Goal: Contribute content: Contribute content

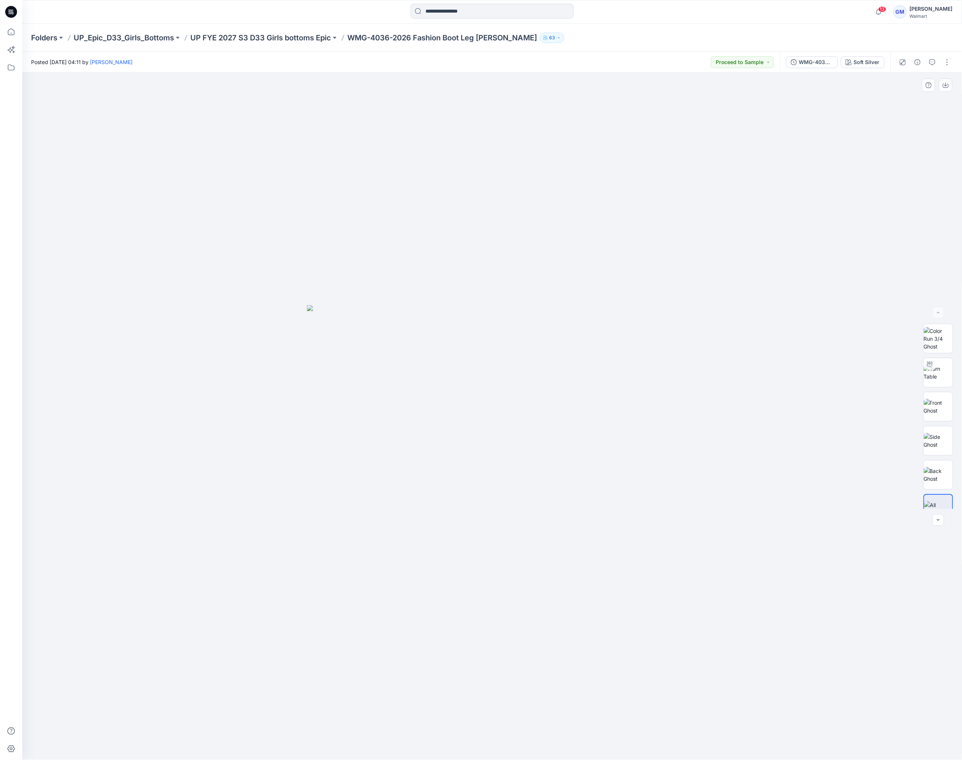
click at [708, 224] on div at bounding box center [492, 416] width 940 height 687
click at [945, 64] on button "button" at bounding box center [947, 62] width 12 height 12
click at [900, 97] on p "Edit" at bounding box center [899, 100] width 9 height 8
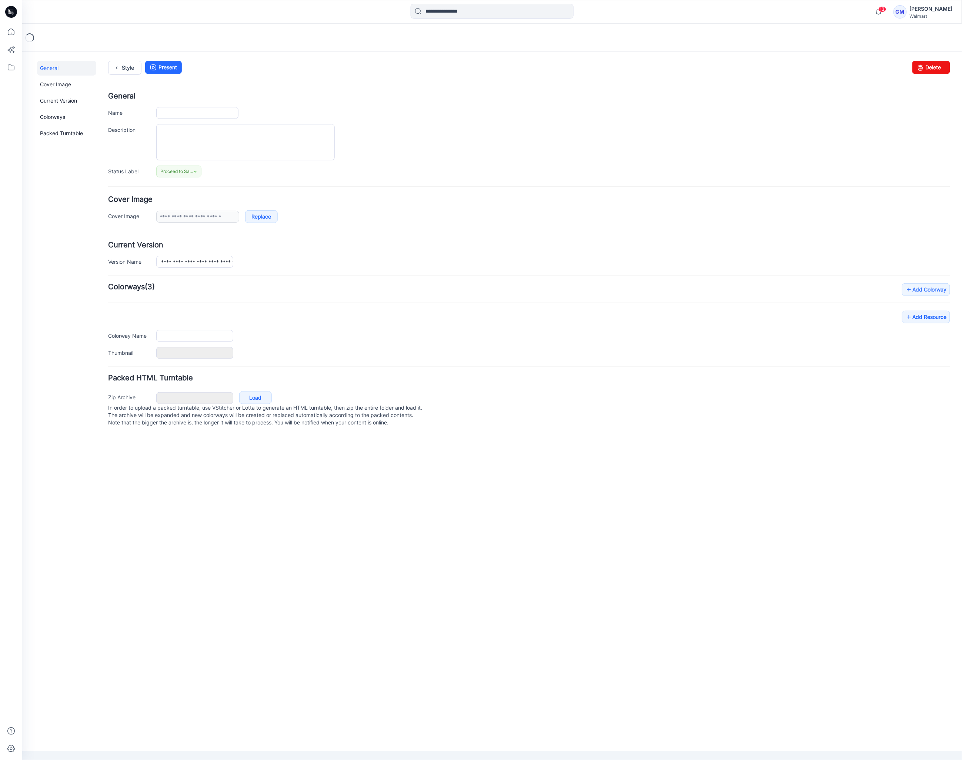
type input "**********"
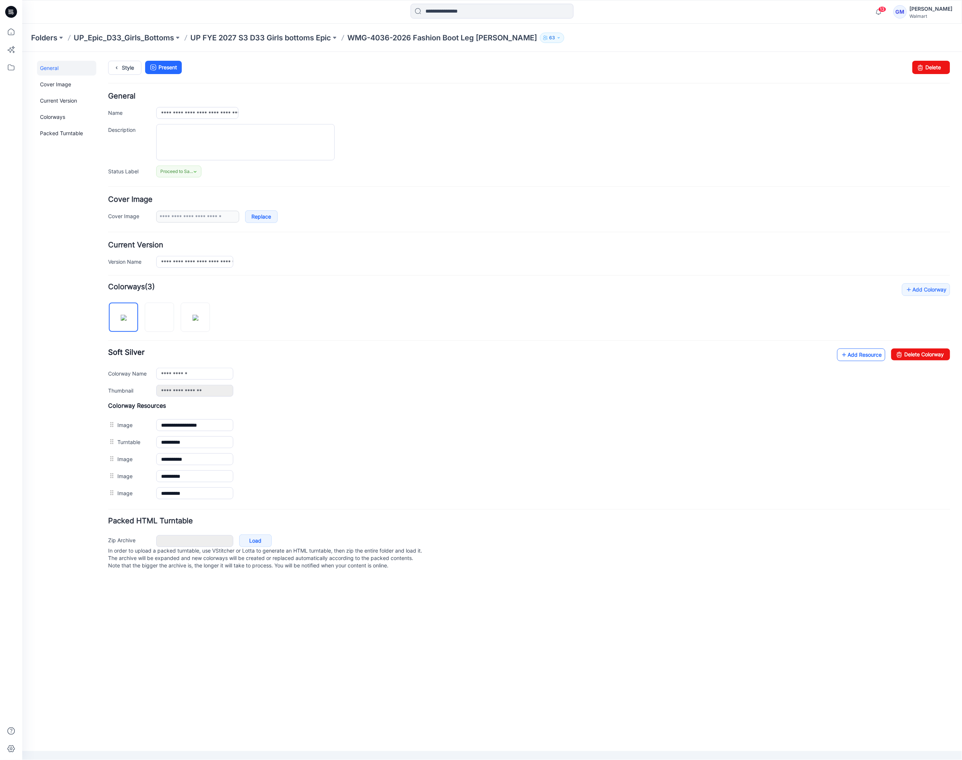
click at [844, 355] on icon at bounding box center [843, 354] width 7 height 12
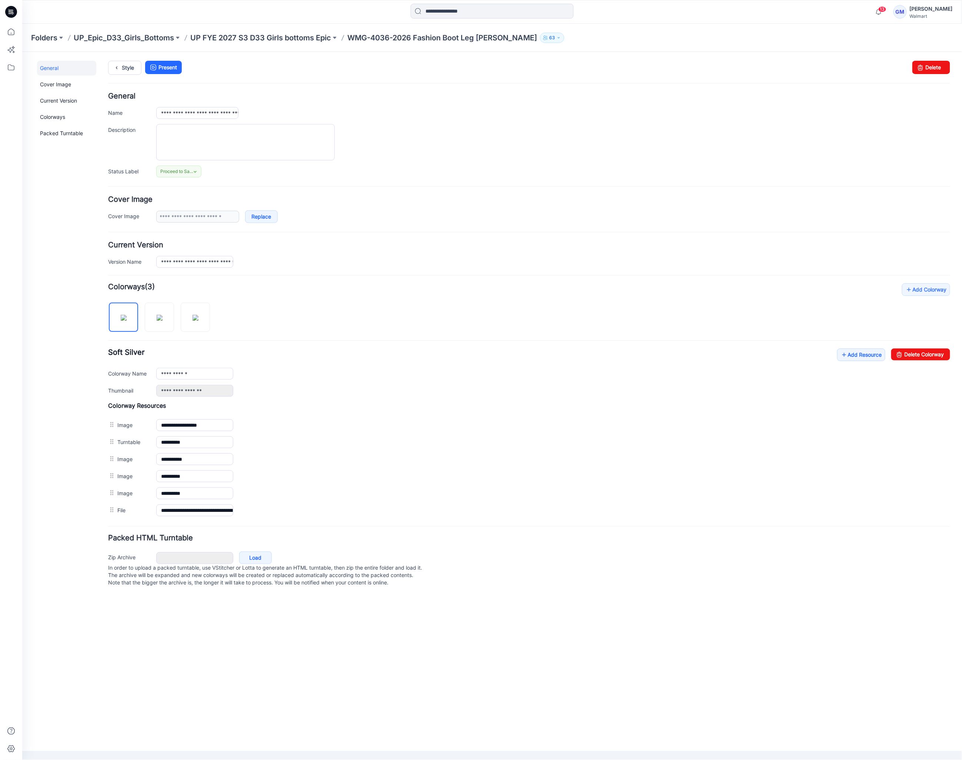
click at [747, 234] on form "**********" at bounding box center [529, 340] width 842 height 496
click at [868, 356] on link "Add Resource" at bounding box center [861, 354] width 48 height 13
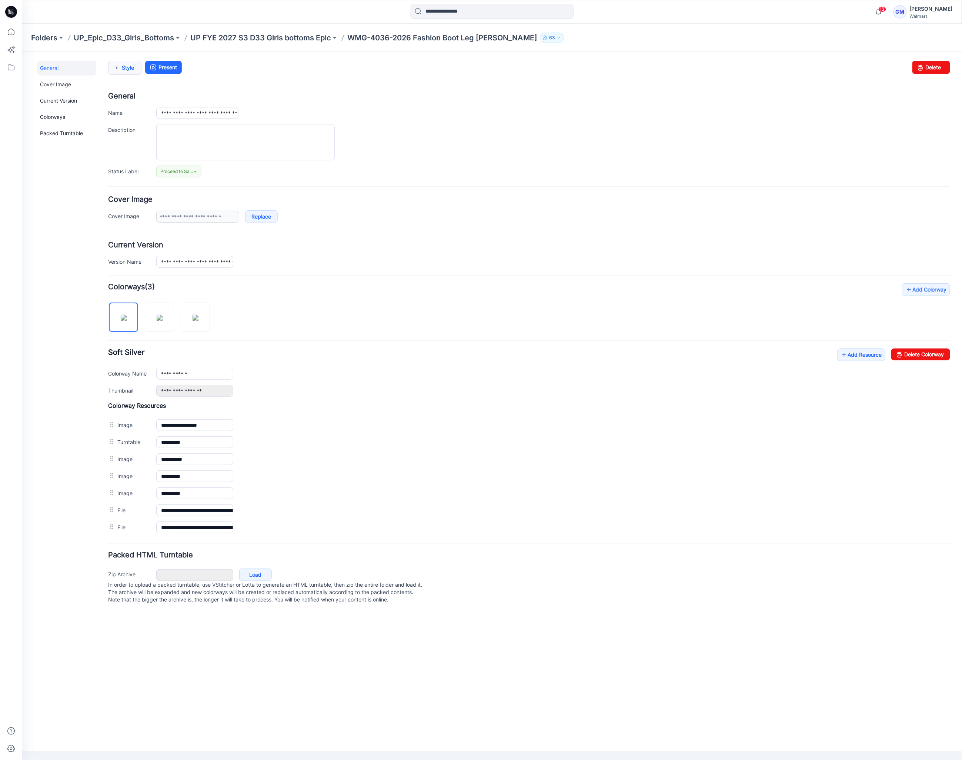
click at [133, 66] on link "Style" at bounding box center [124, 67] width 33 height 14
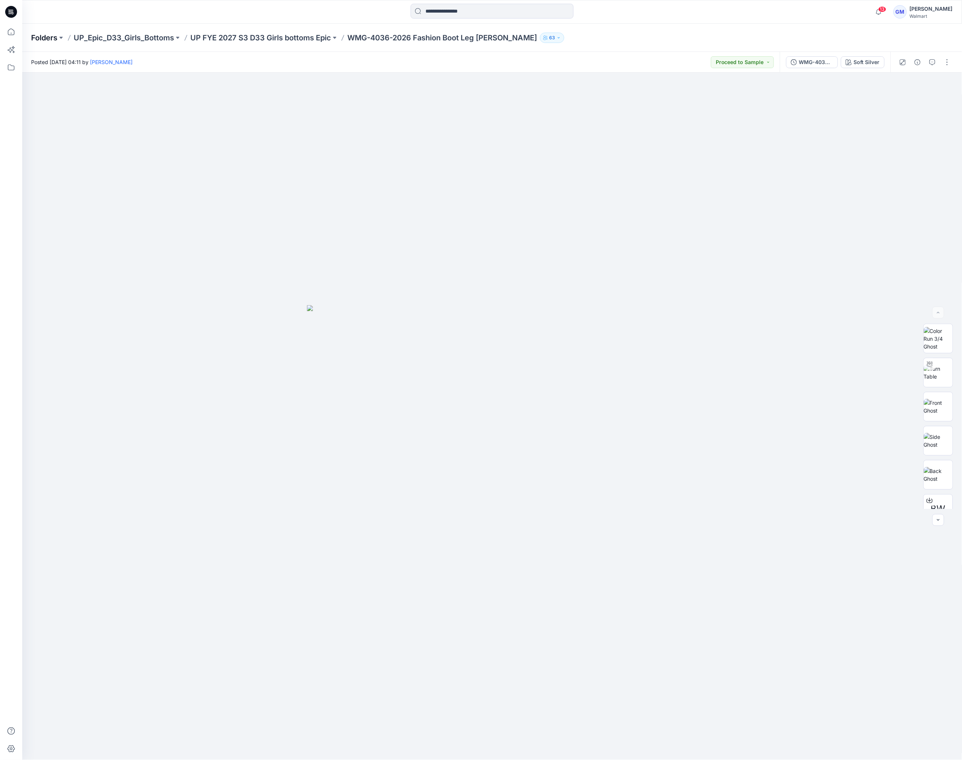
click at [54, 38] on p "Folders" at bounding box center [44, 38] width 26 height 10
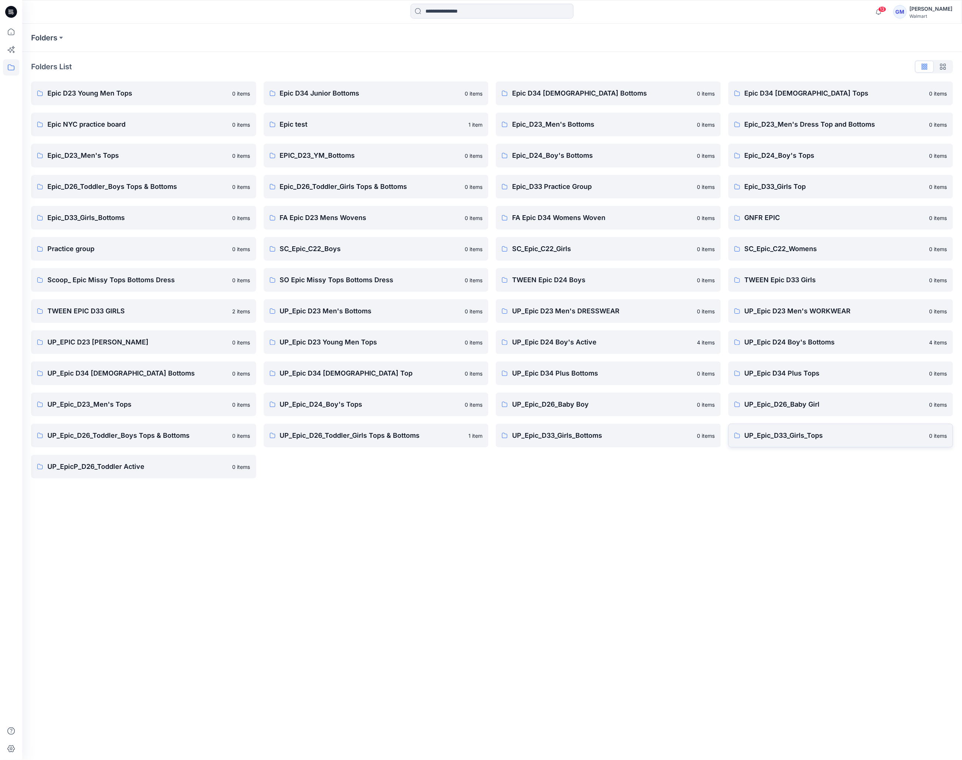
click at [776, 432] on p "UP_Epic_D33_Girls_Tops" at bounding box center [834, 435] width 181 height 10
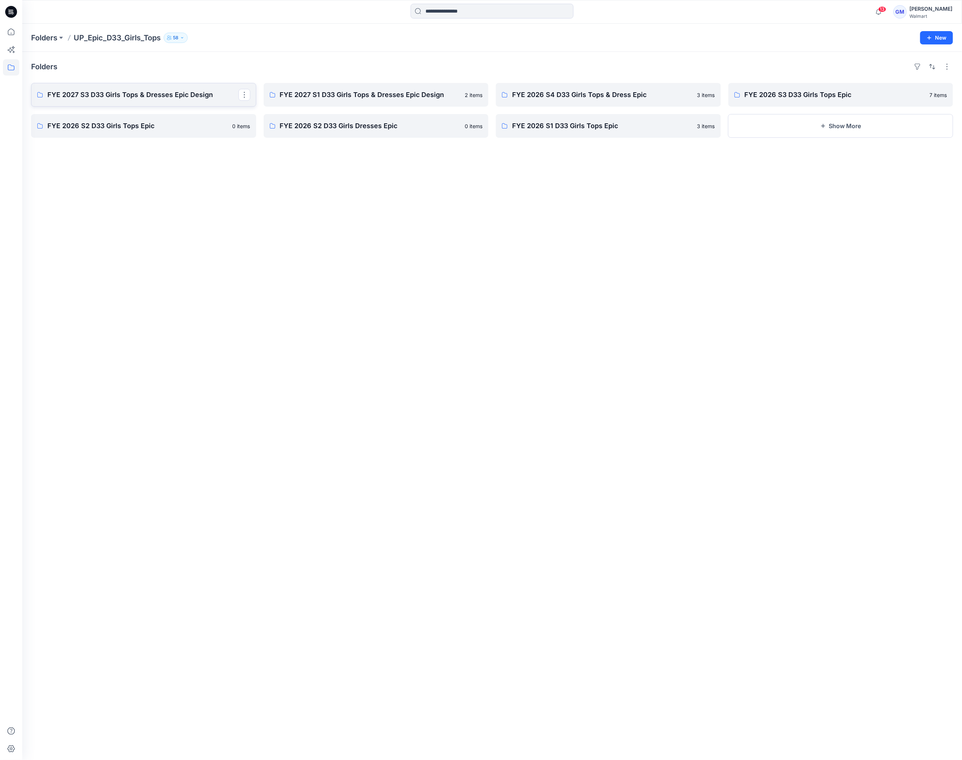
click at [80, 90] on p "FYE 2027 S3 D33 Girls Tops & Dresses Epic Design" at bounding box center [142, 95] width 191 height 10
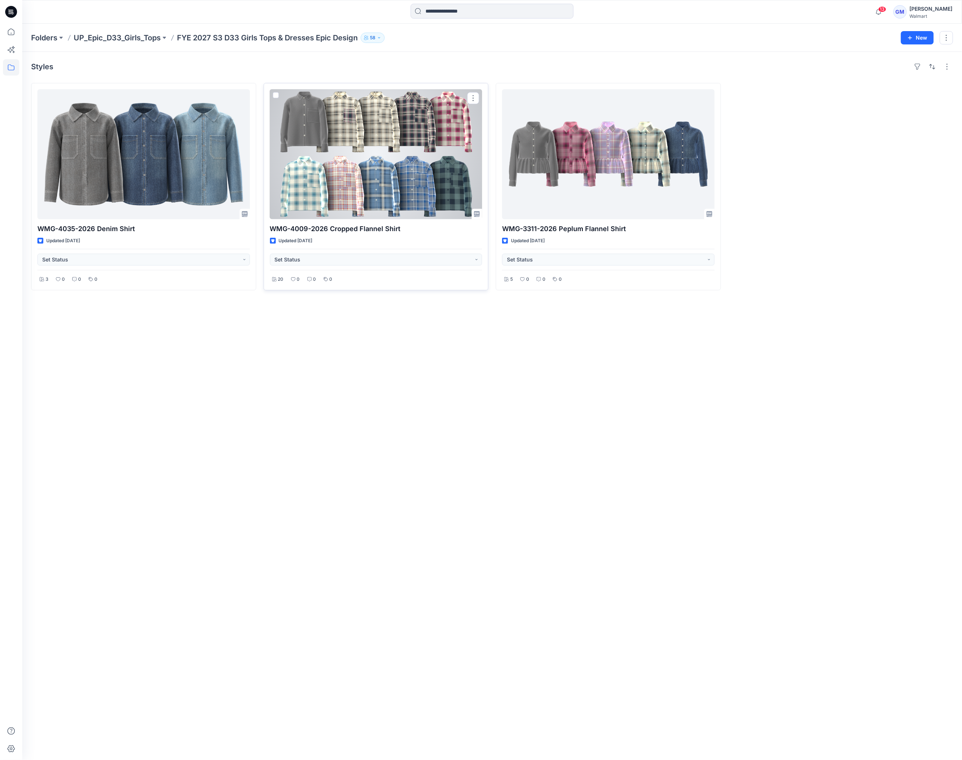
click at [352, 150] on div at bounding box center [376, 154] width 212 height 130
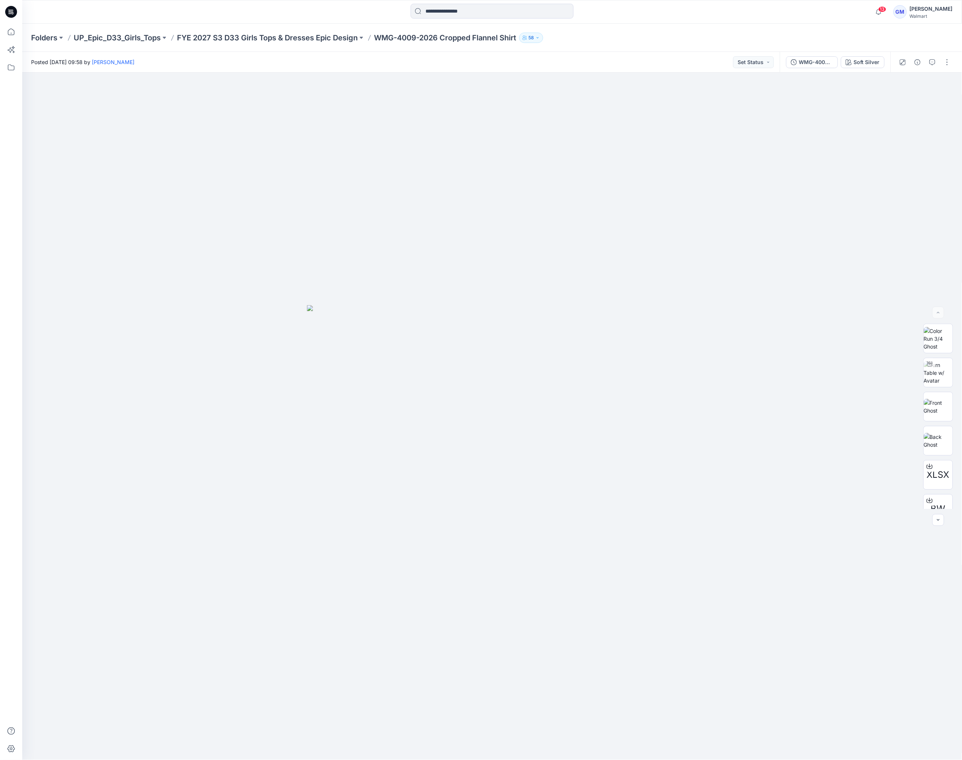
click at [610, 33] on div "Folders UP_Epic_D33_Girls_Tops FYE 2027 S3 D33 Girls Tops & Dresses Epic Design…" at bounding box center [463, 38] width 864 height 10
click at [323, 40] on p "FYE 2027 S3 D33 Girls Tops & Dresses Epic Design" at bounding box center [267, 38] width 181 height 10
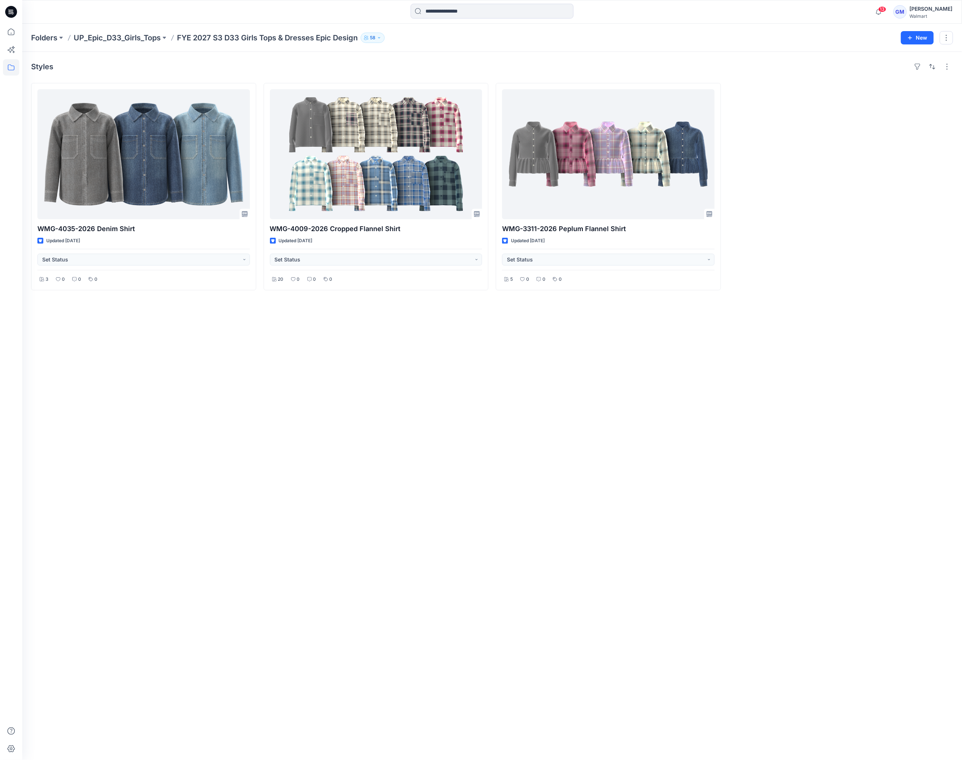
click at [327, 442] on div "Styles WMG-4035-2026 Denim Shirt Updated 2 days ago Set Status 3 0 0 0 WMG-4009…" at bounding box center [492, 406] width 940 height 708
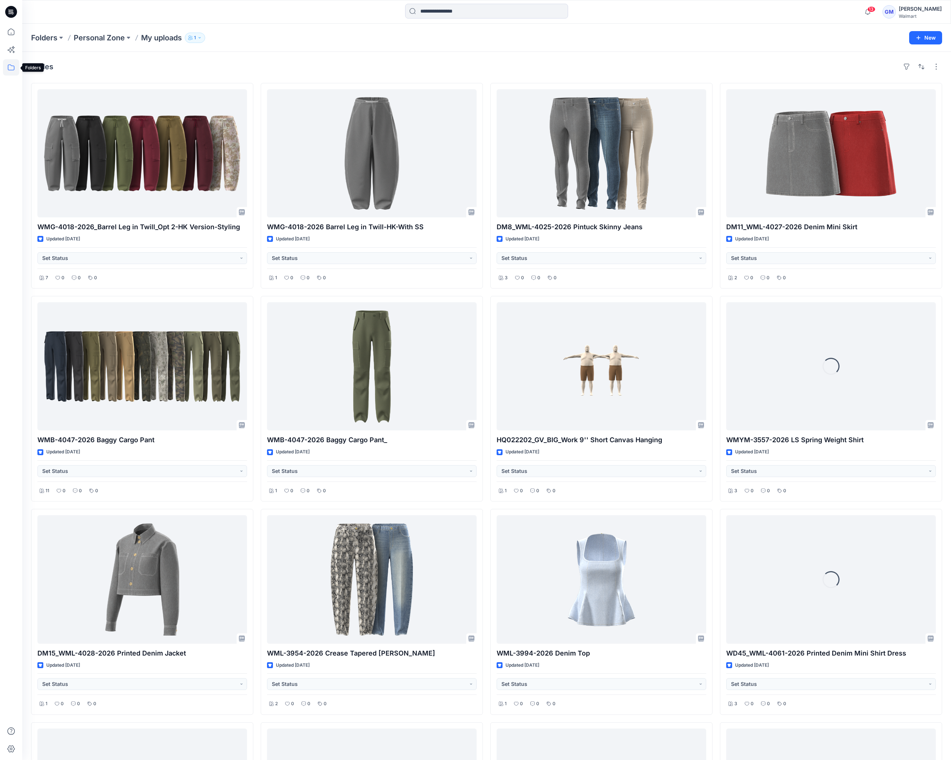
click at [9, 67] on icon at bounding box center [11, 67] width 16 height 16
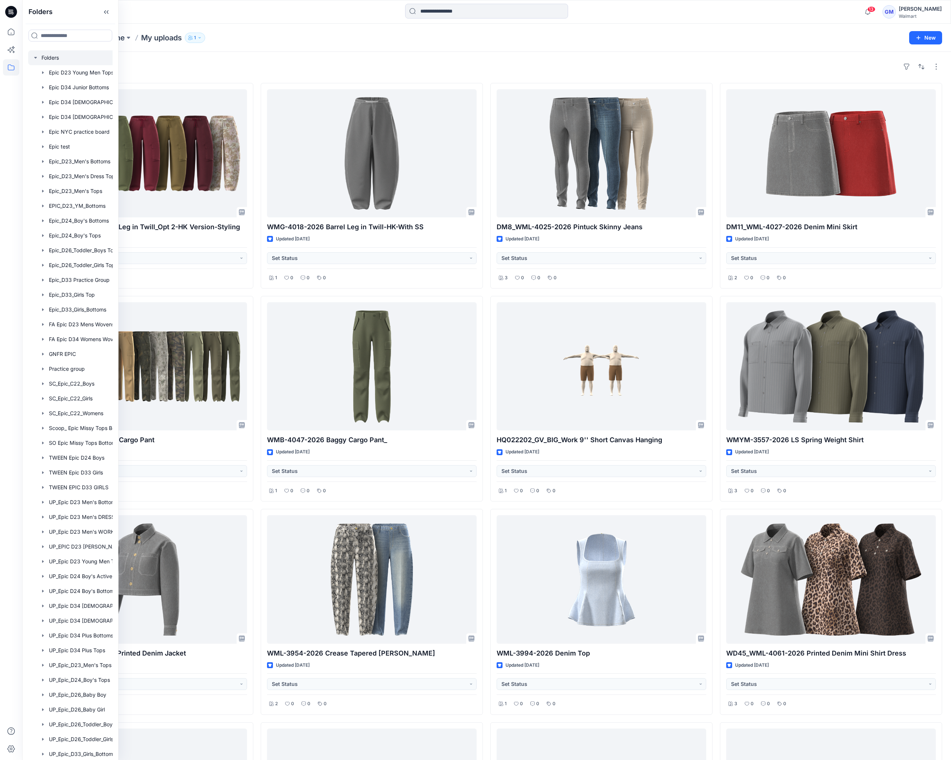
click at [64, 58] on div at bounding box center [80, 57] width 104 height 15
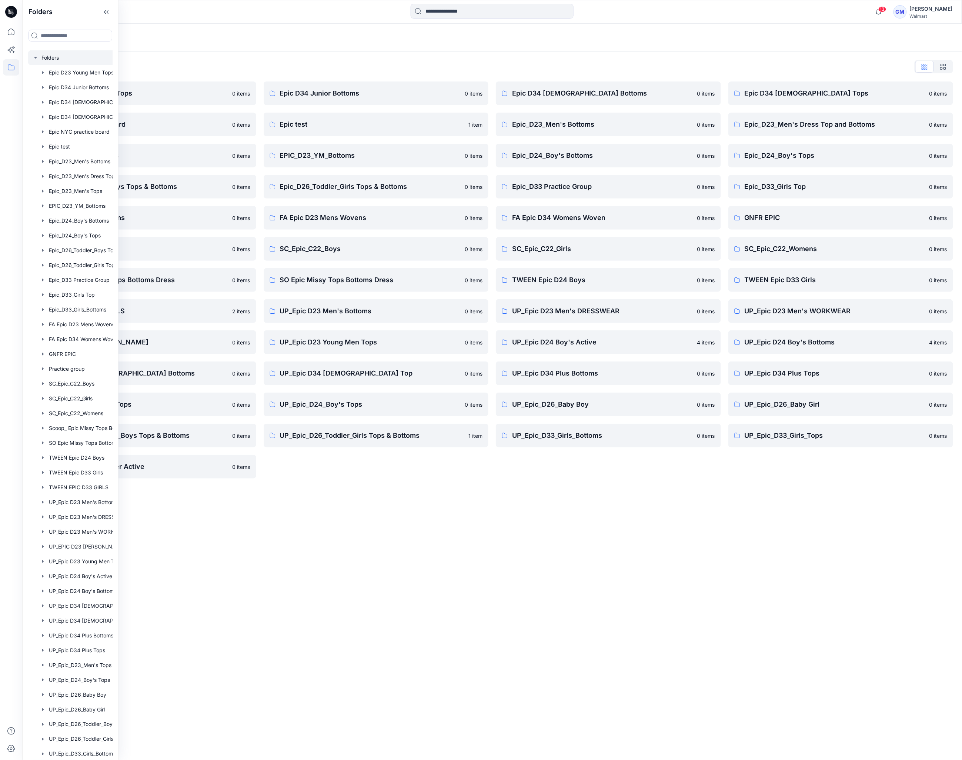
click at [663, 540] on div "Folders Folders List Epic D23 Young Men Tops 0 items Epic NYC practice board 0 …" at bounding box center [492, 392] width 940 height 736
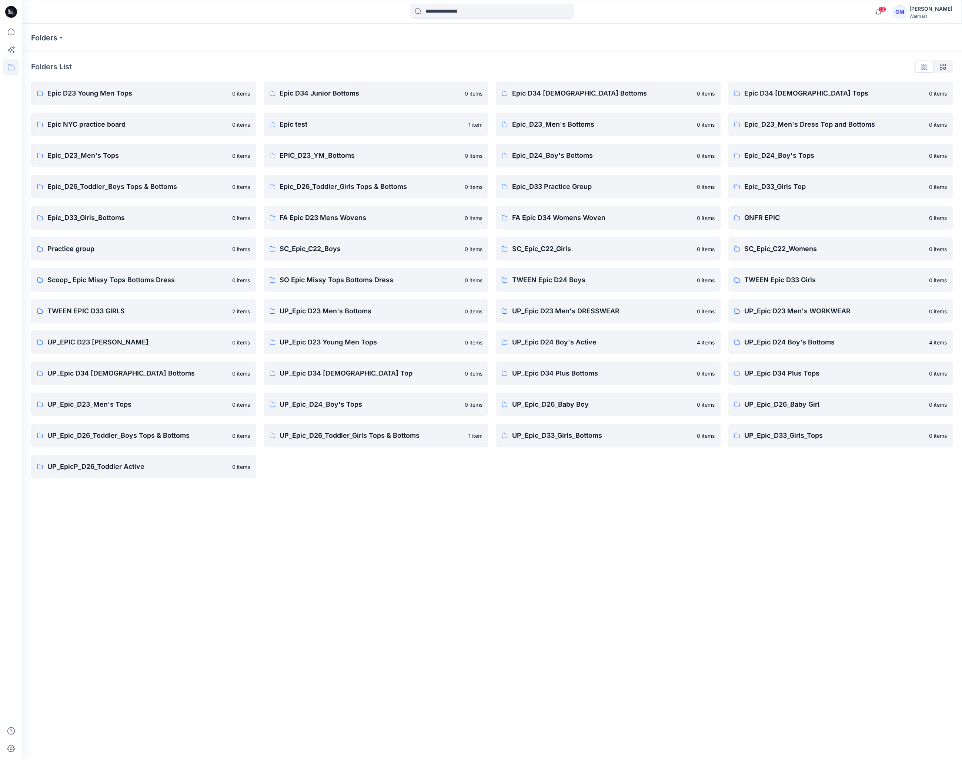
click at [277, 585] on div "Folders Folders List Epic D23 Young Men Tops 0 items Epic NYC practice board 0 …" at bounding box center [492, 392] width 940 height 736
drag, startPoint x: 279, startPoint y: 596, endPoint x: 414, endPoint y: 344, distance: 285.7
click at [279, 597] on div "Folders Folders List Epic D23 Young Men Tops 0 items Epic NYC practice board 0 …" at bounding box center [492, 392] width 940 height 736
click at [112, 307] on p "TWEEN EPIC D33 GIRLS" at bounding box center [137, 311] width 181 height 10
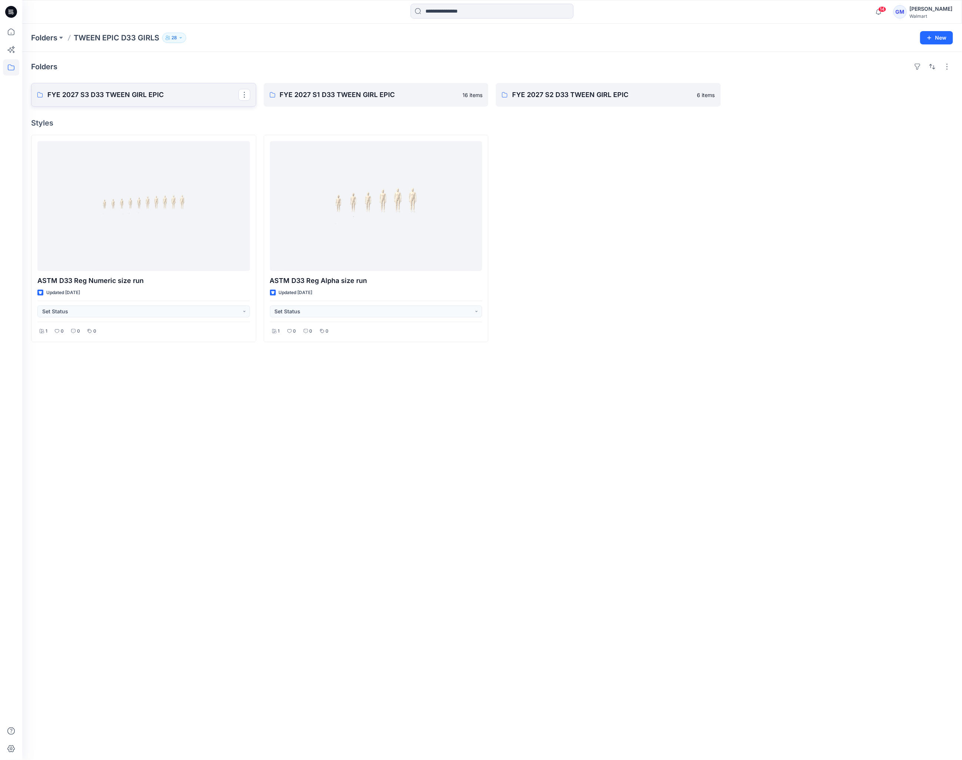
click at [147, 100] on p "FYE 2027 S3 D33 TWEEN GIRL EPIC" at bounding box center [142, 95] width 191 height 10
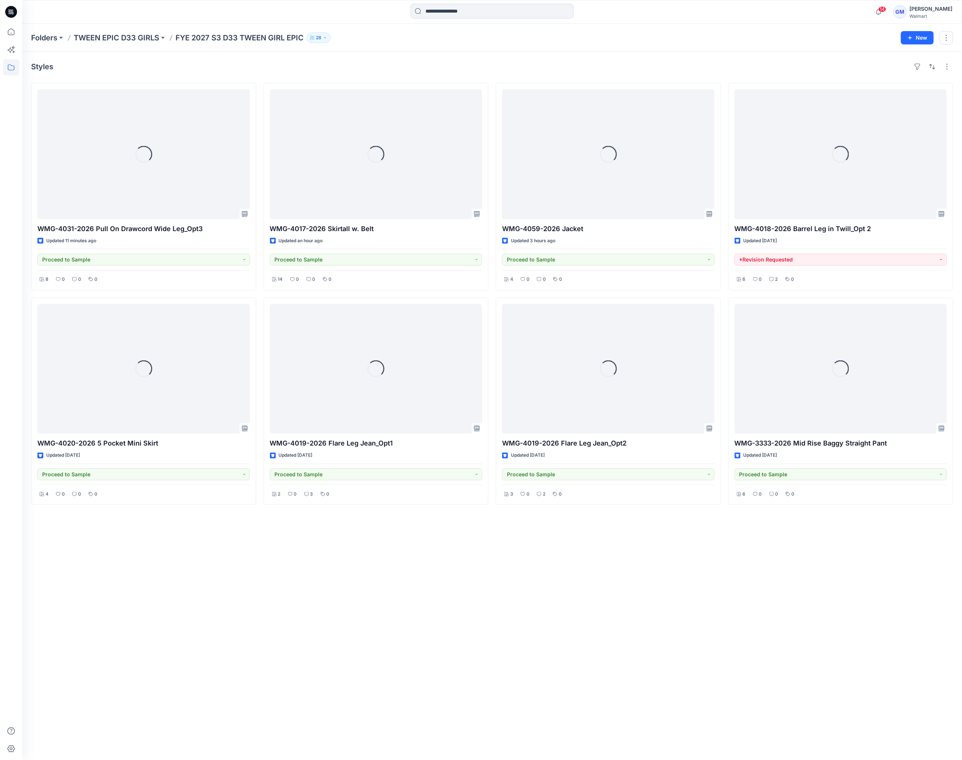
click at [196, 600] on div "Styles Loading... WMG-4031-2026 Pull On Drawcord Wide Leg_Opt3 Updated 11 minut…" at bounding box center [492, 406] width 940 height 708
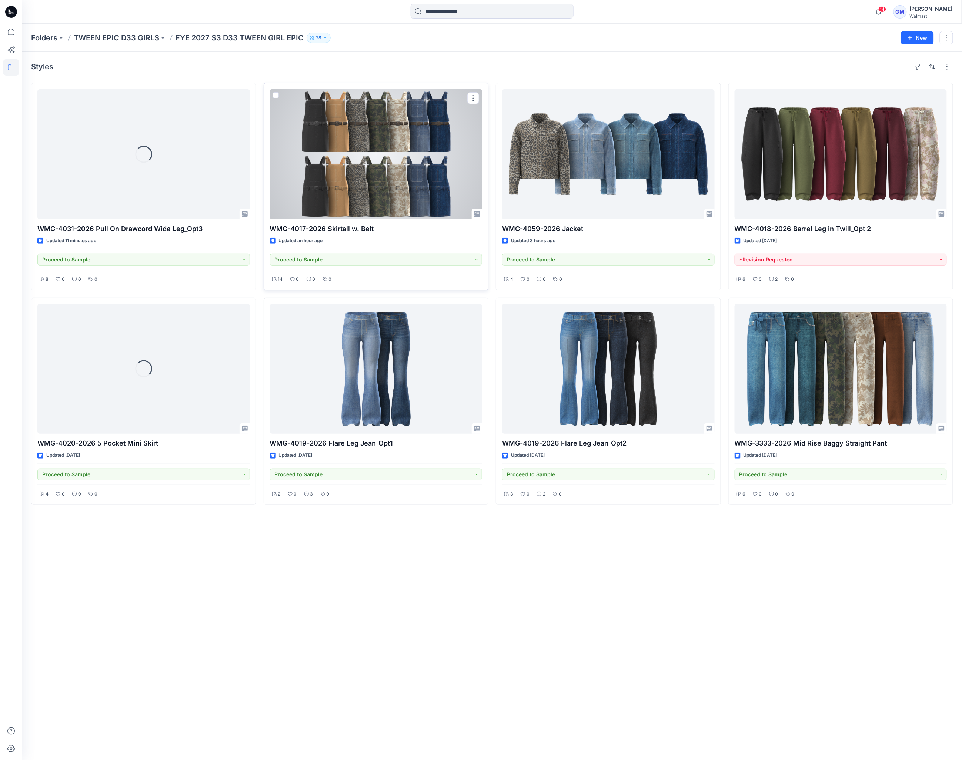
click at [366, 173] on div at bounding box center [376, 154] width 212 height 130
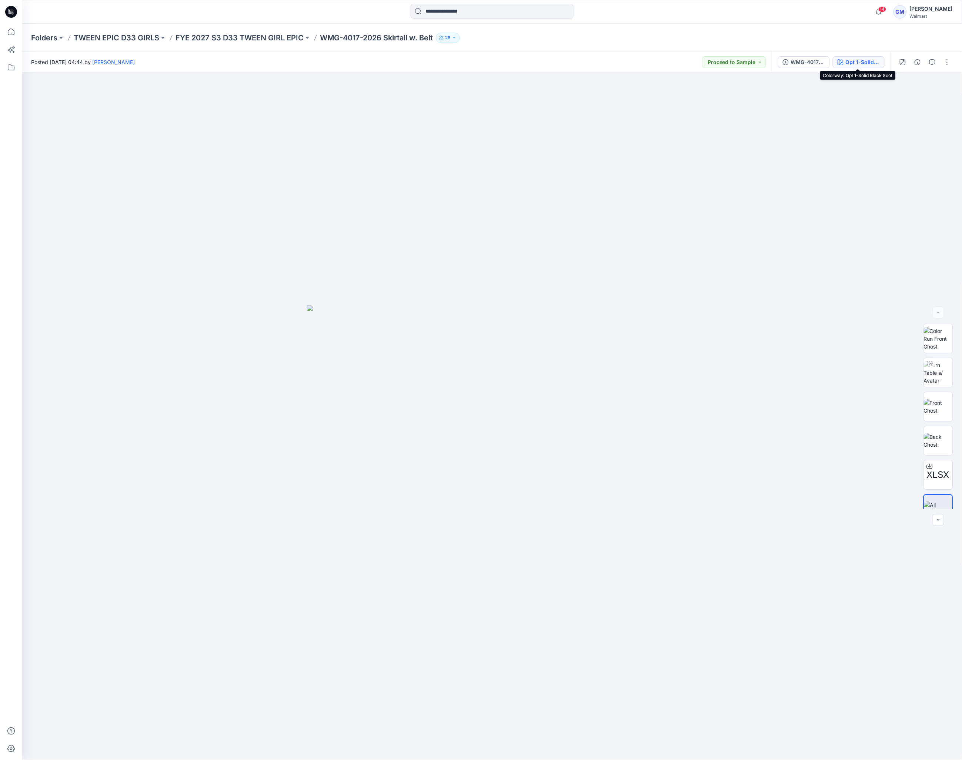
click at [862, 60] on div "Opt 1-Solid Black Soot" at bounding box center [863, 62] width 34 height 8
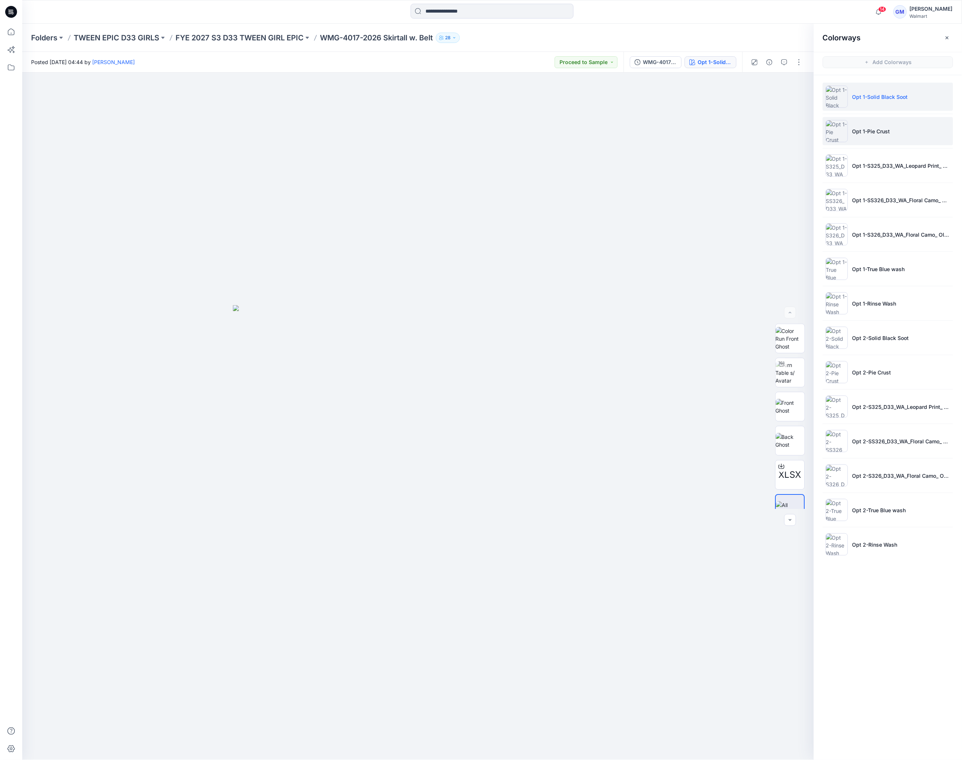
click at [873, 135] on p "Opt 1-Pie Crust" at bounding box center [871, 131] width 38 height 8
click at [798, 371] on img at bounding box center [790, 382] width 29 height 23
drag, startPoint x: 88, startPoint y: 490, endPoint x: 207, endPoint y: 606, distance: 166.8
click at [88, 490] on div at bounding box center [417, 416] width 791 height 687
drag, startPoint x: 465, startPoint y: 742, endPoint x: 376, endPoint y: 744, distance: 88.9
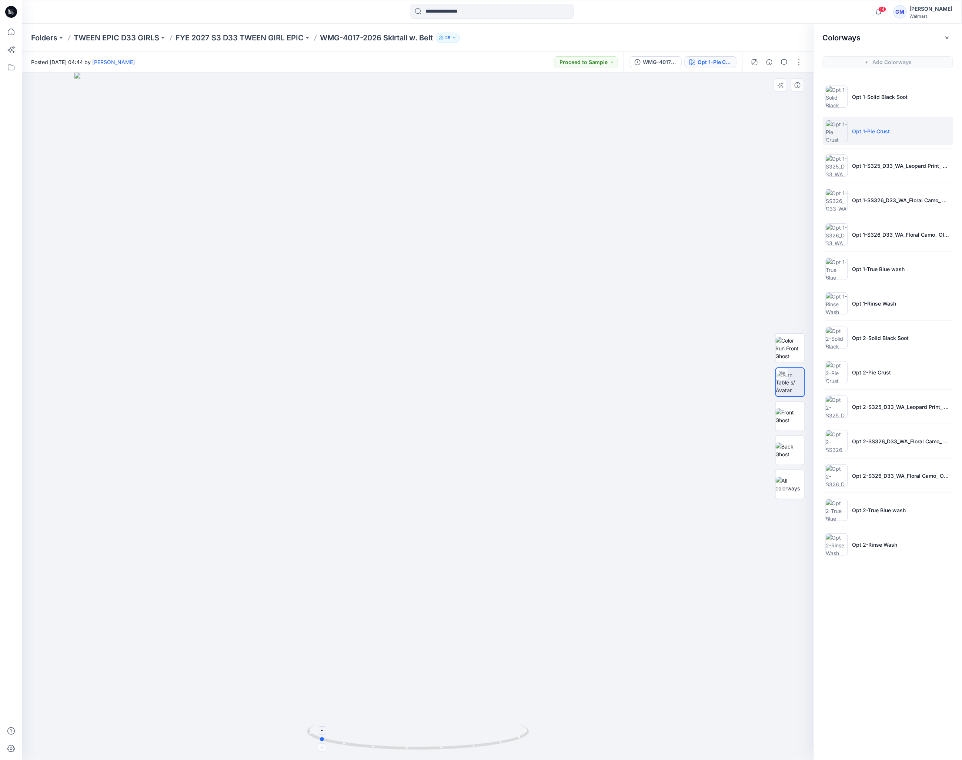
click at [376, 744] on icon at bounding box center [419, 738] width 224 height 28
drag, startPoint x: 146, startPoint y: 309, endPoint x: 163, endPoint y: 287, distance: 28.6
click at [146, 309] on div at bounding box center [417, 416] width 791 height 687
drag, startPoint x: 320, startPoint y: 39, endPoint x: 438, endPoint y: 40, distance: 118.5
click at [438, 40] on div "Folders TWEEN EPIC D33 GIRLS FYE 2027 S3 D33 TWEEN GIRL EPIC WMG-4017-2026 Skir…" at bounding box center [463, 38] width 864 height 10
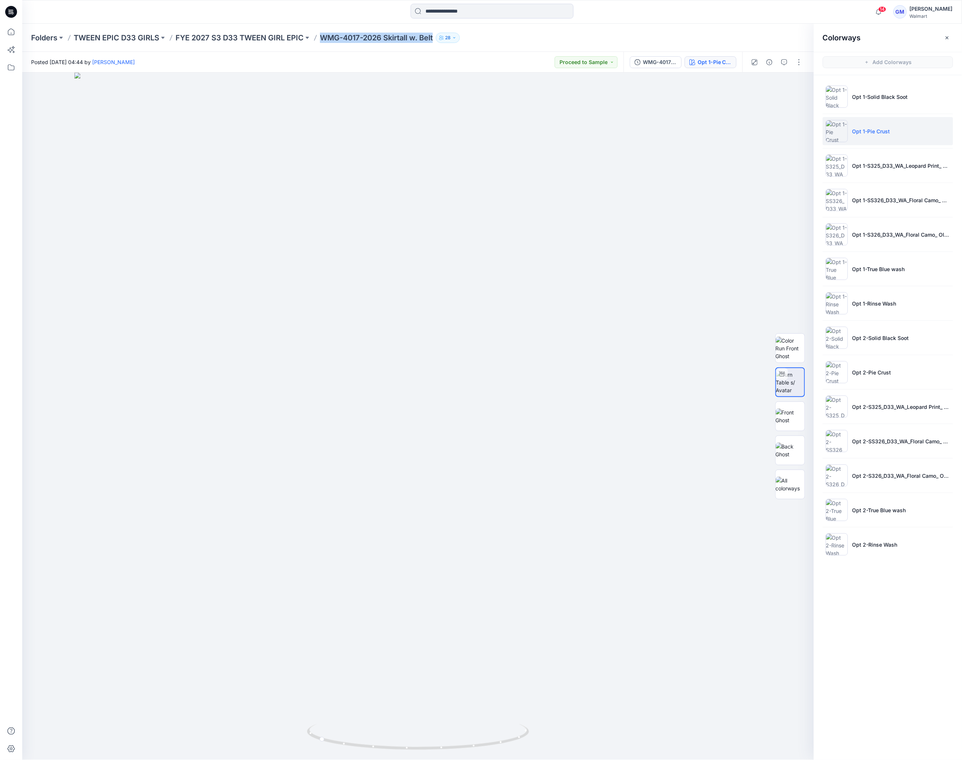
copy div "WMG-4017-2026 Skirtall w. Belt 28"
click at [57, 412] on div at bounding box center [417, 416] width 791 height 687
click at [790, 497] on div at bounding box center [790, 484] width 30 height 30
click at [605, 242] on div at bounding box center [418, 416] width 792 height 687
drag, startPoint x: 466, startPoint y: 595, endPoint x: 550, endPoint y: 276, distance: 329.3
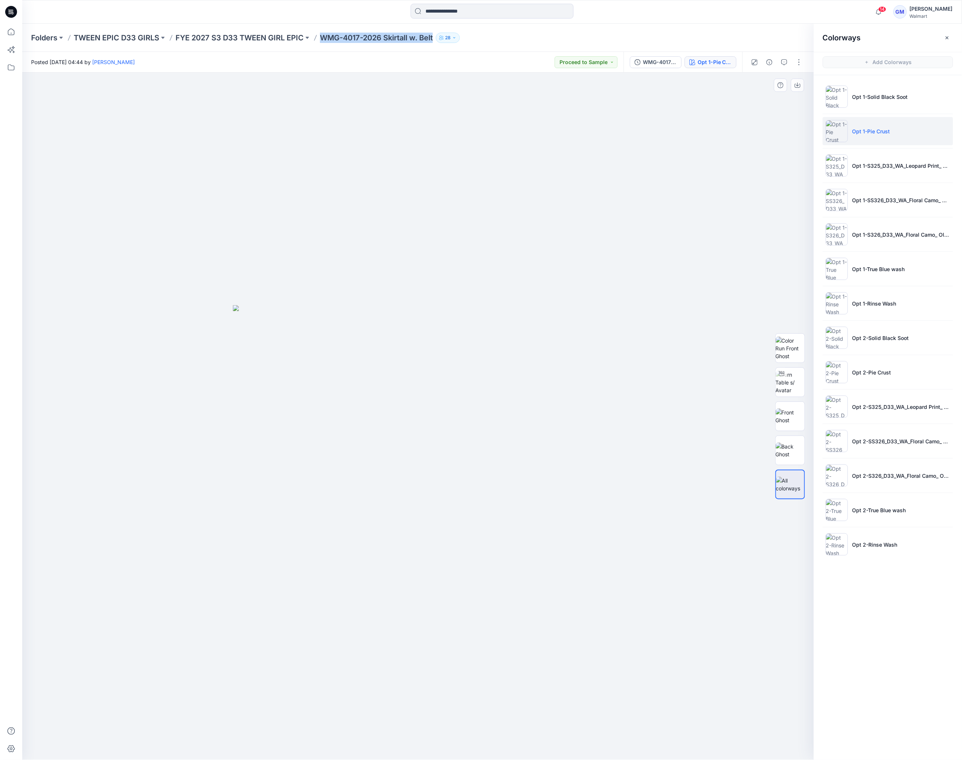
click at [469, 590] on div at bounding box center [418, 416] width 792 height 687
click at [39, 33] on p "Folders" at bounding box center [44, 38] width 26 height 10
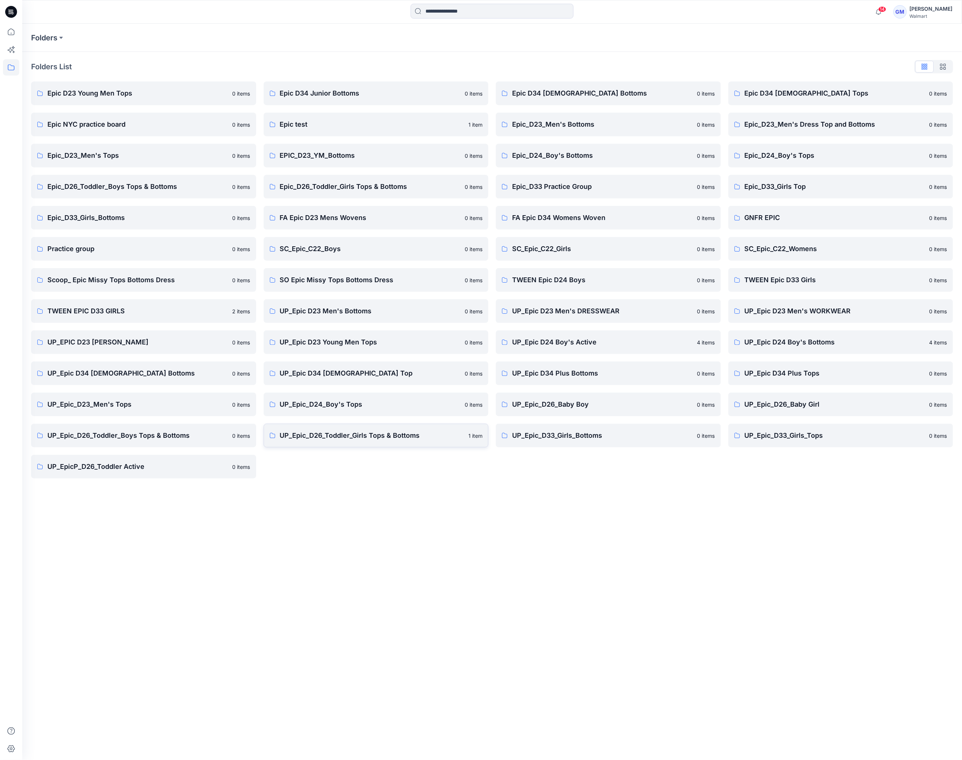
click at [368, 436] on p "UP_Epic_D26_Toddler_Girls Tops & Bottoms" at bounding box center [372, 435] width 184 height 10
click at [145, 437] on p "UP_Epic_D26_Toddler_Boys Tops & Bottoms" at bounding box center [137, 435] width 181 height 10
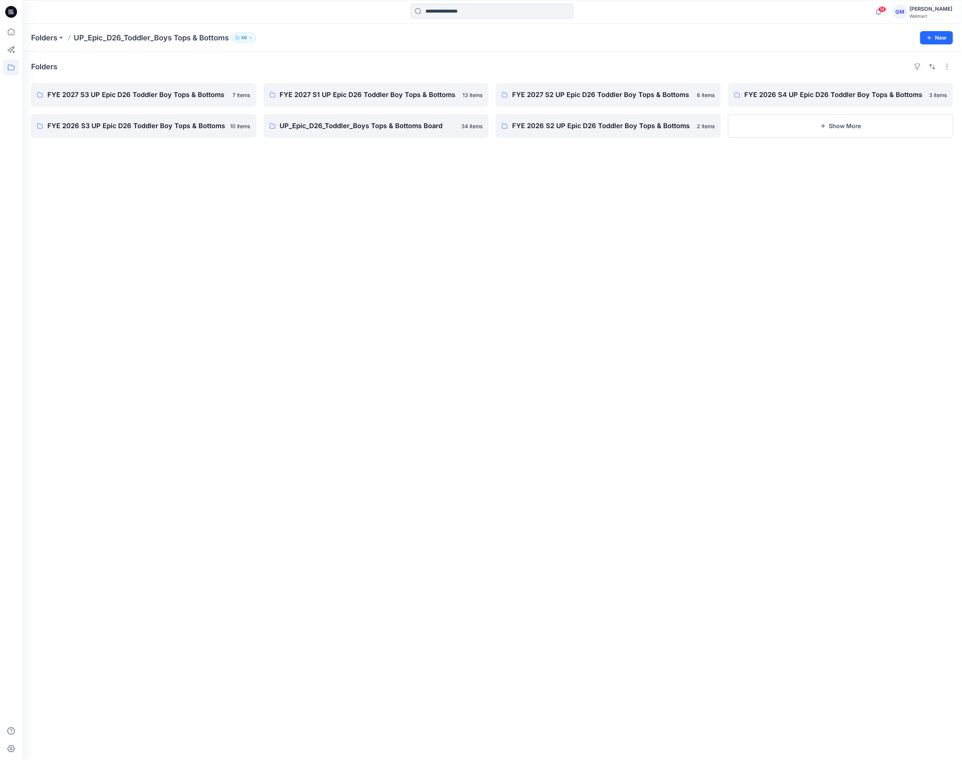
drag, startPoint x: 568, startPoint y: 248, endPoint x: 578, endPoint y: 212, distance: 37.0
click at [568, 248] on div "Folders FYE 2027 S3 UP Epic D26 Toddler Boy Tops & Bottoms 7 items FYE 2026 S3 …" at bounding box center [492, 406] width 940 height 708
click at [578, 93] on p "FYE 2027 S2 UP Epic D26 Toddler Boy Tops & Bottoms" at bounding box center [607, 95] width 191 height 10
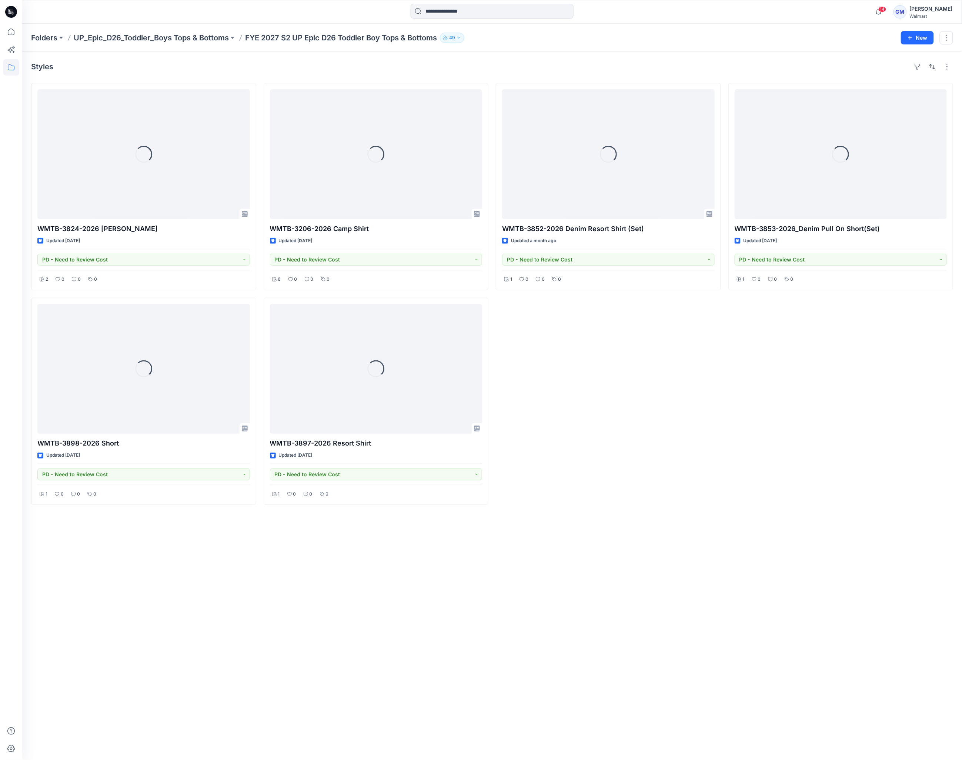
click at [449, 611] on div "Styles Loading... WMTB-3824-2026 Shortall Updated 14 days ago PD - Need to Revi…" at bounding box center [492, 406] width 940 height 708
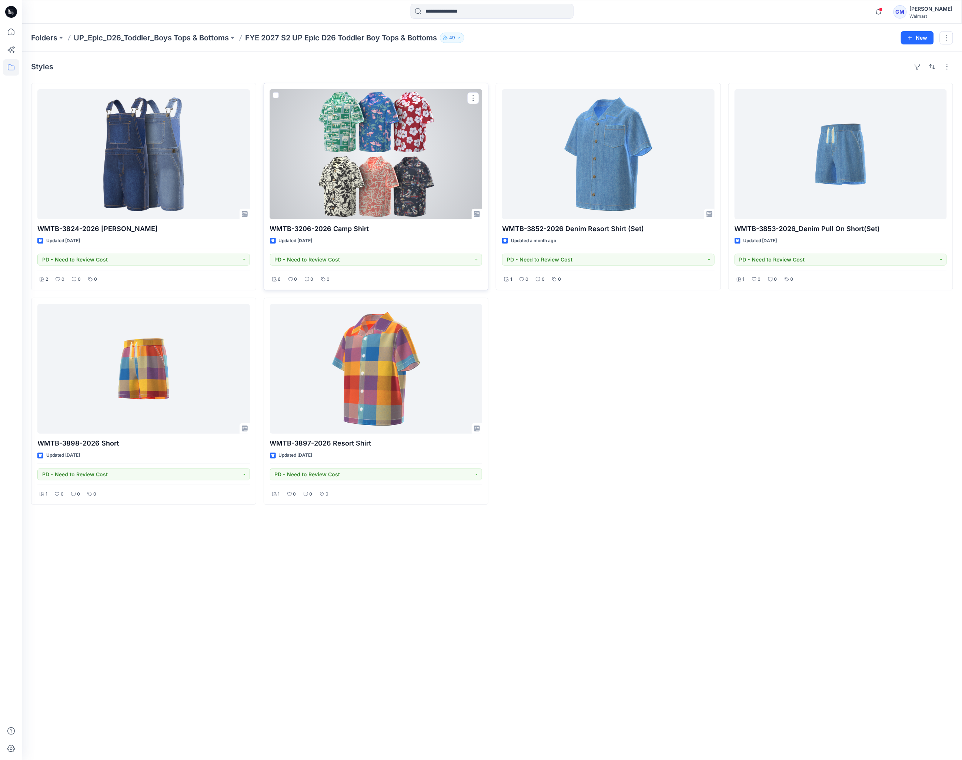
click at [417, 209] on div at bounding box center [376, 154] width 212 height 130
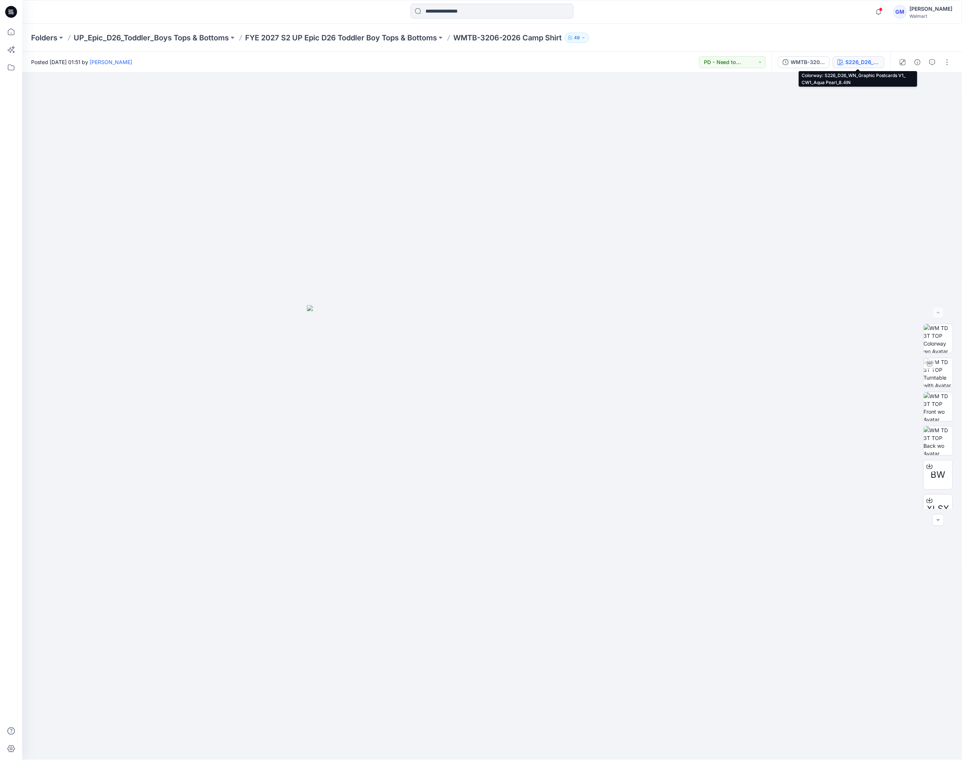
click at [868, 61] on div "S226_D26_WN_Graphic Postcards V1_ CW1_Aqua Pearl_8.4IN" at bounding box center [863, 62] width 34 height 8
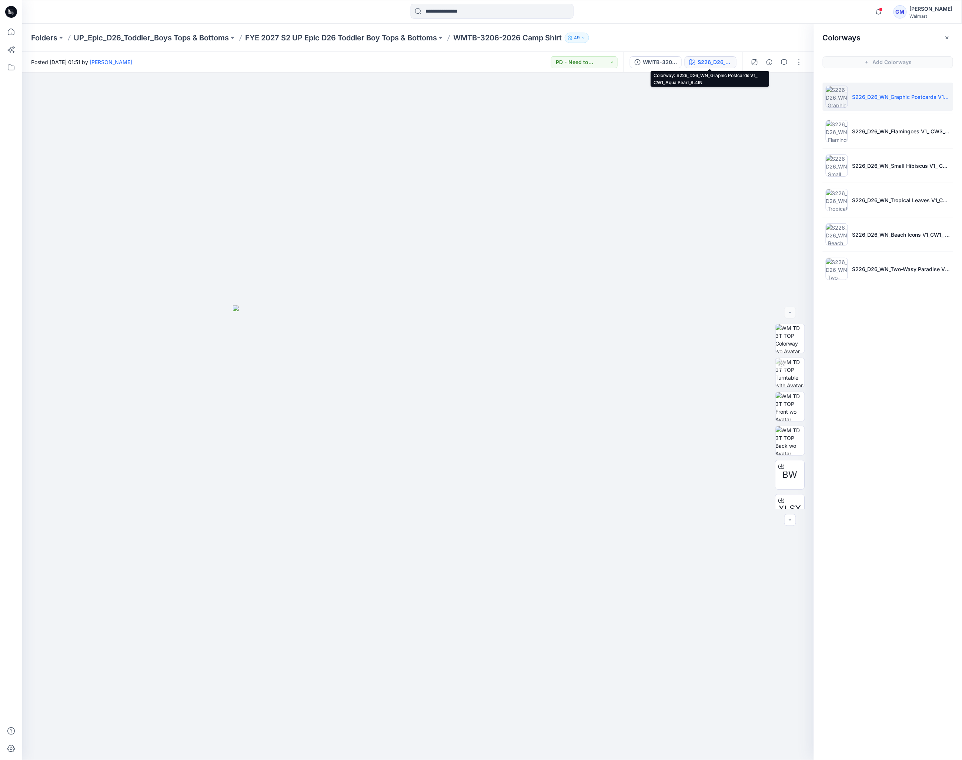
click at [709, 60] on div "S226_D26_WN_Graphic Postcards V1_ CW1_Aqua Pearl_8.4IN" at bounding box center [714, 62] width 34 height 8
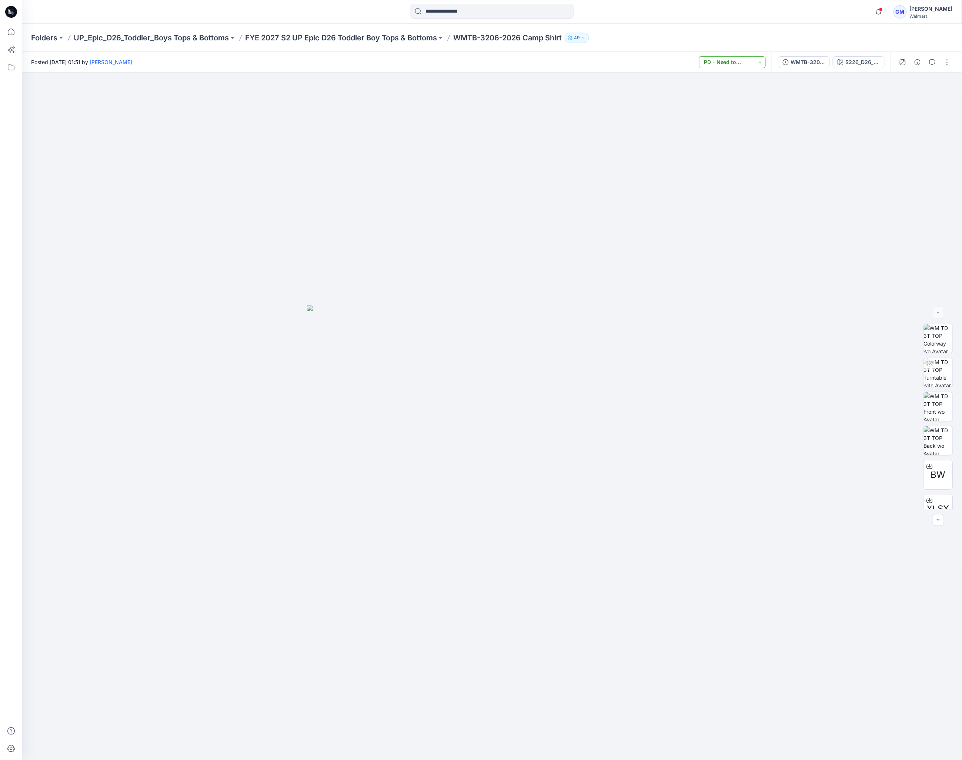
click at [708, 60] on button "PD - Need to Review Cost" at bounding box center [732, 62] width 67 height 12
click at [858, 62] on div "S226_D26_WN_Graphic Postcards V1_ CW1_Aqua Pearl_8.4IN" at bounding box center [863, 62] width 34 height 8
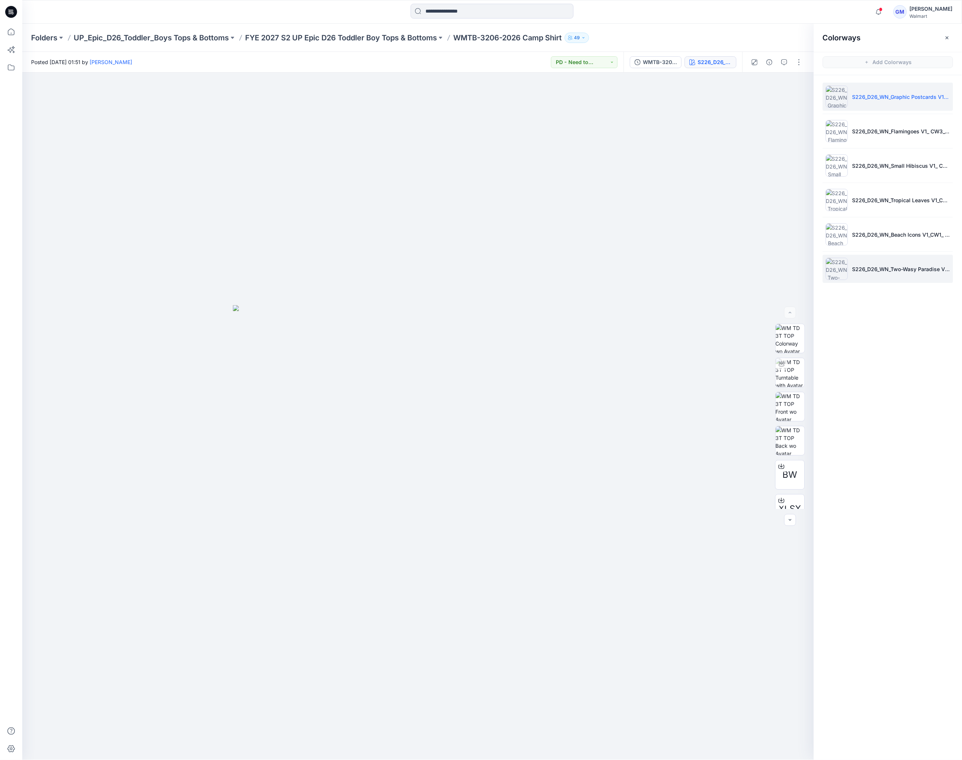
click at [863, 263] on li "S226_D26_WN_Two-Wasy Paradise V1_CW3_Blue Cove" at bounding box center [888, 269] width 130 height 28
click at [470, 371] on img at bounding box center [418, 495] width 370 height 529
click at [422, 457] on img at bounding box center [418, 495] width 370 height 529
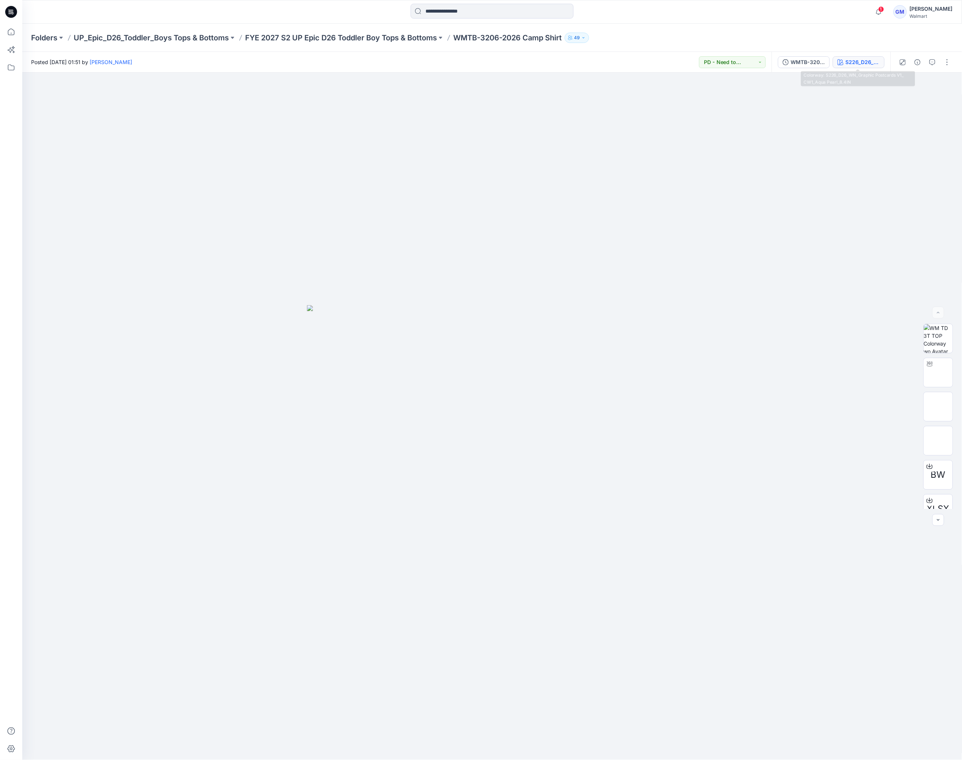
click at [873, 64] on div "S226_D26_WN_Graphic Postcards V1_ CW1_Aqua Pearl_8.4IN" at bounding box center [863, 62] width 34 height 8
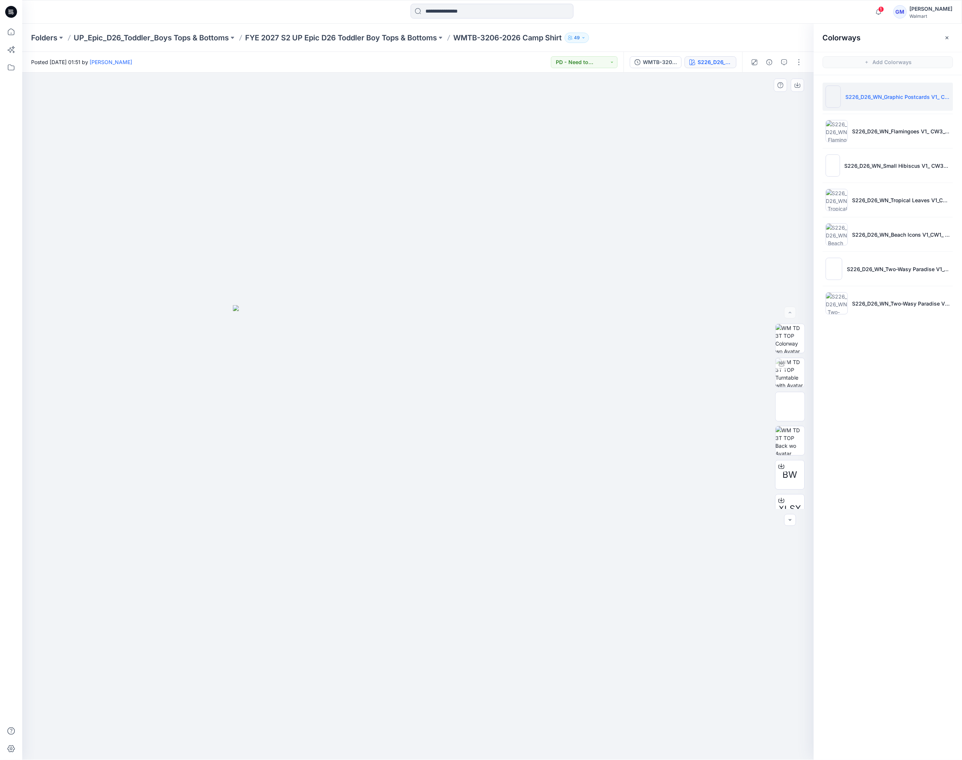
click at [514, 532] on div at bounding box center [418, 416] width 792 height 687
click at [486, 481] on img at bounding box center [418, 532] width 370 height 455
click at [372, 418] on img at bounding box center [418, 532] width 370 height 455
click at [422, 380] on img at bounding box center [418, 532] width 370 height 455
click at [799, 62] on button "button" at bounding box center [799, 62] width 12 height 12
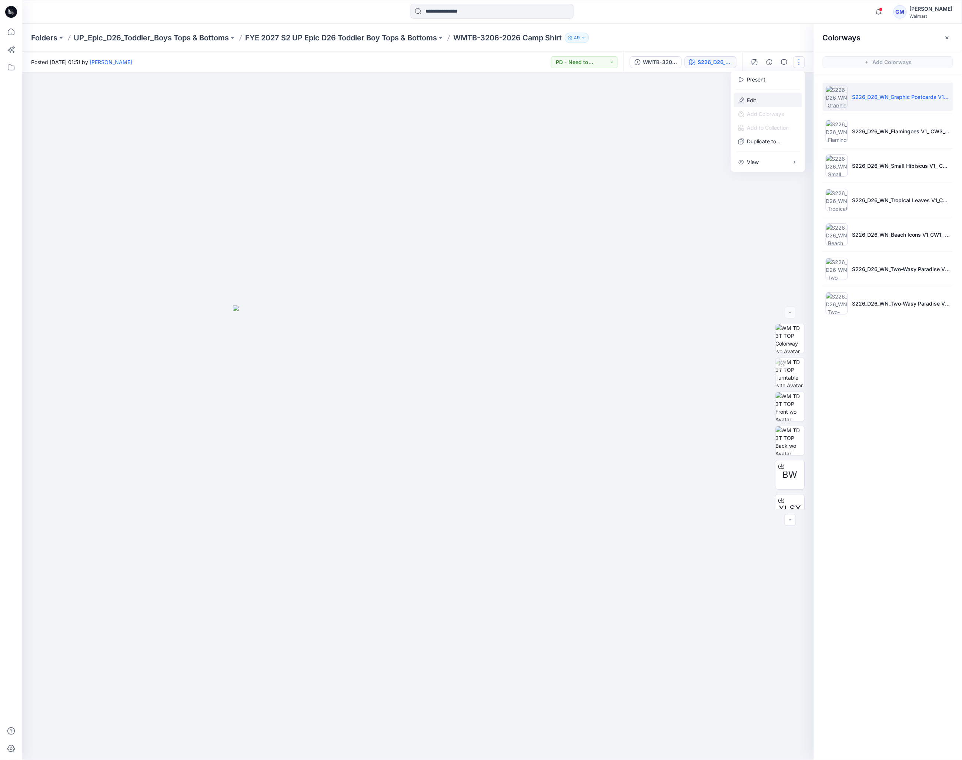
click at [766, 96] on button "Edit" at bounding box center [768, 100] width 68 height 14
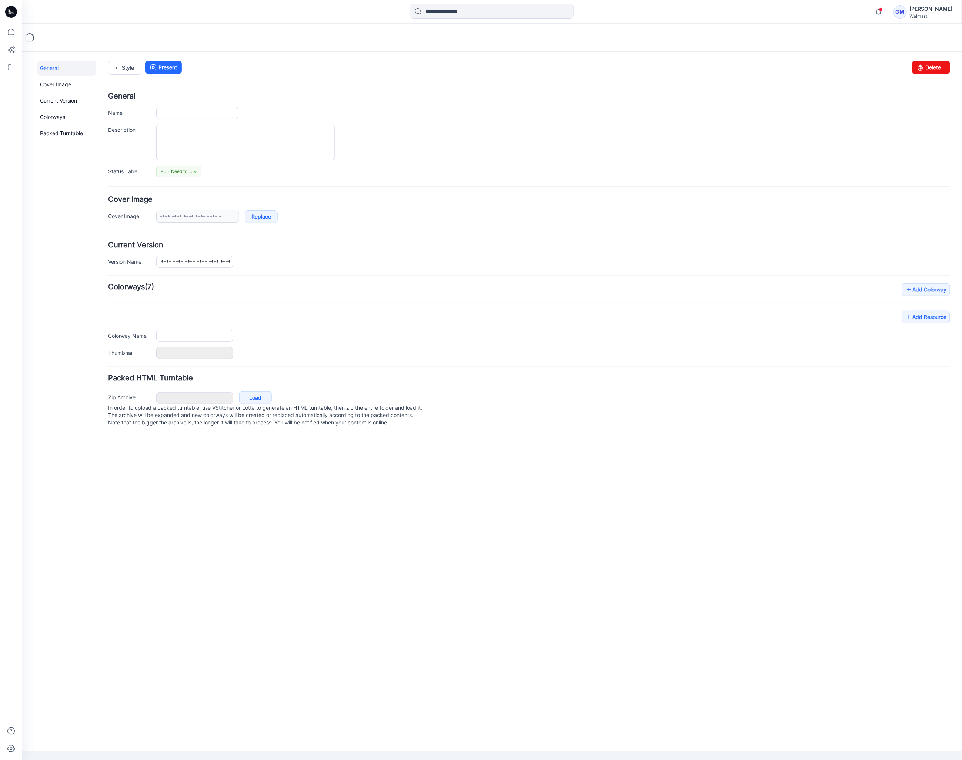
type input "**********"
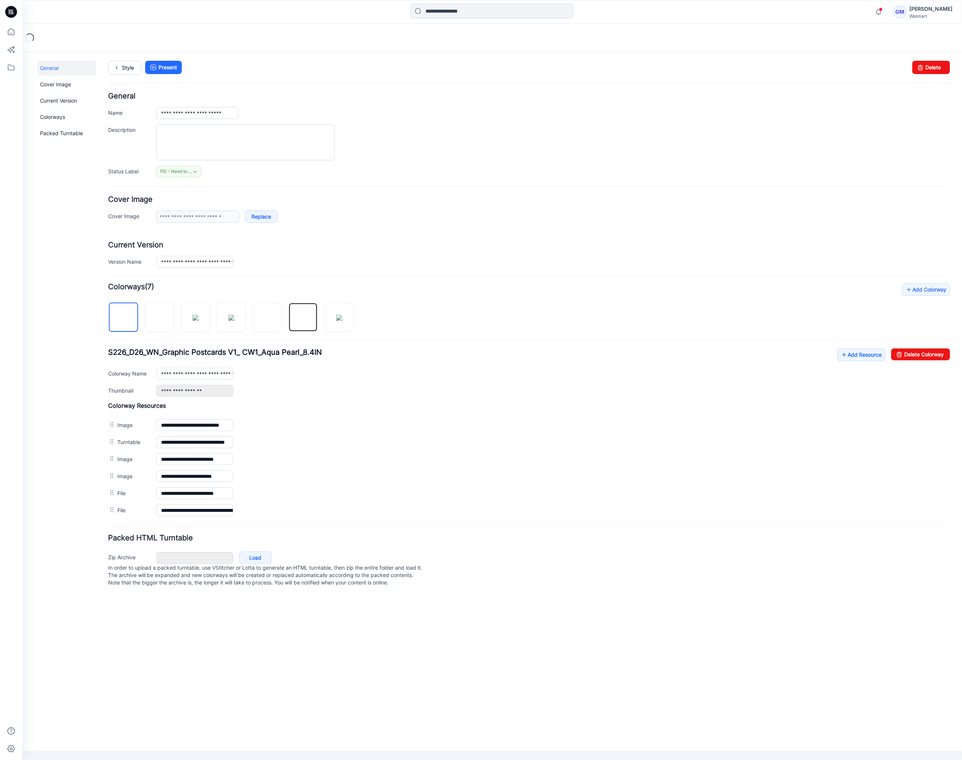
drag, startPoint x: 310, startPoint y: 331, endPoint x: 318, endPoint y: 330, distance: 8.2
click at [306, 320] on img at bounding box center [303, 317] width 6 height 6
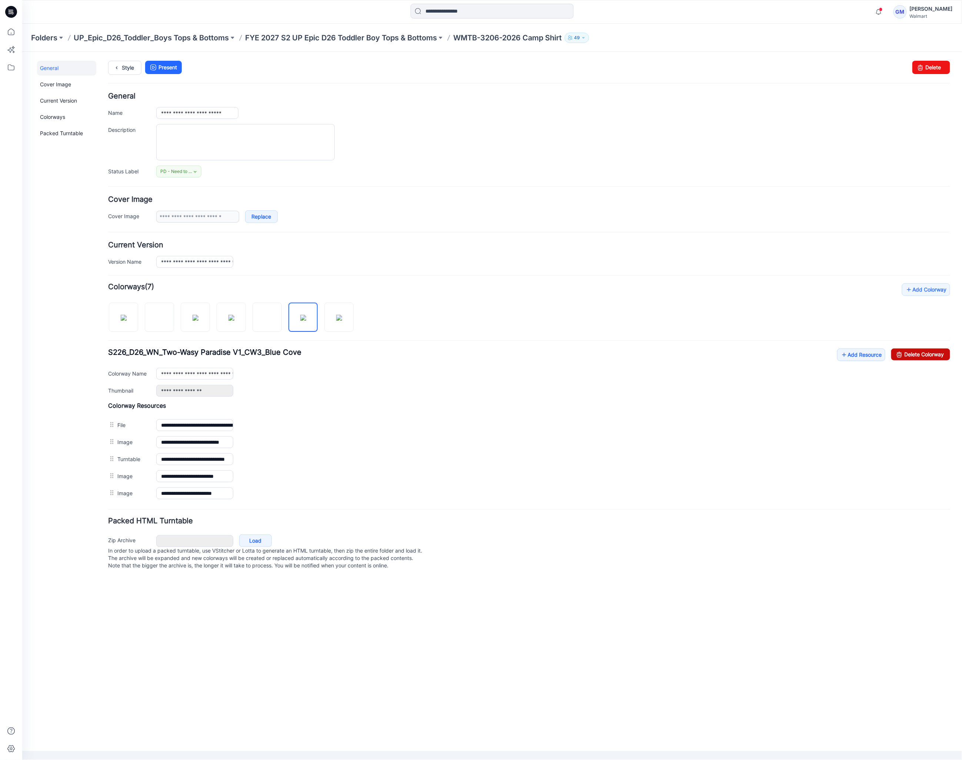
click at [909, 357] on link "Delete Colorway" at bounding box center [920, 354] width 59 height 12
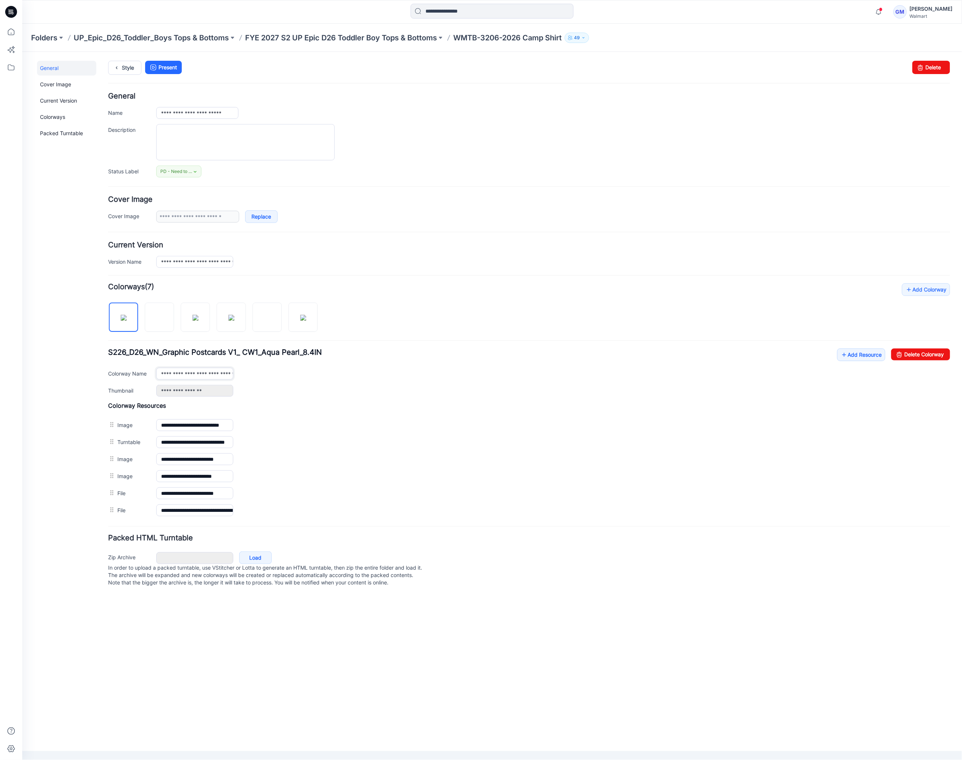
click at [192, 373] on input "**********" at bounding box center [194, 373] width 77 height 12
click at [300, 320] on img at bounding box center [303, 317] width 6 height 6
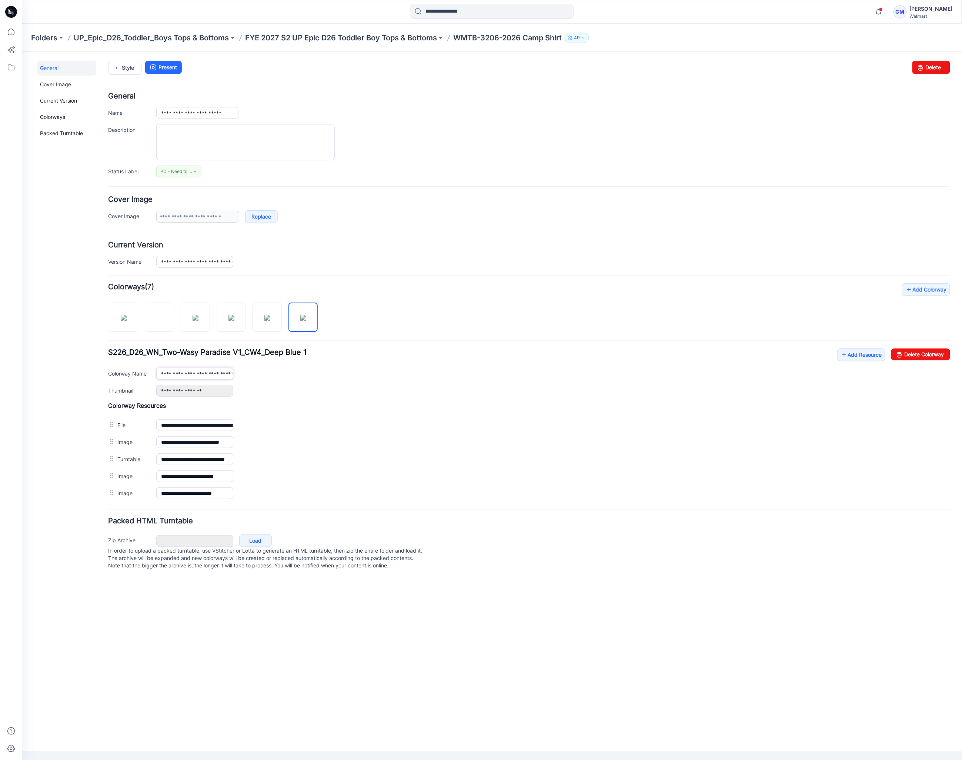
scroll to position [0, 67]
drag, startPoint x: 193, startPoint y: 377, endPoint x: 366, endPoint y: 377, distance: 173.3
click at [366, 377] on div "**********" at bounding box center [553, 373] width 794 height 12
click at [227, 376] on input "**********" at bounding box center [194, 373] width 77 height 12
drag, startPoint x: 208, startPoint y: 377, endPoint x: 251, endPoint y: 377, distance: 42.9
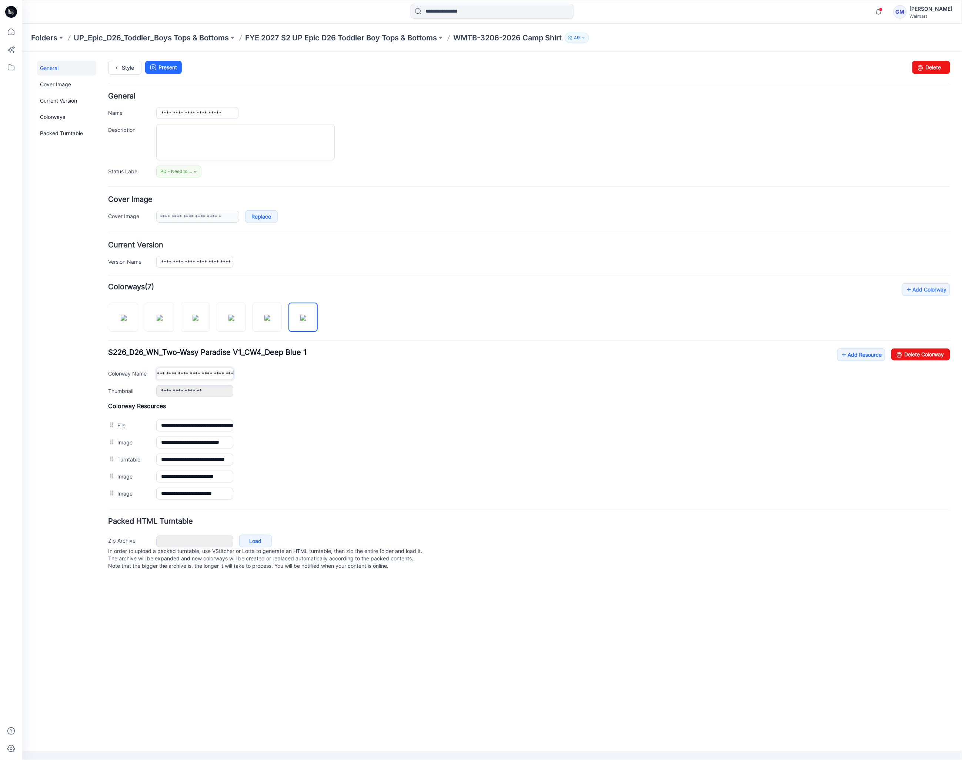
click at [251, 377] on div "**********" at bounding box center [553, 373] width 794 height 12
click at [225, 378] on input "**********" at bounding box center [194, 373] width 77 height 12
drag, startPoint x: 230, startPoint y: 377, endPoint x: 249, endPoint y: 377, distance: 19.3
click at [249, 377] on div "**********" at bounding box center [553, 373] width 794 height 12
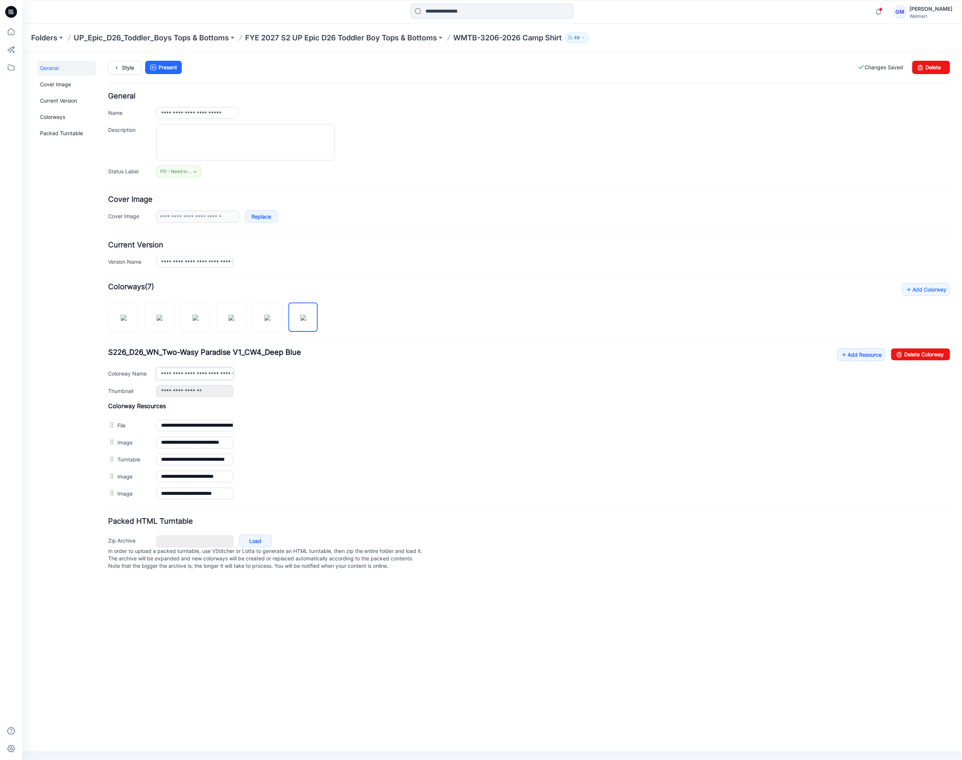
click at [218, 376] on input "**********" at bounding box center [194, 373] width 77 height 12
drag, startPoint x: 208, startPoint y: 376, endPoint x: 237, endPoint y: 374, distance: 29.3
click at [237, 374] on div "**********" at bounding box center [553, 373] width 794 height 12
click at [212, 379] on input "**********" at bounding box center [194, 373] width 77 height 12
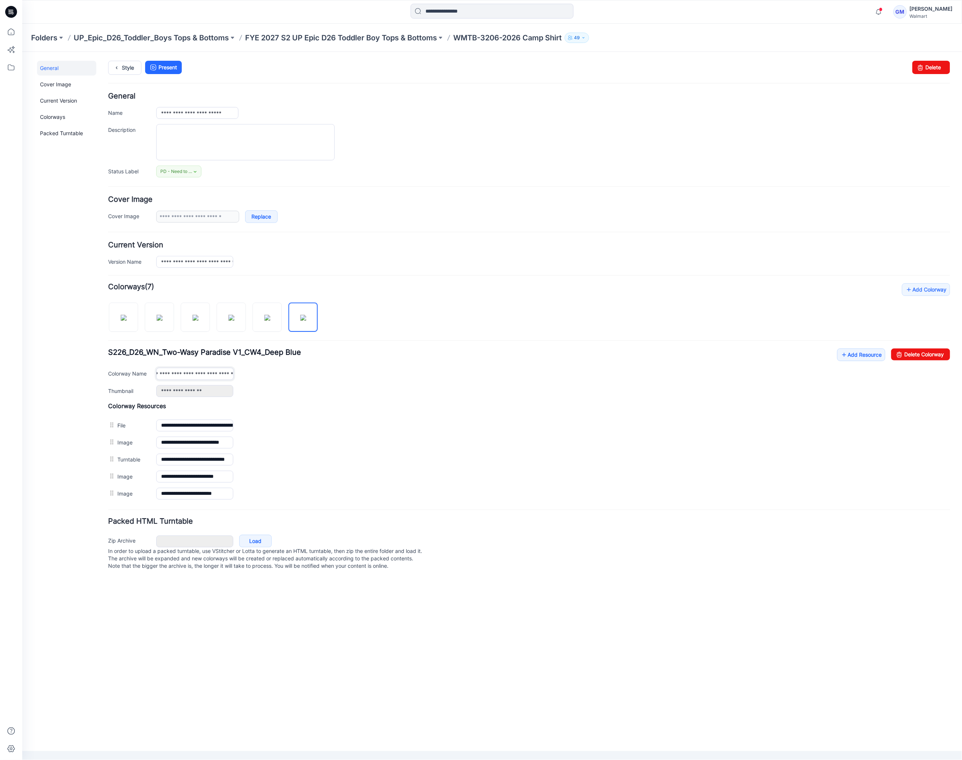
drag, startPoint x: 194, startPoint y: 376, endPoint x: 207, endPoint y: 376, distance: 13.0
click at [207, 376] on input "**********" at bounding box center [194, 373] width 77 height 12
click at [234, 376] on div "**********" at bounding box center [553, 373] width 794 height 12
click at [222, 376] on input "**********" at bounding box center [194, 373] width 77 height 12
paste input "****"
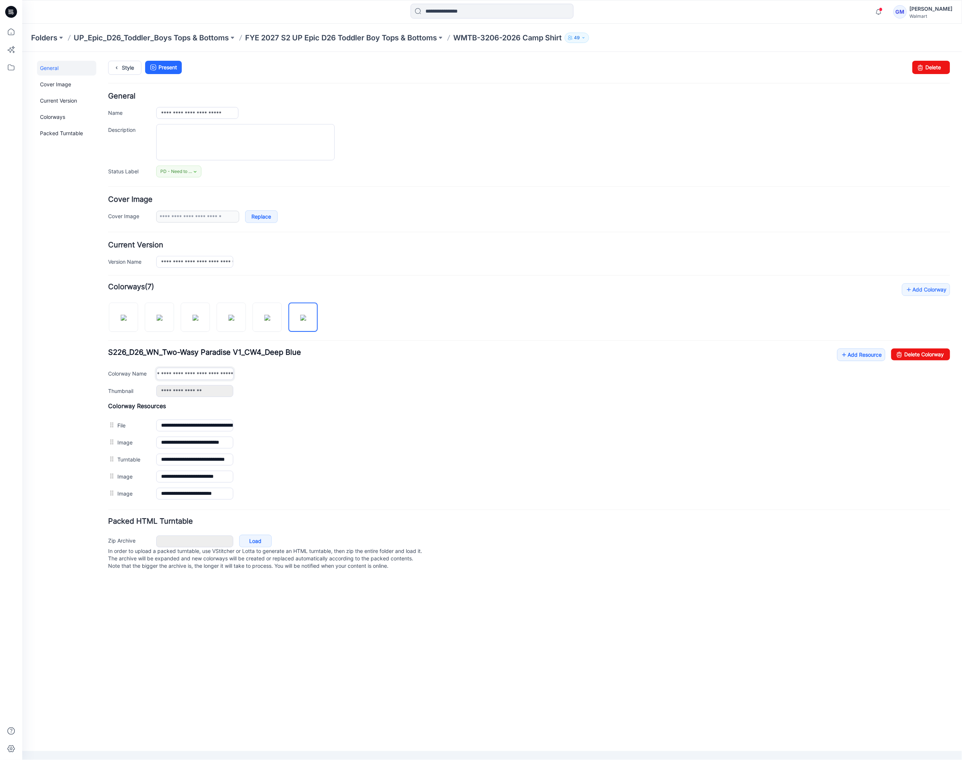
scroll to position [0, 77]
click at [218, 374] on input "**********" at bounding box center [194, 373] width 77 height 12
click at [191, 376] on input "**********" at bounding box center [194, 373] width 77 height 12
type input "**********"
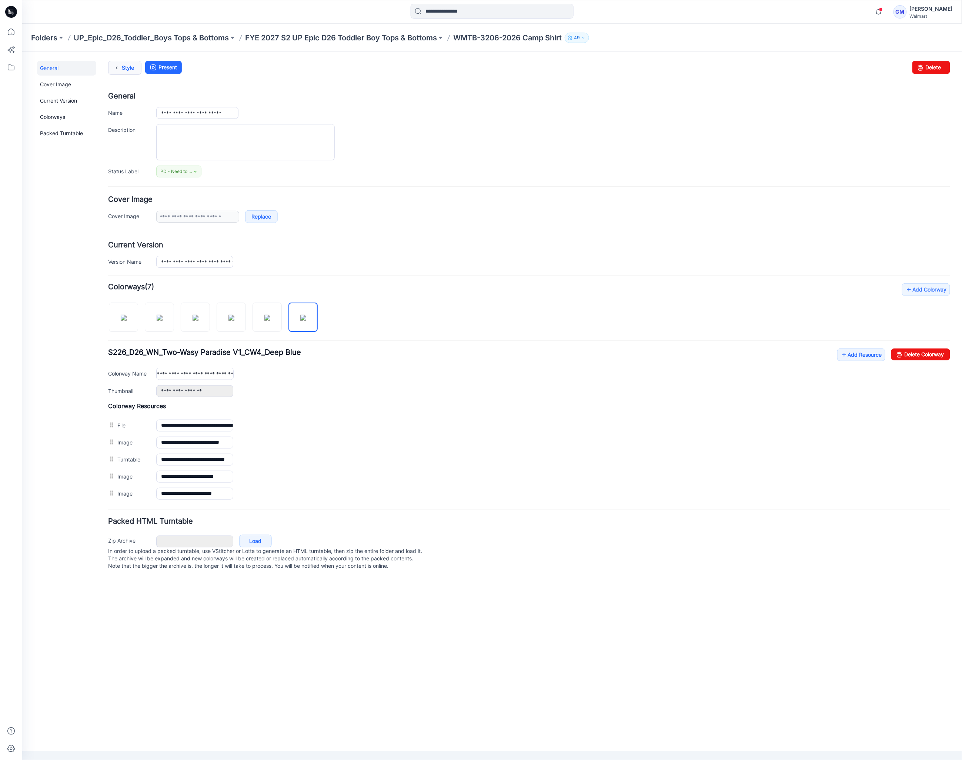
click at [124, 68] on link "Style" at bounding box center [124, 67] width 33 height 14
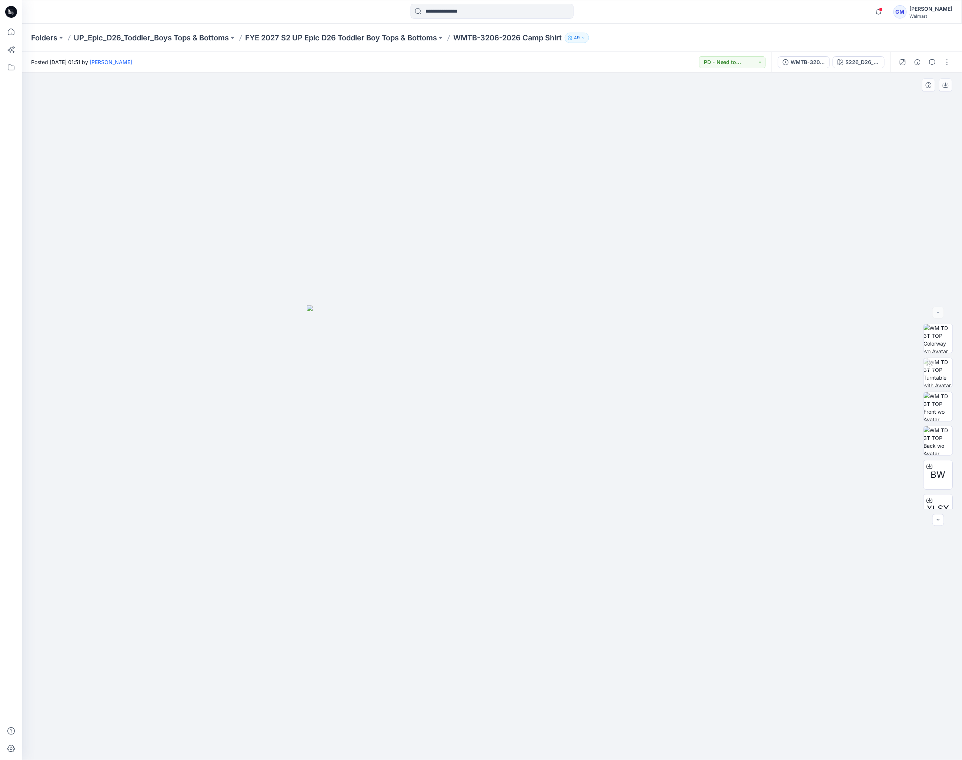
click at [453, 296] on div at bounding box center [492, 416] width 940 height 687
click at [358, 30] on div "Folders UP_Epic_D26_Toddler_Boys Tops & Bottoms FYE 2027 S2 UP Epic D26 Toddler…" at bounding box center [492, 38] width 940 height 28
click at [358, 35] on p "FYE 2027 S2 UP Epic D26 Toddler Boy Tops & Bottoms" at bounding box center [341, 38] width 192 height 10
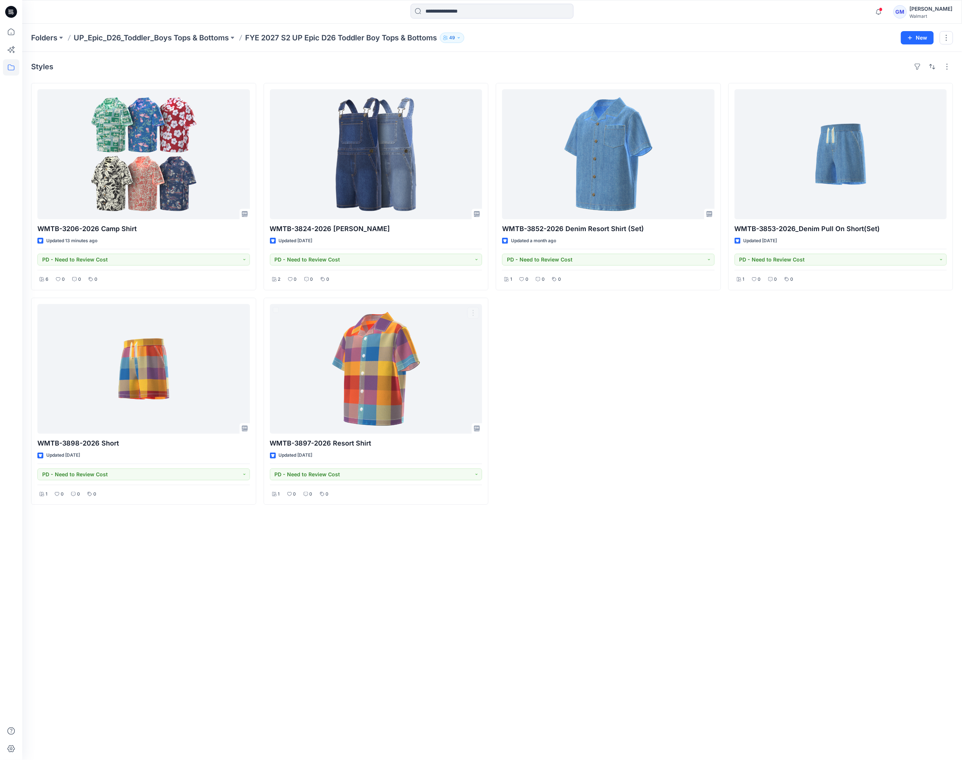
drag, startPoint x: 543, startPoint y: 397, endPoint x: 574, endPoint y: 360, distance: 48.3
click at [543, 397] on div "WMTB-3852-2026 Denim Resort Shirt (Set) Updated a month ago PD - Need to Review…" at bounding box center [608, 294] width 225 height 422
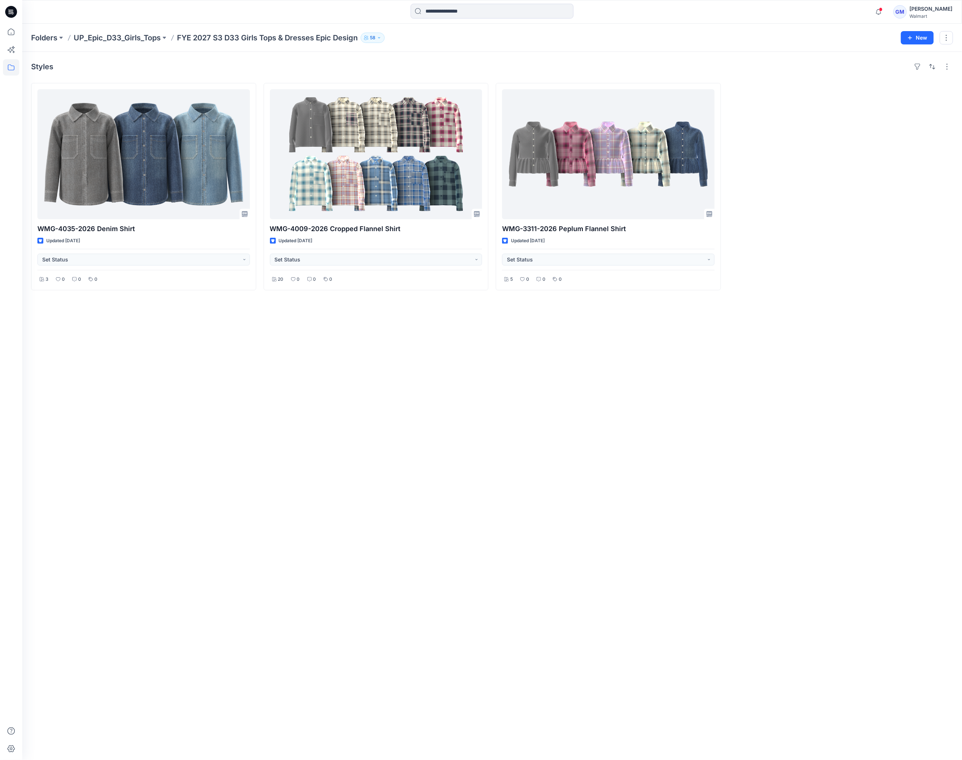
click at [382, 736] on div "Styles WMG-4035-2026 Denim Shirt Updated [DATE] Set Status 3 0 0 0 WMG-4009-202…" at bounding box center [492, 406] width 940 height 708
click at [376, 569] on div "Styles WMG-4035-2026 Denim Shirt Updated [DATE] Set Status 3 0 0 0 WMG-4009-202…" at bounding box center [492, 406] width 940 height 708
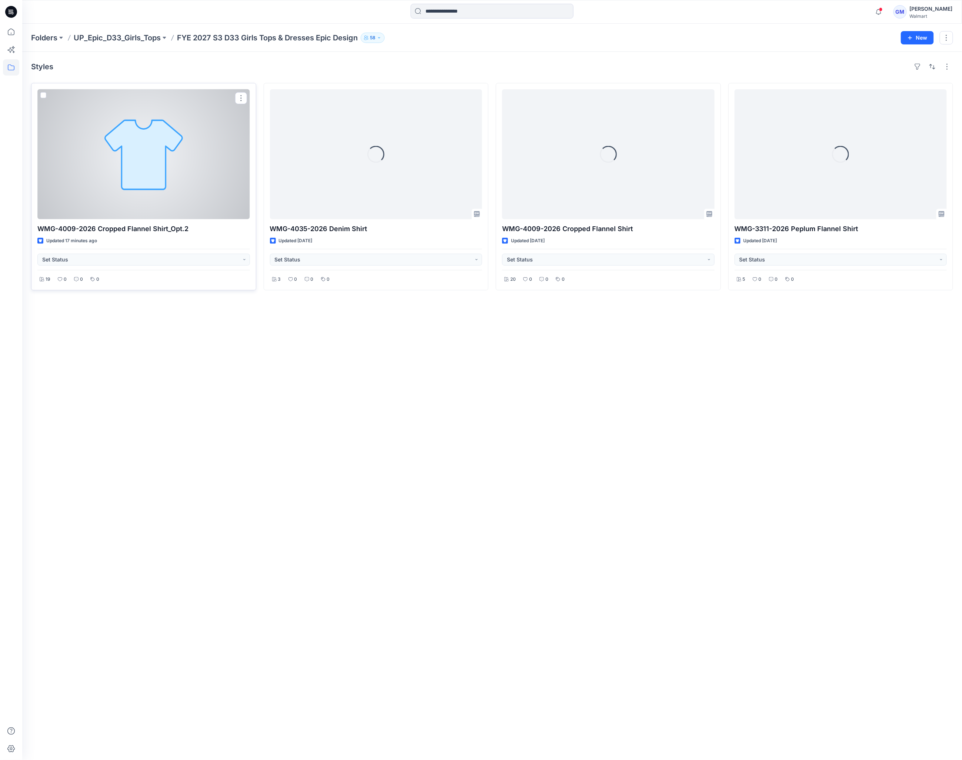
click at [129, 161] on div at bounding box center [143, 154] width 212 height 130
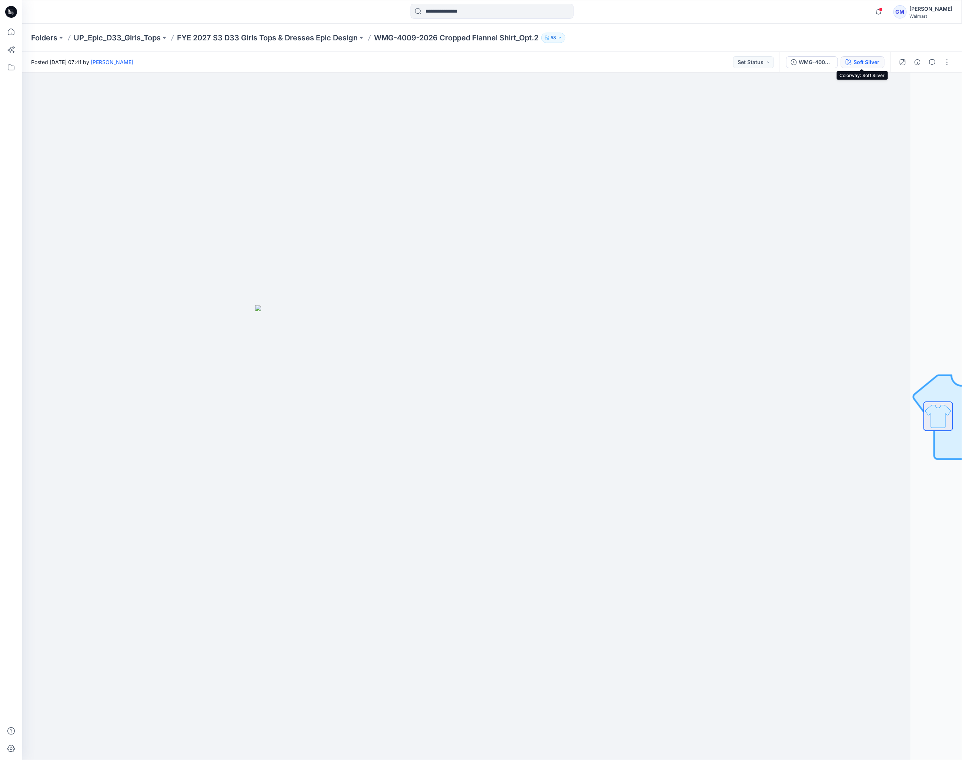
click at [874, 61] on div "Soft Silver" at bounding box center [867, 62] width 26 height 8
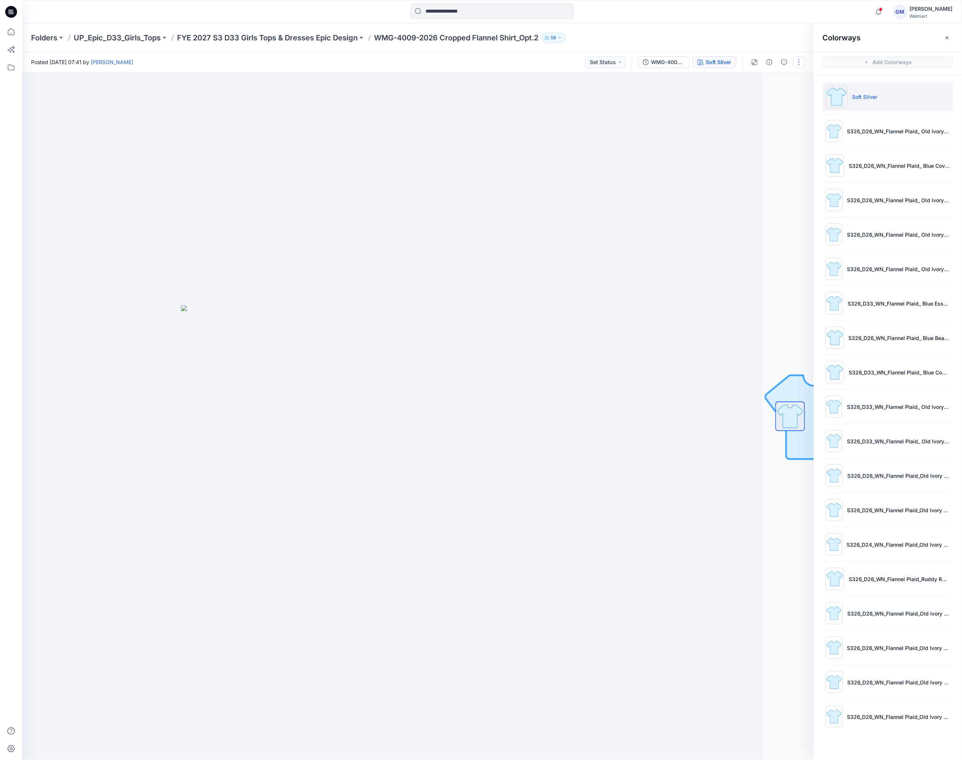
click at [799, 63] on button "button" at bounding box center [799, 62] width 12 height 12
click at [760, 96] on button "Edit" at bounding box center [768, 100] width 68 height 14
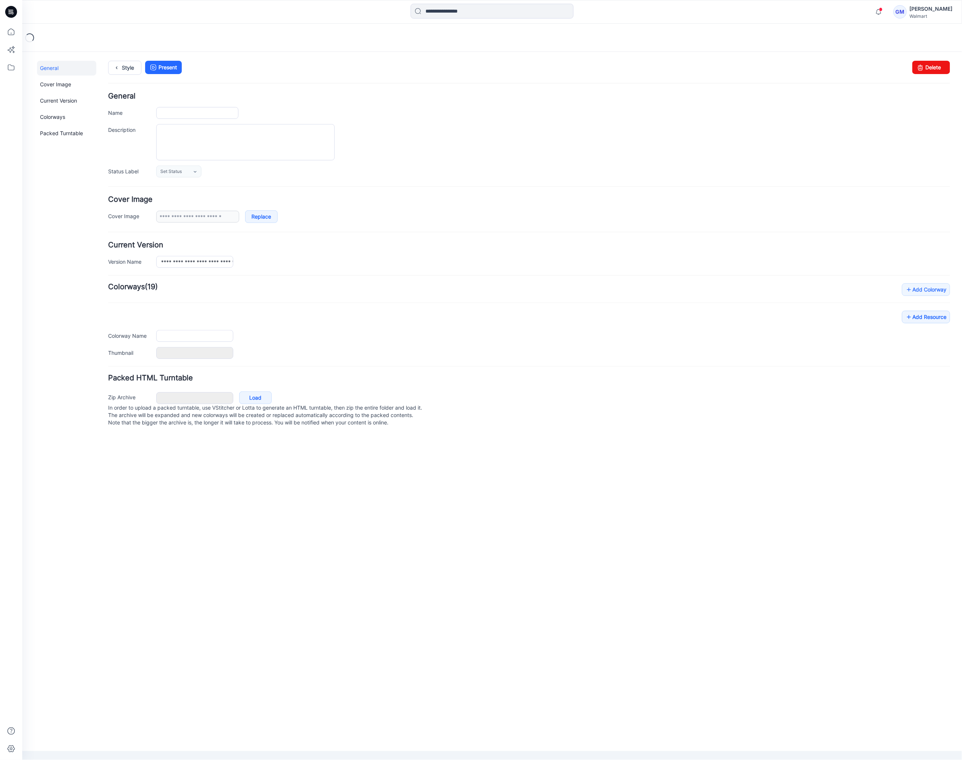
type input "**********"
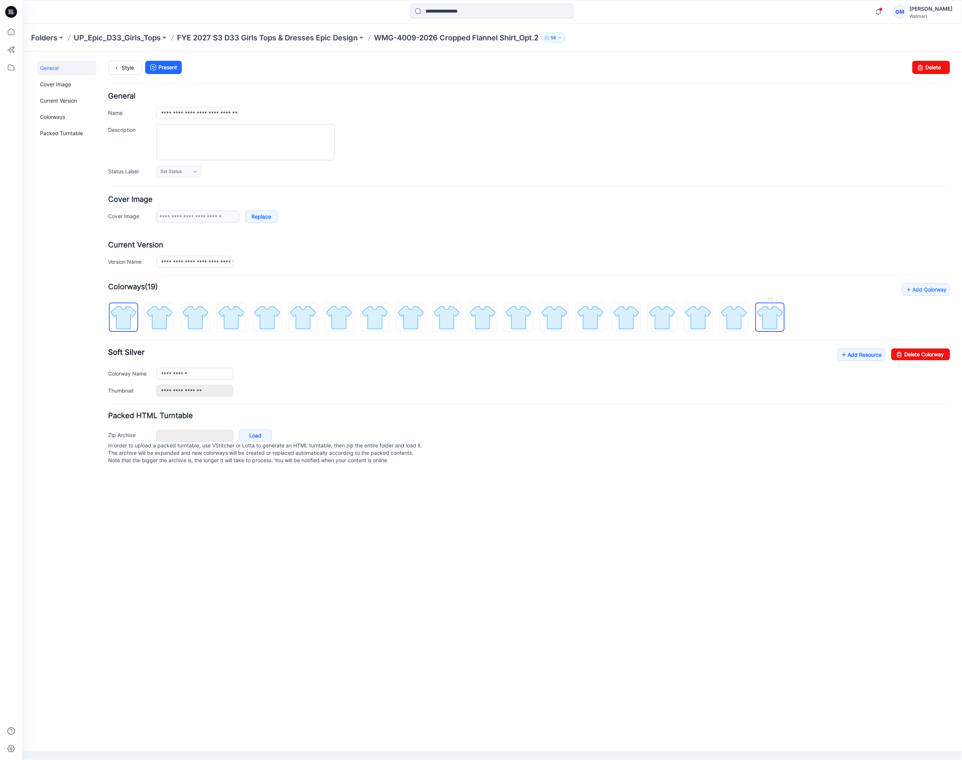
click at [774, 325] on img at bounding box center [770, 317] width 28 height 28
click at [914, 355] on link "Delete Colorway" at bounding box center [920, 354] width 59 height 12
click at [737, 322] on img at bounding box center [734, 317] width 28 height 28
click at [911, 353] on link "Delete Colorway" at bounding box center [920, 354] width 59 height 12
click at [707, 329] on img at bounding box center [698, 317] width 28 height 28
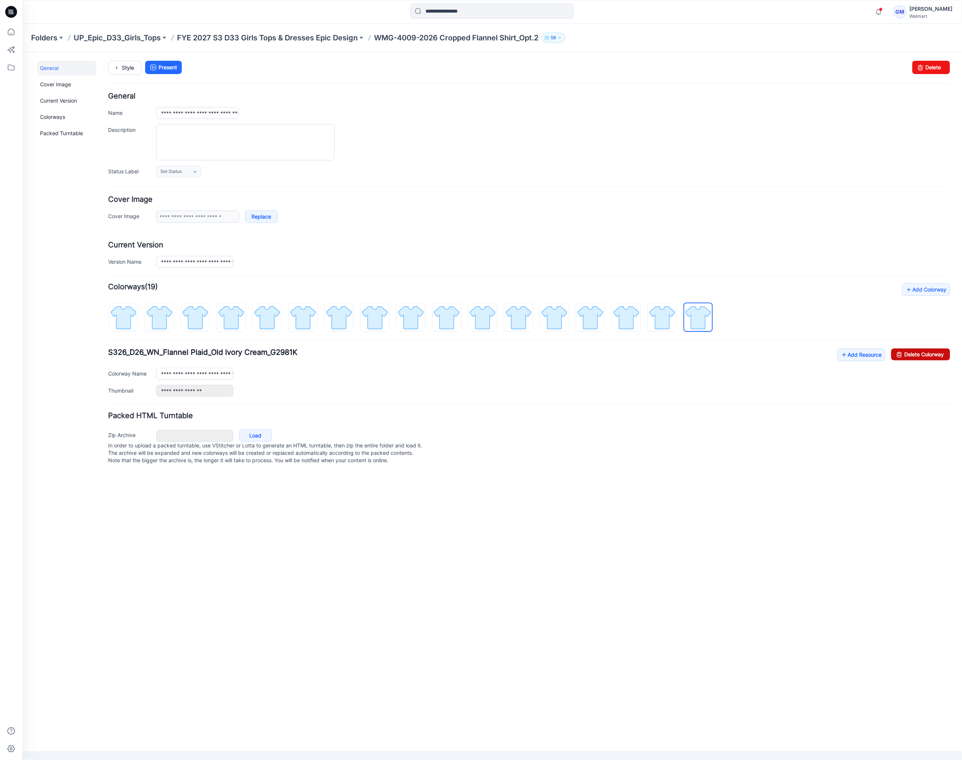
click at [923, 357] on link "Delete Colorway" at bounding box center [920, 354] width 59 height 12
click at [655, 318] on img at bounding box center [662, 317] width 28 height 28
click at [904, 357] on link "Delete Colorway" at bounding box center [920, 354] width 59 height 12
click at [622, 325] on img at bounding box center [626, 317] width 28 height 28
click at [910, 359] on link "Delete Colorway" at bounding box center [920, 354] width 59 height 12
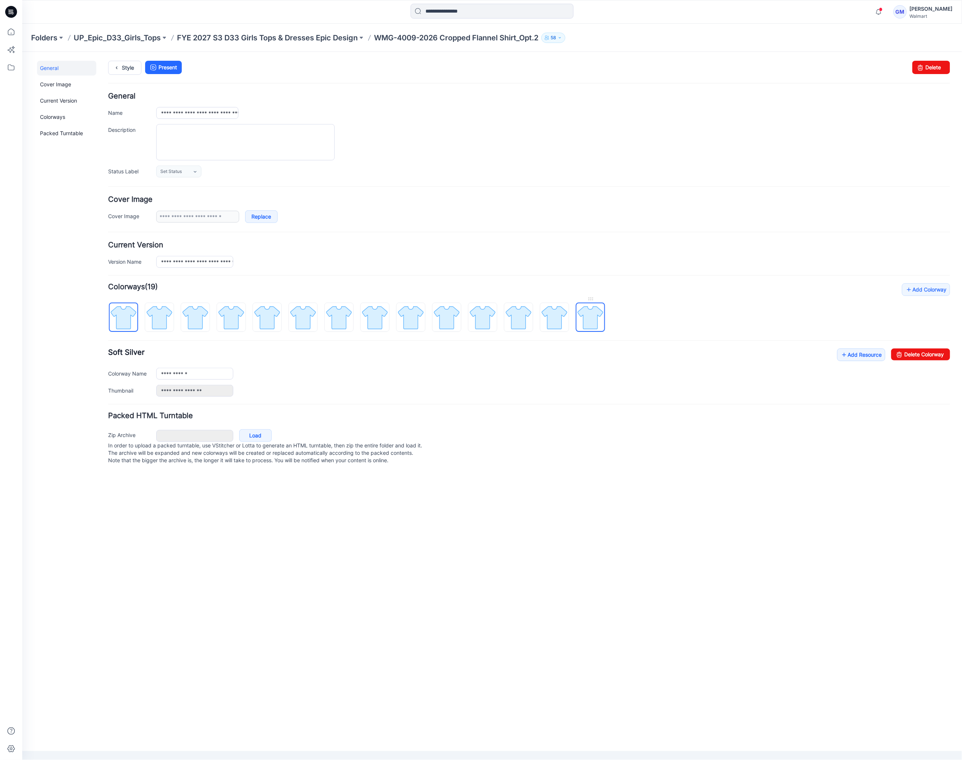
click at [596, 318] on img at bounding box center [590, 317] width 28 height 28
click at [919, 351] on link "Delete Colorway" at bounding box center [920, 354] width 59 height 12
click at [565, 312] on img at bounding box center [554, 317] width 28 height 28
click at [891, 348] on link "Delete Colorway" at bounding box center [920, 354] width 59 height 12
drag, startPoint x: 524, startPoint y: 317, endPoint x: 593, endPoint y: 321, distance: 68.6
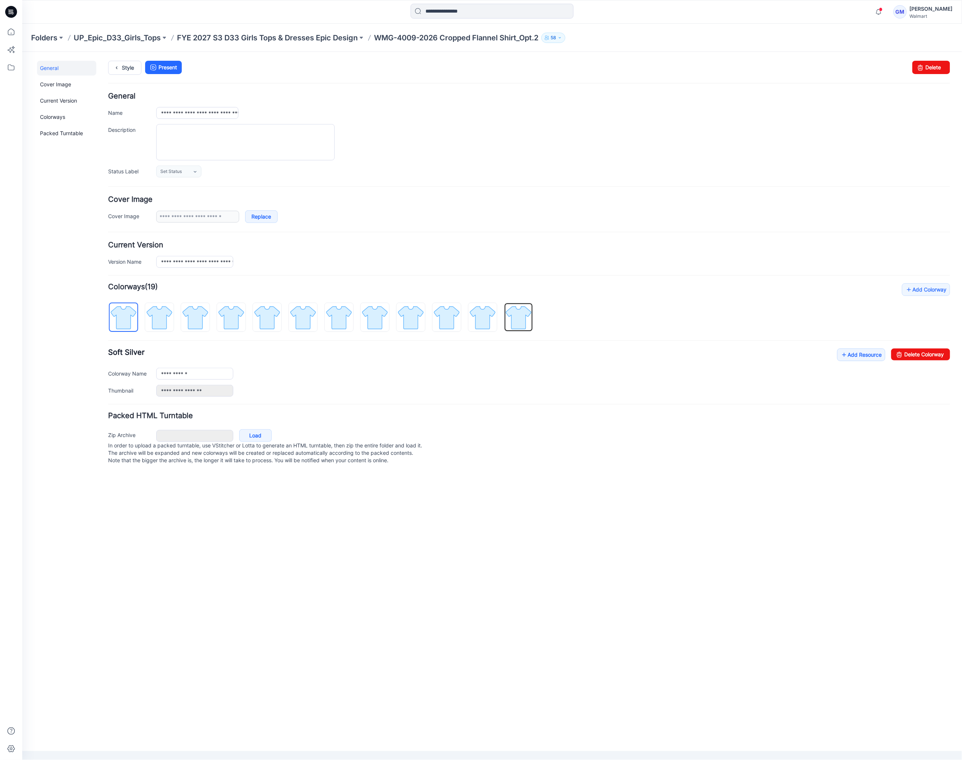
click at [524, 317] on img at bounding box center [518, 317] width 28 height 28
click at [914, 359] on link "Delete Colorway" at bounding box center [920, 354] width 59 height 12
click at [486, 321] on img at bounding box center [482, 317] width 28 height 28
click at [920, 356] on link "Delete Colorway" at bounding box center [920, 354] width 59 height 12
click at [451, 327] on img at bounding box center [446, 317] width 28 height 28
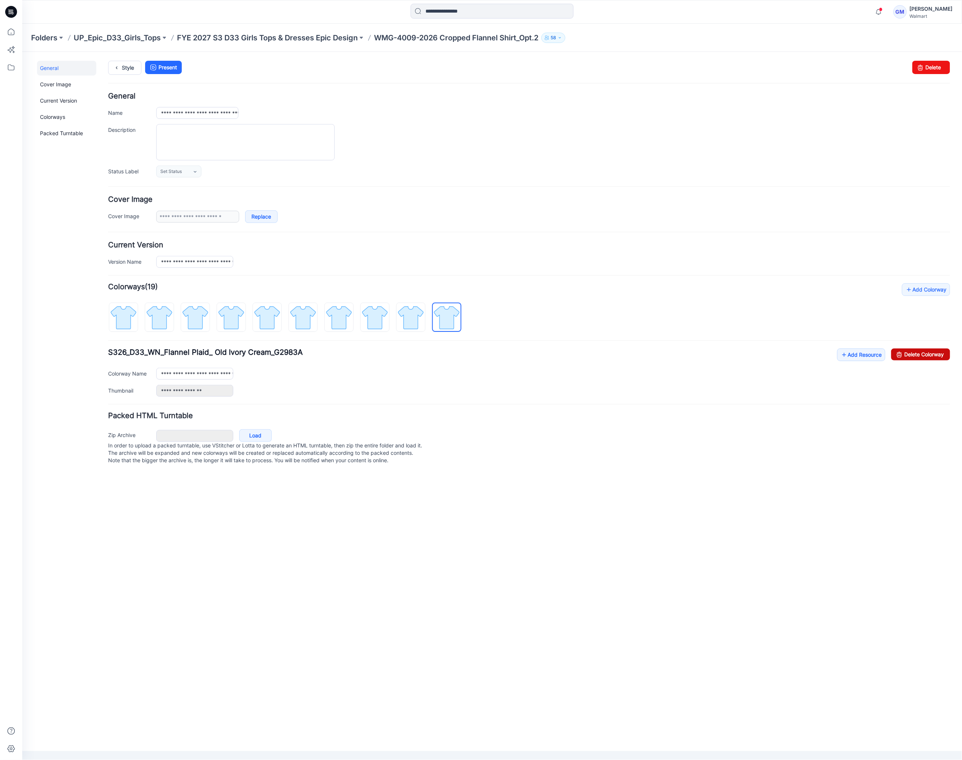
click at [927, 356] on link "Delete Colorway" at bounding box center [920, 354] width 59 height 12
click at [418, 329] on img at bounding box center [410, 317] width 28 height 28
click at [915, 358] on link "Delete Colorway" at bounding box center [920, 354] width 59 height 12
click at [372, 321] on img at bounding box center [375, 317] width 28 height 28
click at [924, 355] on link "Delete Colorway" at bounding box center [920, 354] width 59 height 12
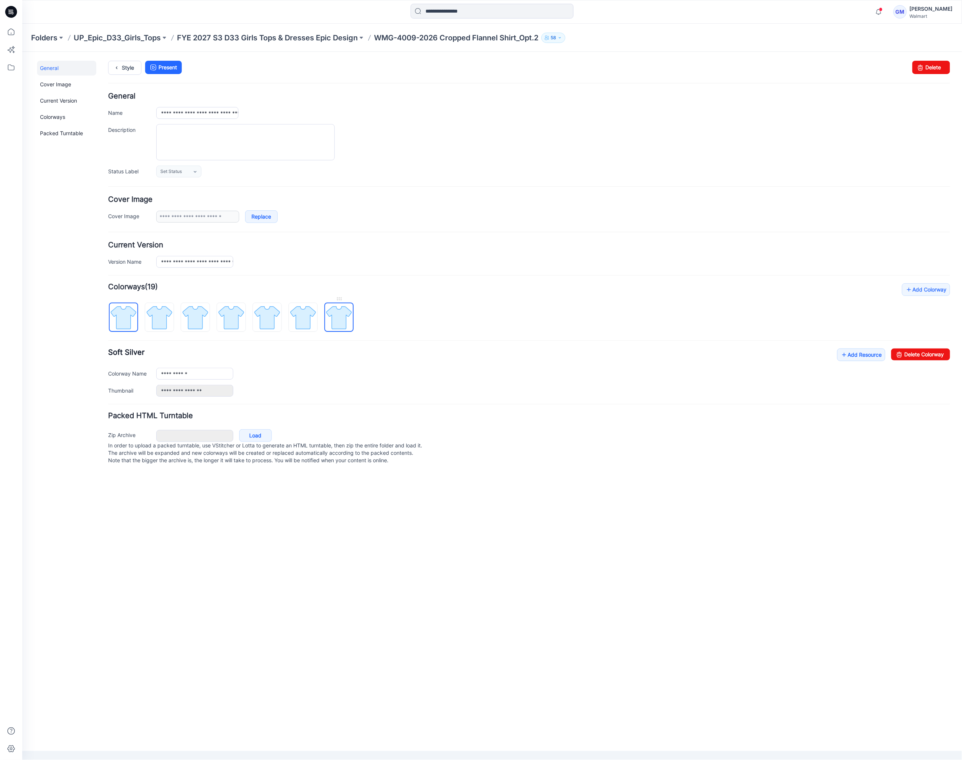
click at [348, 324] on img at bounding box center [339, 317] width 28 height 28
click at [916, 356] on link "Delete Colorway" at bounding box center [920, 354] width 59 height 12
click at [309, 317] on img at bounding box center [303, 317] width 28 height 28
click at [917, 354] on link "Delete Colorway" at bounding box center [920, 354] width 59 height 12
click at [281, 319] on div at bounding box center [198, 313] width 180 height 38
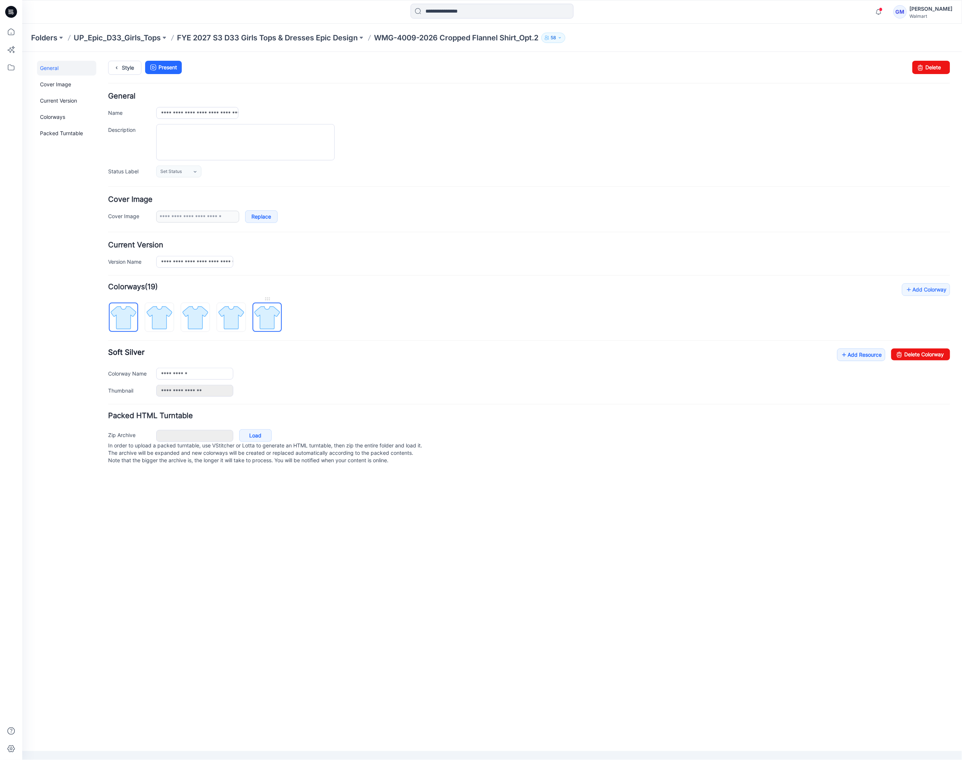
click at [259, 315] on img at bounding box center [267, 317] width 28 height 28
click at [902, 356] on icon at bounding box center [899, 354] width 10 height 12
click at [236, 329] on img at bounding box center [231, 317] width 28 height 28
click at [902, 356] on icon at bounding box center [899, 354] width 10 height 12
click at [193, 321] on img at bounding box center [195, 317] width 28 height 28
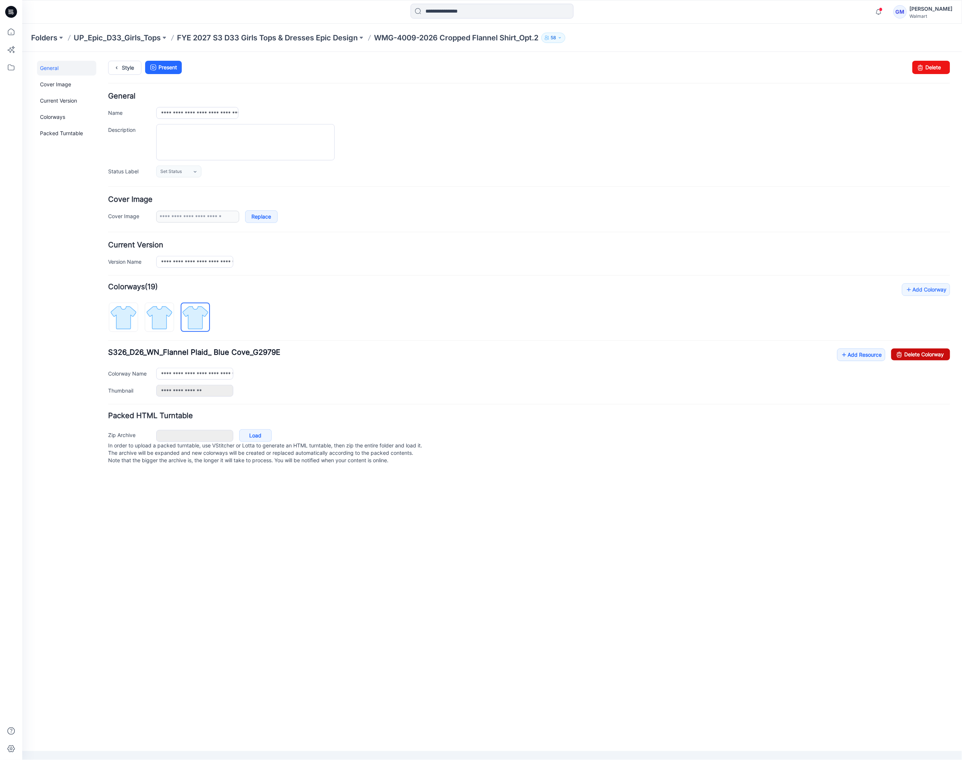
click at [907, 355] on link "Delete Colorway" at bounding box center [920, 354] width 59 height 12
click at [165, 323] on img at bounding box center [159, 317] width 28 height 28
click at [918, 353] on link "Delete Colorway" at bounding box center [920, 354] width 59 height 12
type input "**********"
click at [129, 66] on link "Style" at bounding box center [124, 67] width 33 height 14
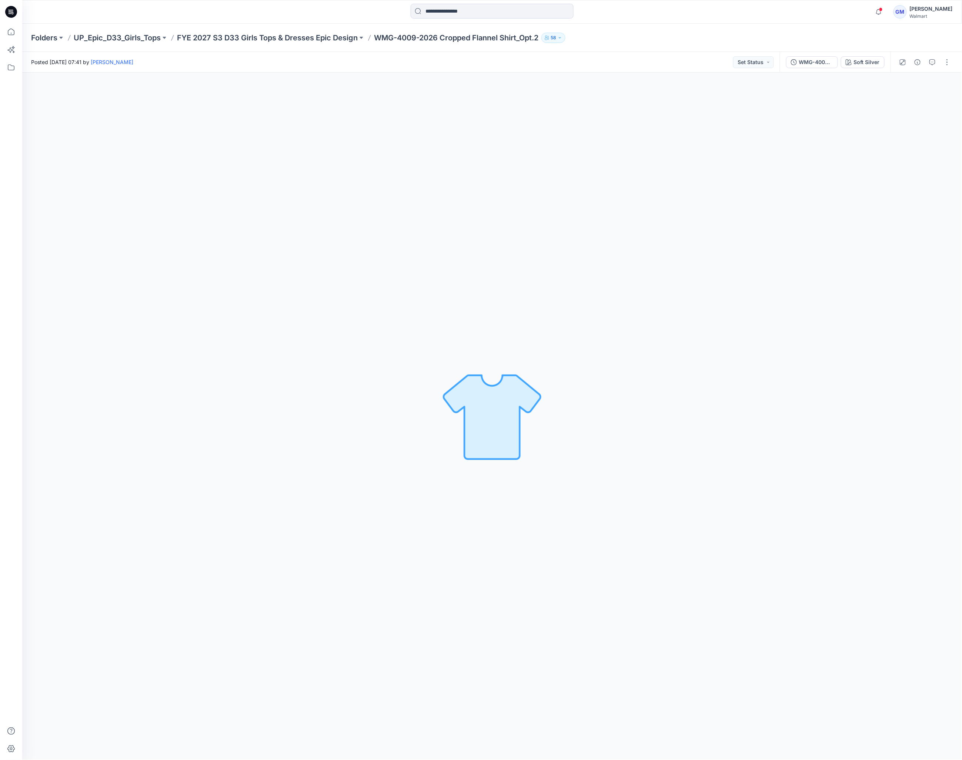
click at [284, 226] on div "Soft Silver Loading... Material Properties Loading..." at bounding box center [492, 416] width 940 height 687
click at [646, 226] on div "Soft Silver Loading... Material Properties Loading..." at bounding box center [492, 416] width 940 height 687
click at [416, 291] on div "Soft Silver Loading... Material Properties Loading..." at bounding box center [492, 416] width 940 height 687
click at [689, 251] on div "Soft Silver Loading... Material Properties Loading..." at bounding box center [492, 416] width 940 height 687
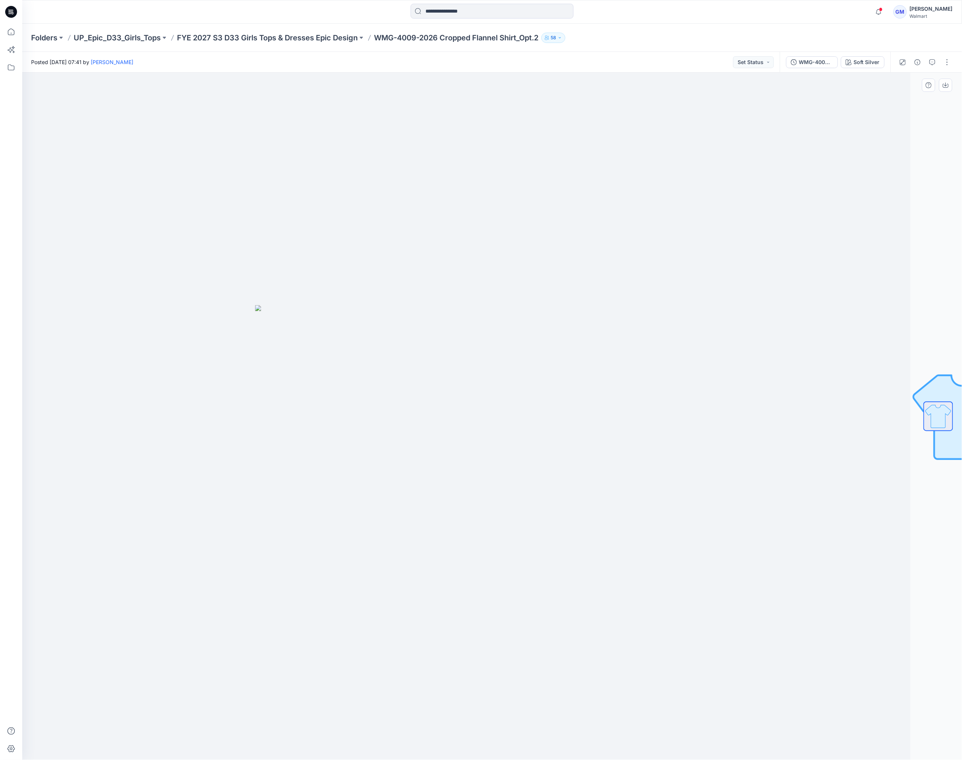
click at [436, 596] on div at bounding box center [440, 416] width 940 height 687
click at [340, 40] on p "FYE 2027 S3 D33 Girls Tops & Dresses Epic Design" at bounding box center [267, 38] width 181 height 10
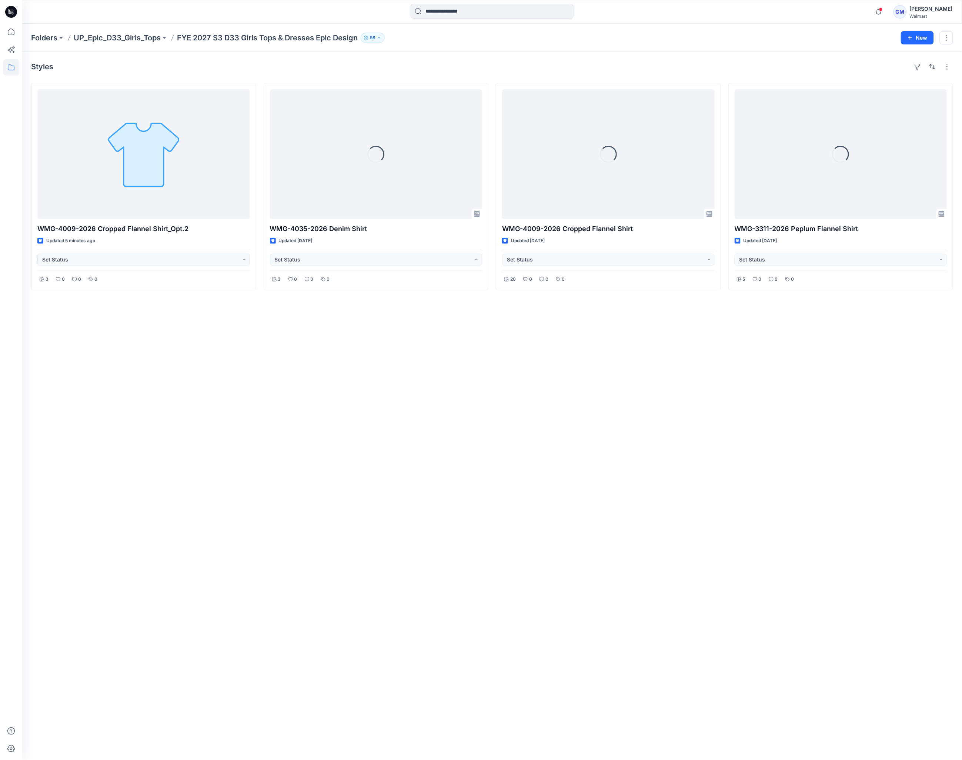
click at [462, 512] on div "Styles WMG-4009-2026 Cropped Flannel Shirt_Opt.2 Updated 5 minutes ago Set Stat…" at bounding box center [492, 406] width 940 height 708
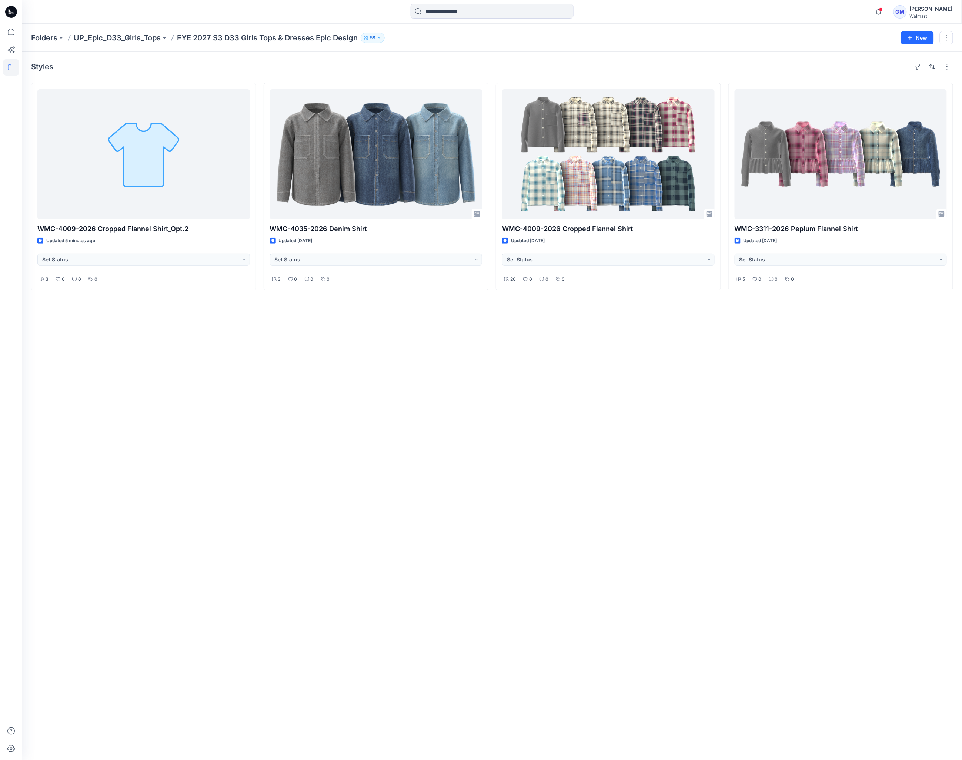
click at [462, 512] on div "Styles WMG-4009-2026 Cropped Flannel Shirt_Opt.2 Updated 5 minutes ago Set Stat…" at bounding box center [492, 406] width 940 height 708
click at [378, 483] on div "Styles WMG-4009-2026 Cropped Flannel Shirt_Opt.2 Updated 5 minutes ago Set Stat…" at bounding box center [492, 406] width 940 height 708
click at [435, 425] on div "Styles WMG-4009-2026 Cropped Flannel Shirt_Opt.2 Updated 5 minutes ago Set Stat…" at bounding box center [492, 406] width 940 height 708
click at [455, 602] on div "Styles WMG-4009-2026 Cropped Flannel Shirt_Opt.2 Updated 5 minutes ago Set Stat…" at bounding box center [492, 406] width 940 height 708
click at [448, 546] on div "Styles WMG-4009-2026 Cropped Flannel Shirt_Opt.2 Updated 6 minutes ago Set Stat…" at bounding box center [492, 406] width 940 height 708
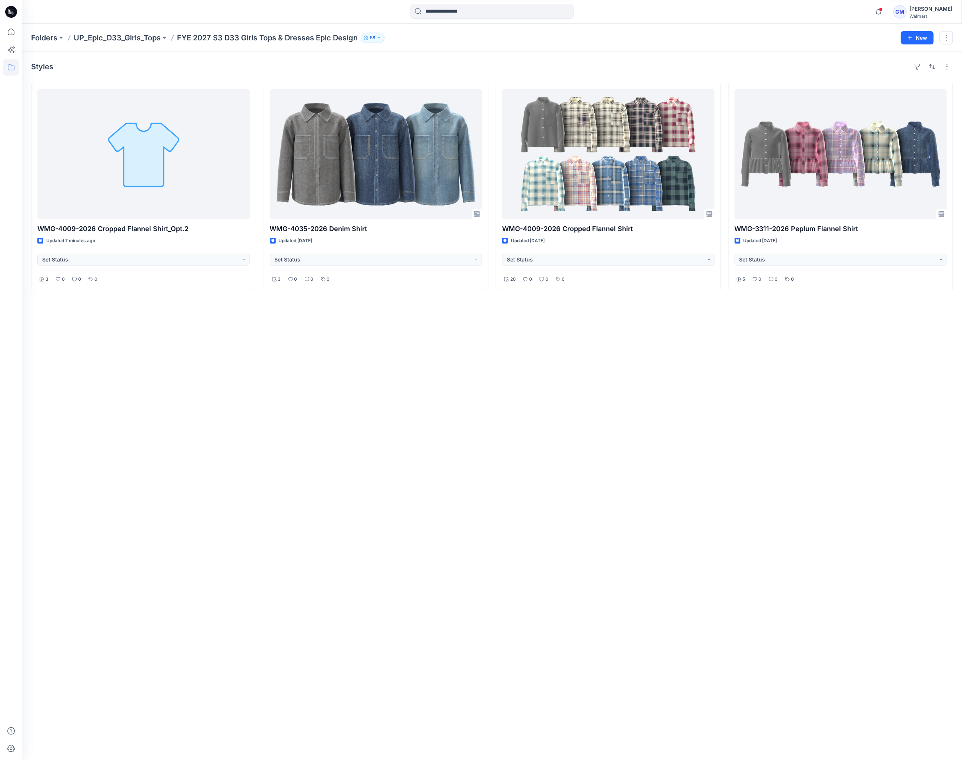
click at [297, 500] on div "Styles WMG-4009-2026 Cropped Flannel Shirt_Opt.2 Updated 7 minutes ago Set Stat…" at bounding box center [492, 406] width 940 height 708
click at [375, 500] on div "Styles WMG-4009-2026 Cropped Flannel Shirt_Opt.2 Updated 7 minutes ago Set Stat…" at bounding box center [492, 406] width 940 height 708
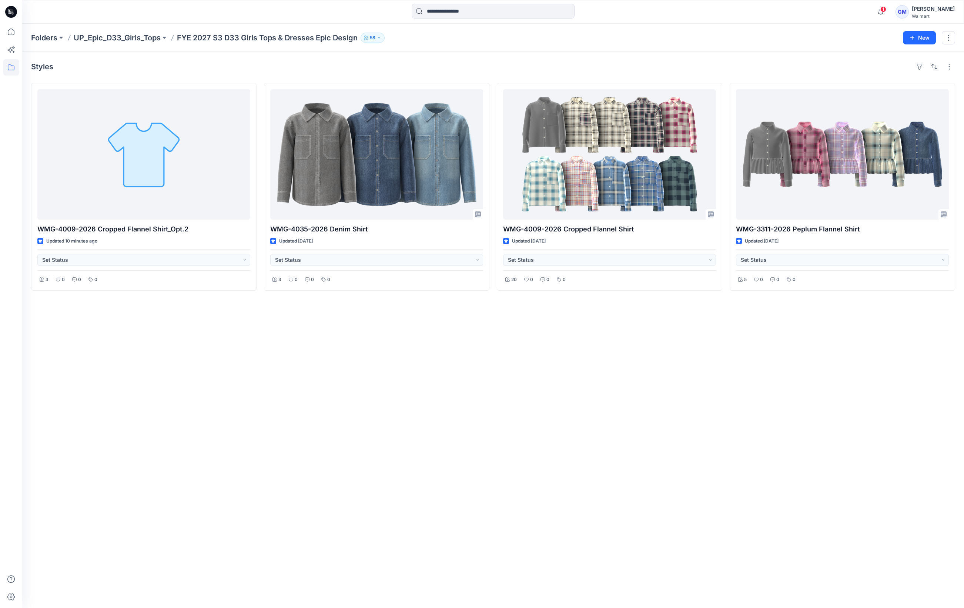
click at [338, 473] on div "Styles WMG-4009-2026 Cropped Flannel Shirt_Opt.2 Updated 10 minutes ago Set Sta…" at bounding box center [493, 330] width 942 height 556
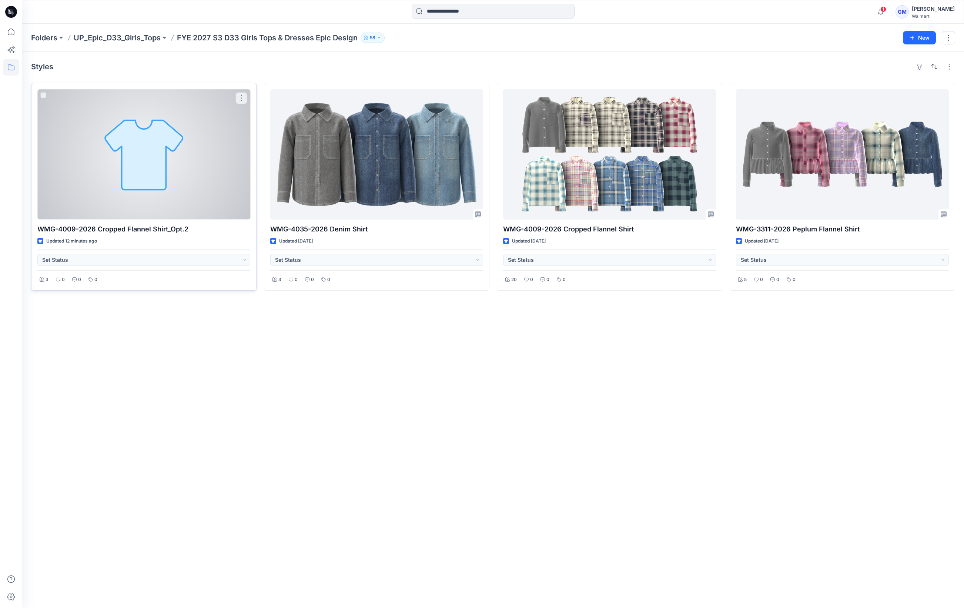
click at [169, 161] on div at bounding box center [143, 154] width 213 height 130
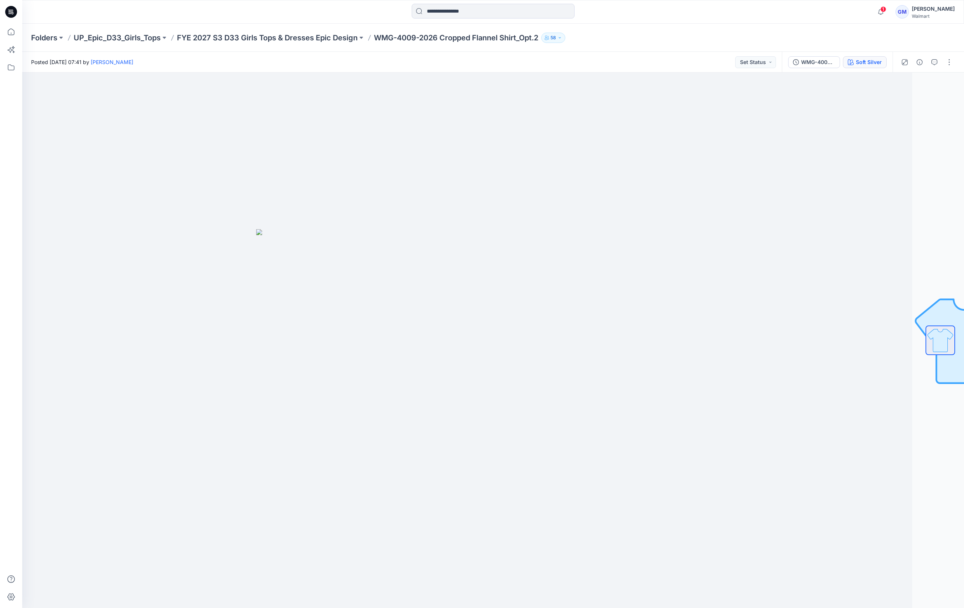
click at [871, 59] on div "Soft Silver" at bounding box center [869, 62] width 26 height 8
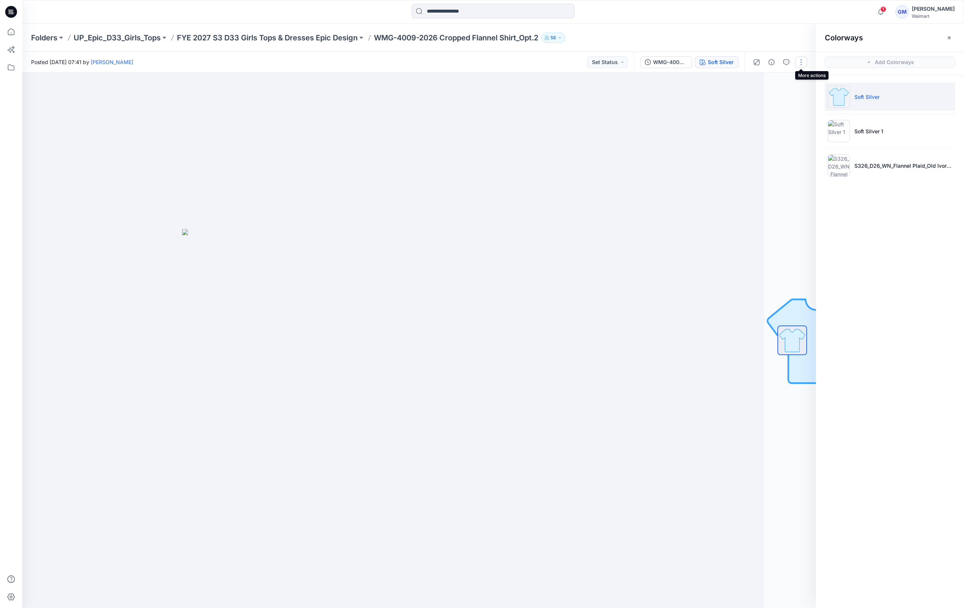
click at [806, 64] on button "button" at bounding box center [801, 62] width 12 height 12
click at [754, 98] on p "Edit" at bounding box center [753, 100] width 9 height 8
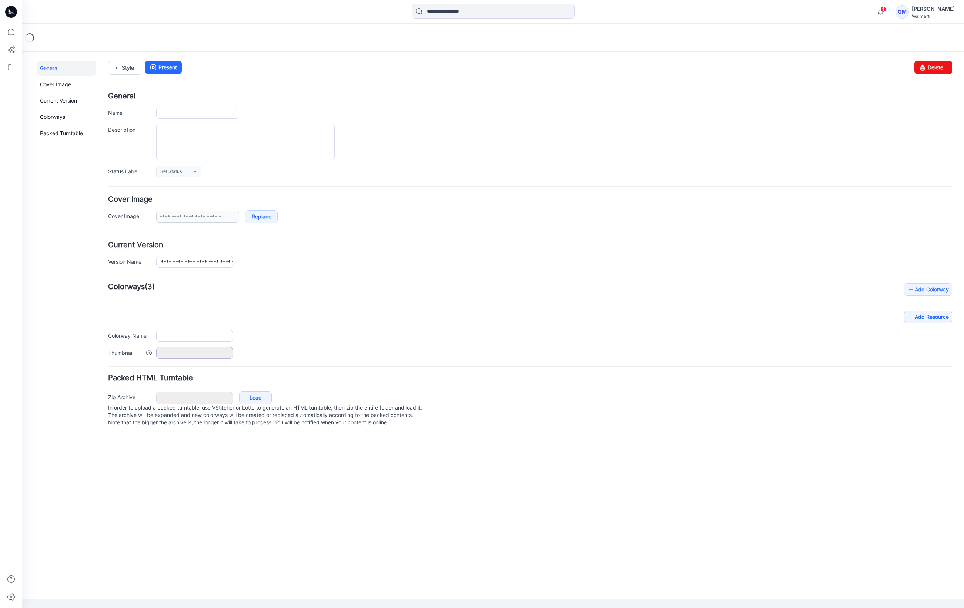
type input "**********"
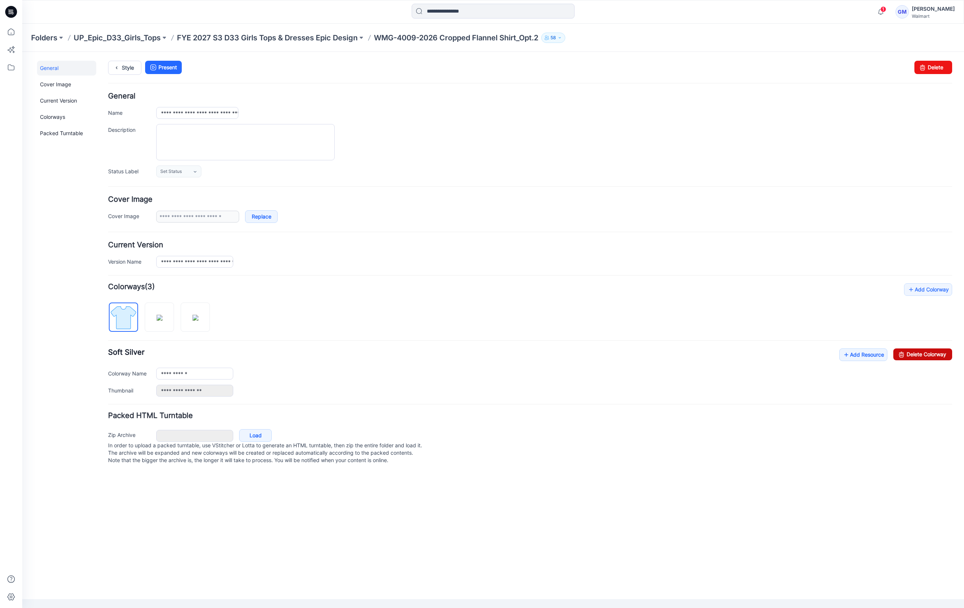
click at [920, 355] on link "Delete Colorway" at bounding box center [922, 354] width 59 height 12
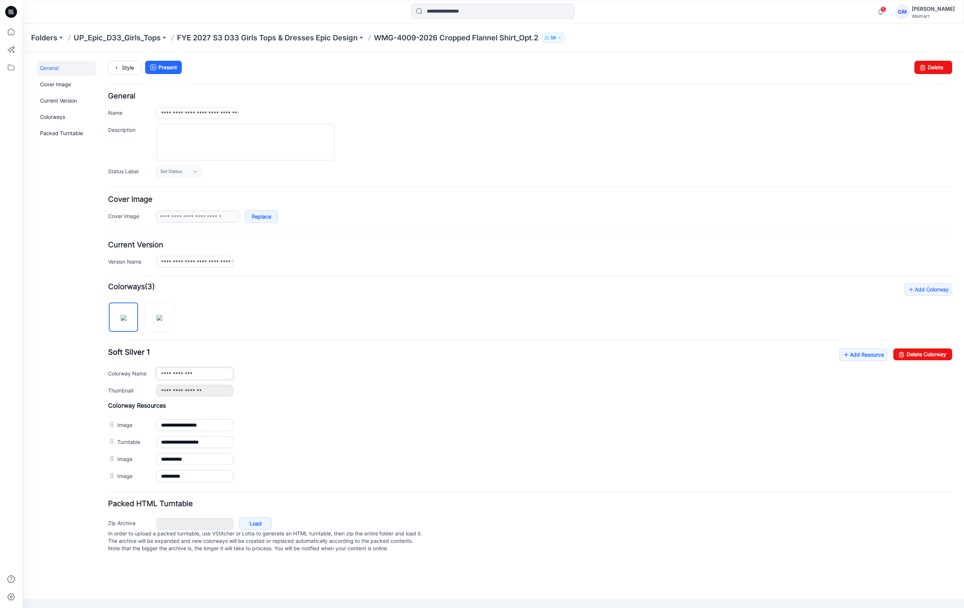
click at [197, 374] on input "**********" at bounding box center [194, 374] width 77 height 12
type input "**********"
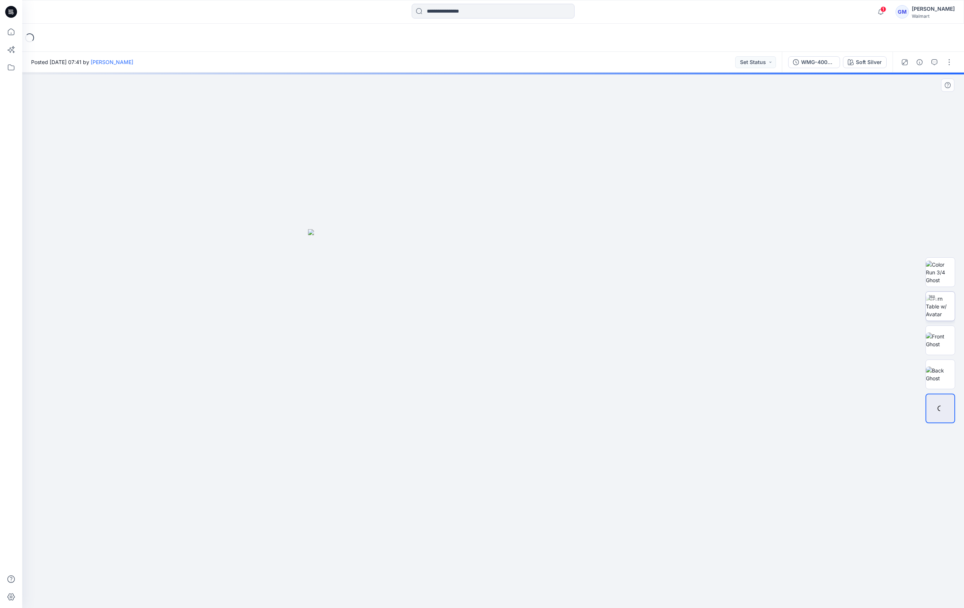
click at [941, 308] on img at bounding box center [940, 306] width 29 height 23
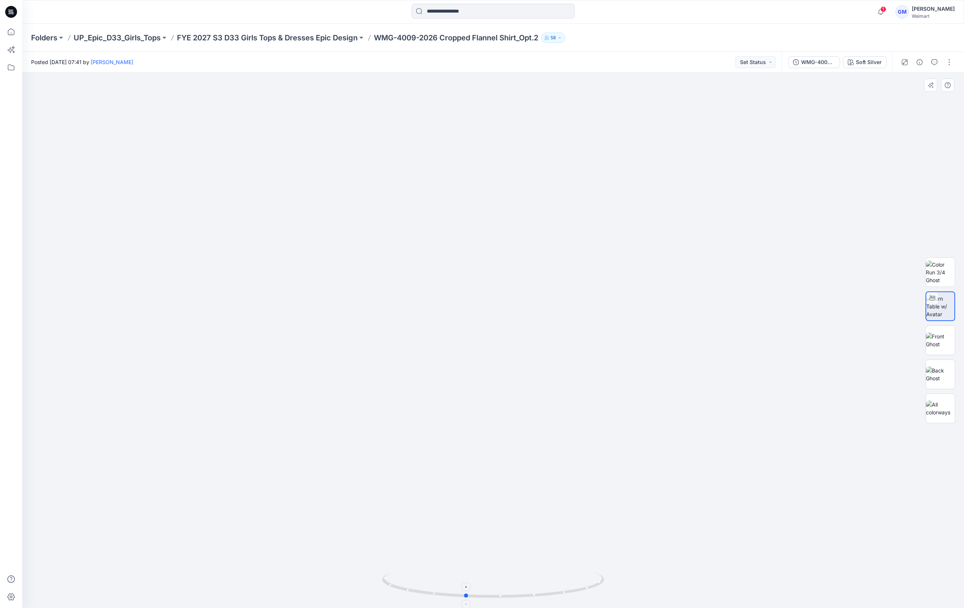
drag, startPoint x: 578, startPoint y: 590, endPoint x: 550, endPoint y: 592, distance: 27.4
click at [550, 592] on icon at bounding box center [494, 586] width 224 height 28
drag, startPoint x: 504, startPoint y: 604, endPoint x: 578, endPoint y: 605, distance: 74.0
click at [578, 605] on img at bounding box center [493, 590] width 222 height 36
drag, startPoint x: 549, startPoint y: 591, endPoint x: 526, endPoint y: 595, distance: 23.2
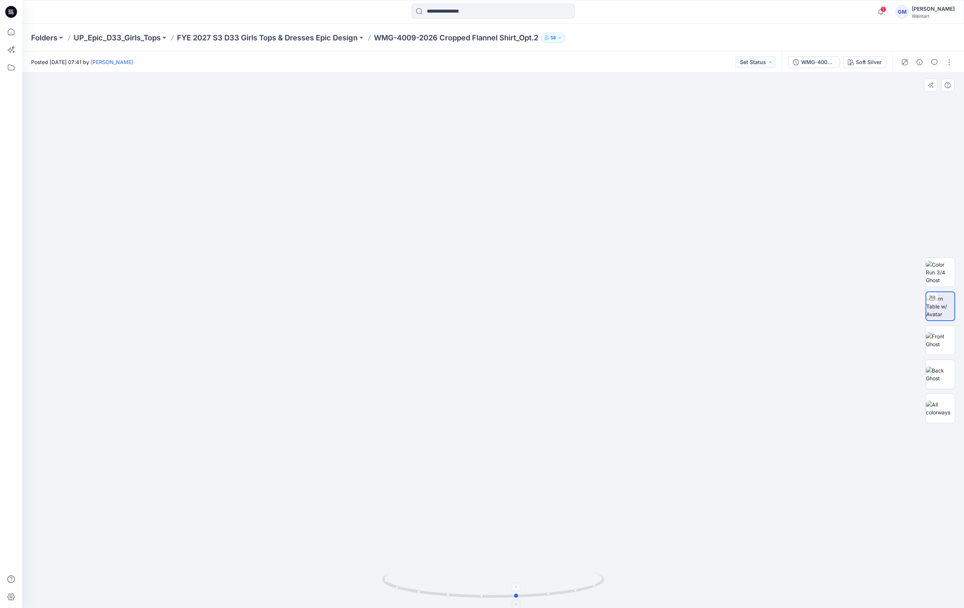
click at [526, 595] on icon at bounding box center [494, 586] width 224 height 28
drag, startPoint x: 569, startPoint y: 589, endPoint x: 546, endPoint y: 593, distance: 23.7
click at [546, 593] on icon at bounding box center [494, 586] width 224 height 28
drag, startPoint x: 610, startPoint y: 505, endPoint x: 619, endPoint y: 493, distance: 14.3
click at [612, 503] on img at bounding box center [493, 175] width 1196 height 866
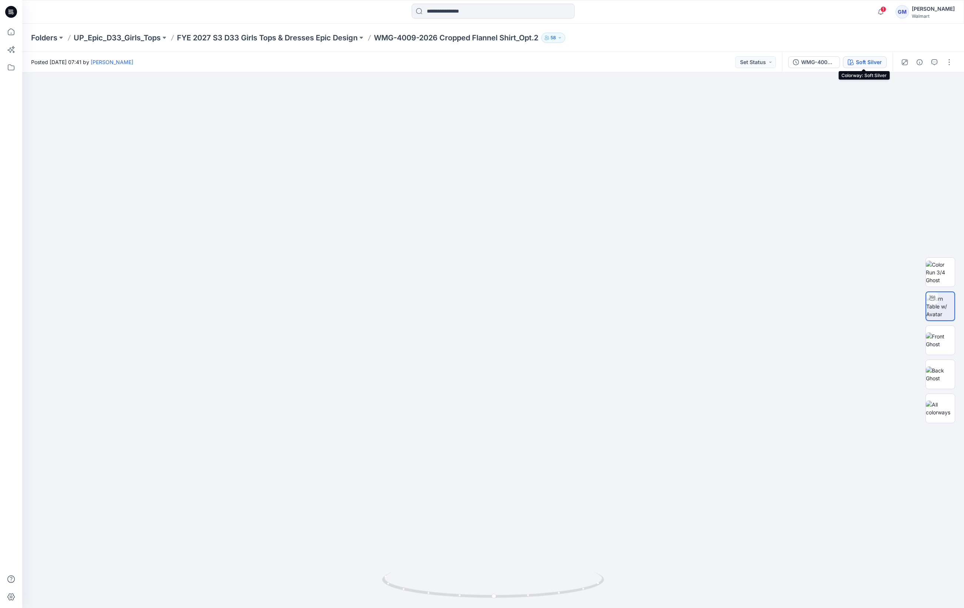
click at [877, 62] on div "Soft Silver" at bounding box center [869, 62] width 26 height 8
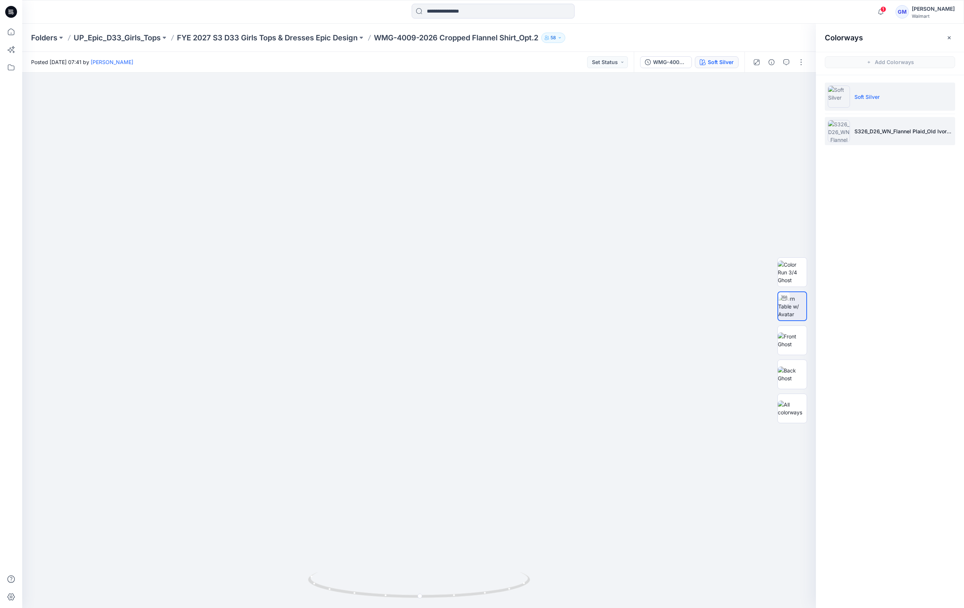
click at [900, 140] on li "S326_D26_WN_Flannel Plaid_Old Ivory Cream_G2979J 1" at bounding box center [890, 131] width 130 height 28
click at [794, 306] on img at bounding box center [792, 306] width 29 height 23
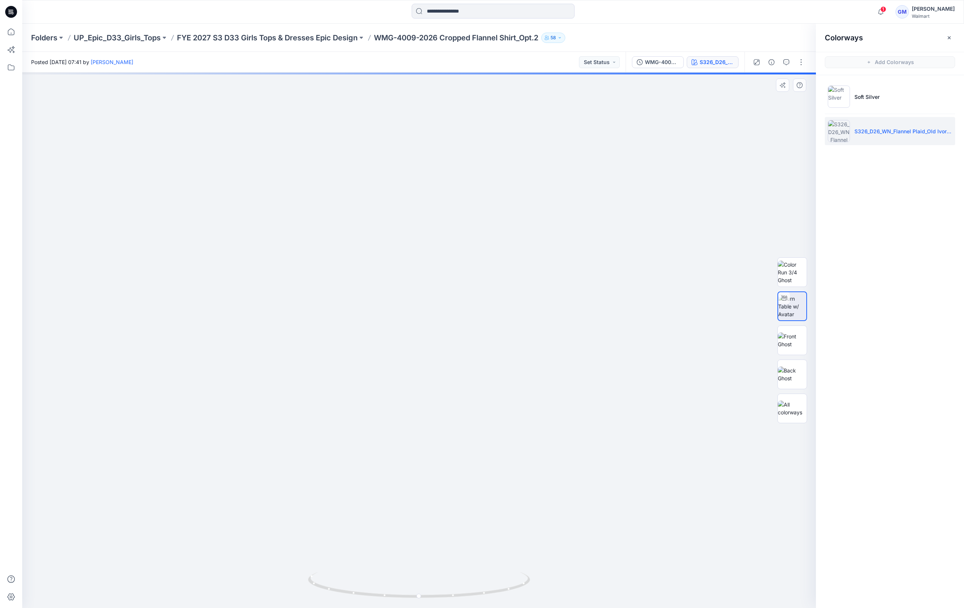
drag, startPoint x: 489, startPoint y: 389, endPoint x: 492, endPoint y: 380, distance: 9.7
click at [492, 380] on img at bounding box center [439, 83] width 1336 height 1051
drag, startPoint x: 517, startPoint y: 583, endPoint x: 452, endPoint y: 586, distance: 64.9
click at [452, 586] on icon at bounding box center [420, 586] width 224 height 28
drag, startPoint x: 511, startPoint y: 592, endPoint x: 401, endPoint y: 595, distance: 110.4
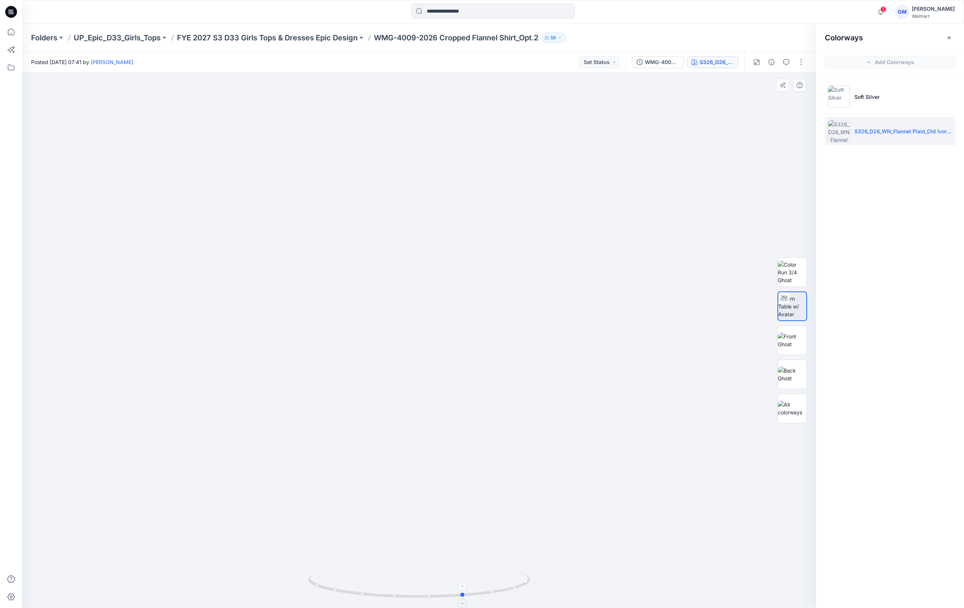
click at [401, 595] on icon at bounding box center [420, 586] width 224 height 28
drag, startPoint x: 508, startPoint y: 580, endPoint x: 478, endPoint y: 580, distance: 30.4
click at [478, 580] on icon at bounding box center [420, 586] width 224 height 28
click at [803, 60] on button "button" at bounding box center [801, 62] width 12 height 12
click at [754, 98] on p "Edit" at bounding box center [753, 100] width 9 height 8
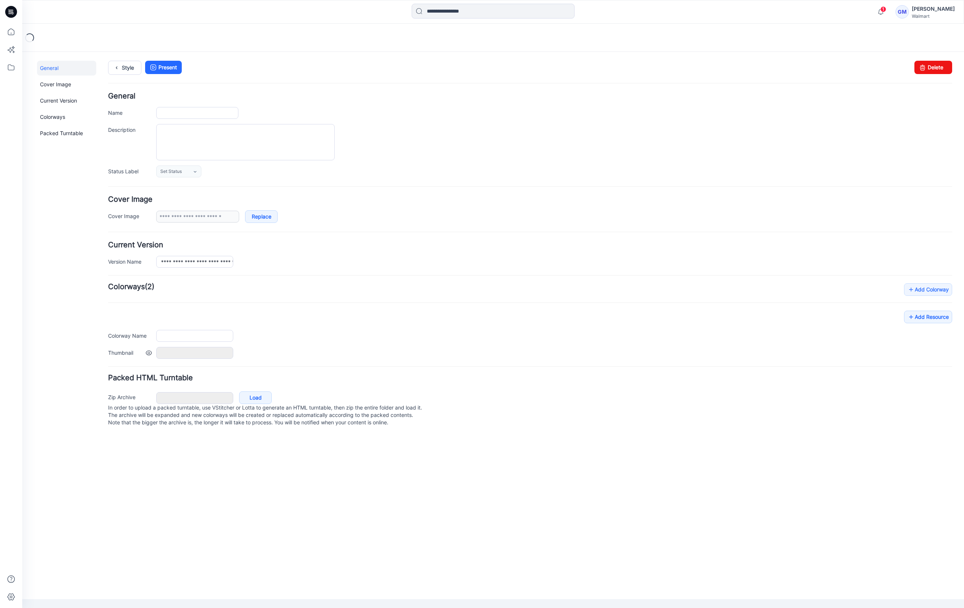
type input "**********"
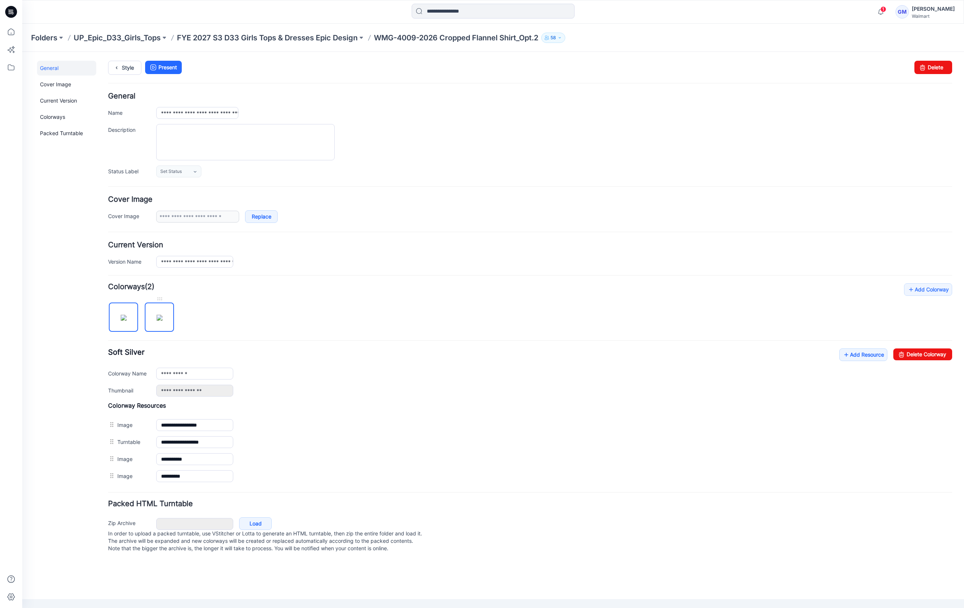
click at [157, 315] on img at bounding box center [160, 318] width 6 height 6
click at [914, 359] on link "Delete Colorway" at bounding box center [922, 354] width 59 height 12
type input "**********"
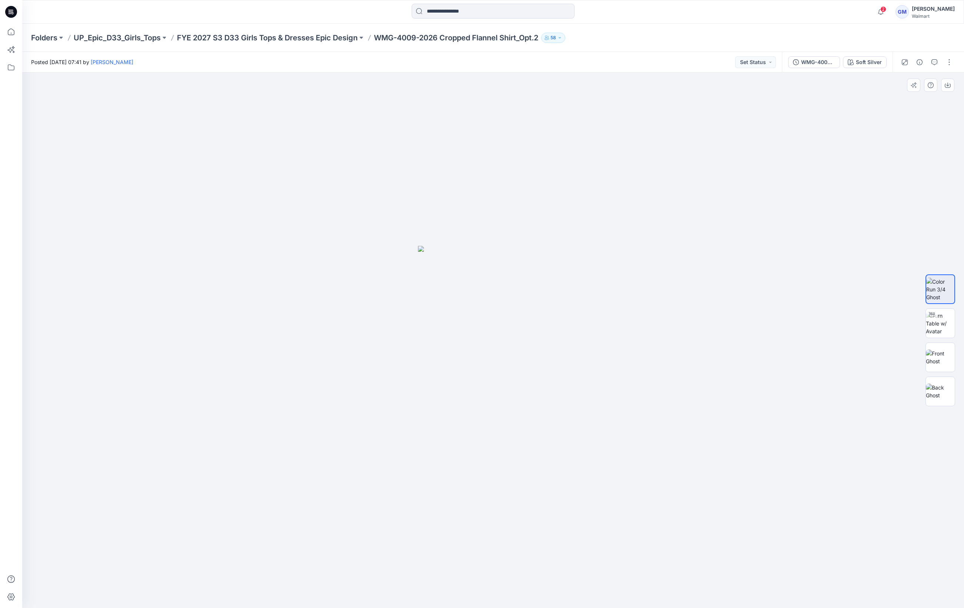
click at [387, 365] on div at bounding box center [493, 341] width 942 height 536
click at [573, 187] on div at bounding box center [493, 341] width 942 height 536
click at [872, 59] on div "Soft Silver" at bounding box center [869, 62] width 26 height 8
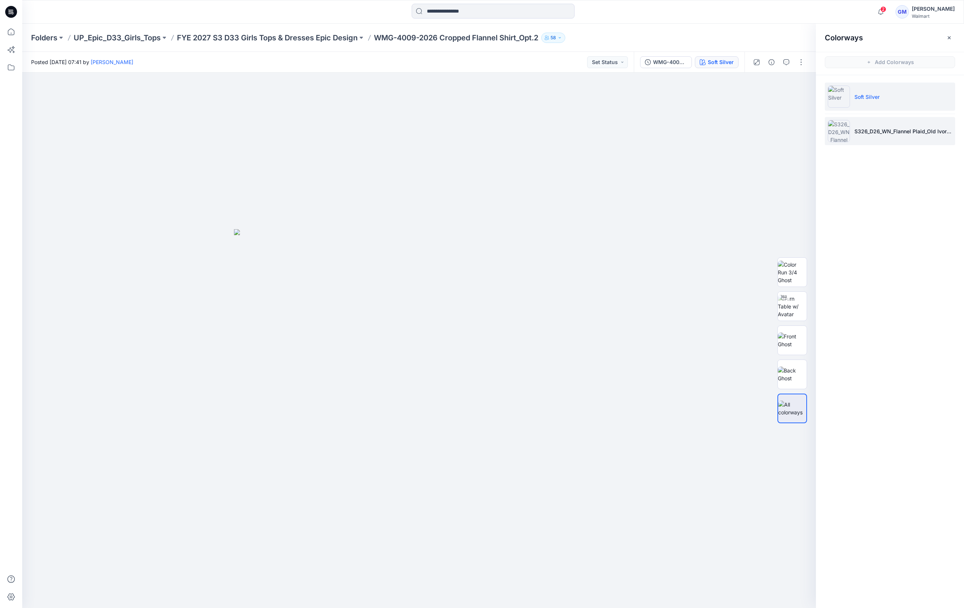
click at [902, 133] on p "S326_D26_WN_Flannel Plaid_Old Ivory Cream_G2979J 1" at bounding box center [903, 131] width 98 height 8
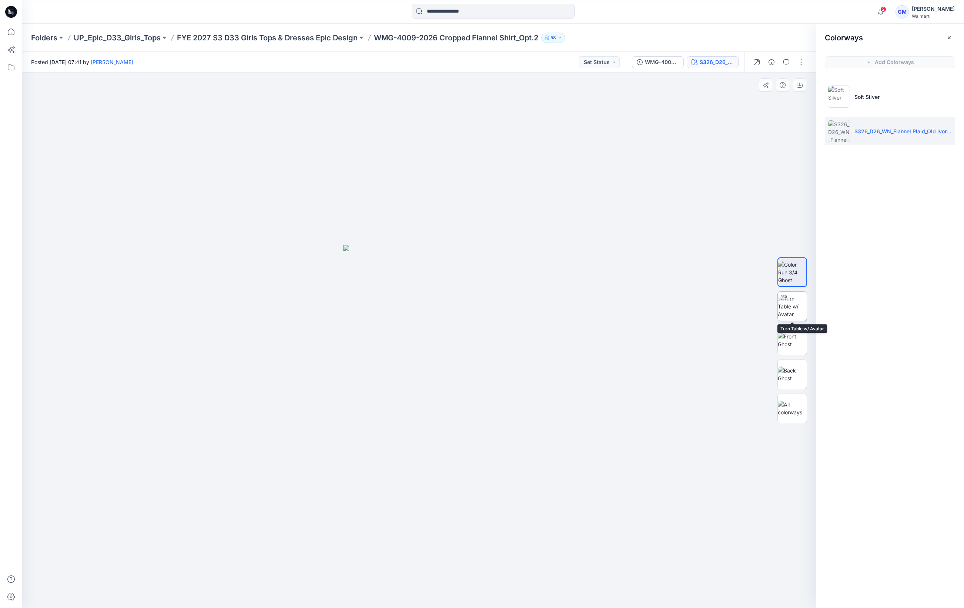
click at [796, 308] on img at bounding box center [792, 306] width 29 height 23
click at [476, 178] on div at bounding box center [419, 340] width 794 height 535
click at [801, 60] on button "button" at bounding box center [801, 62] width 12 height 12
click at [773, 102] on button "Edit" at bounding box center [770, 100] width 68 height 14
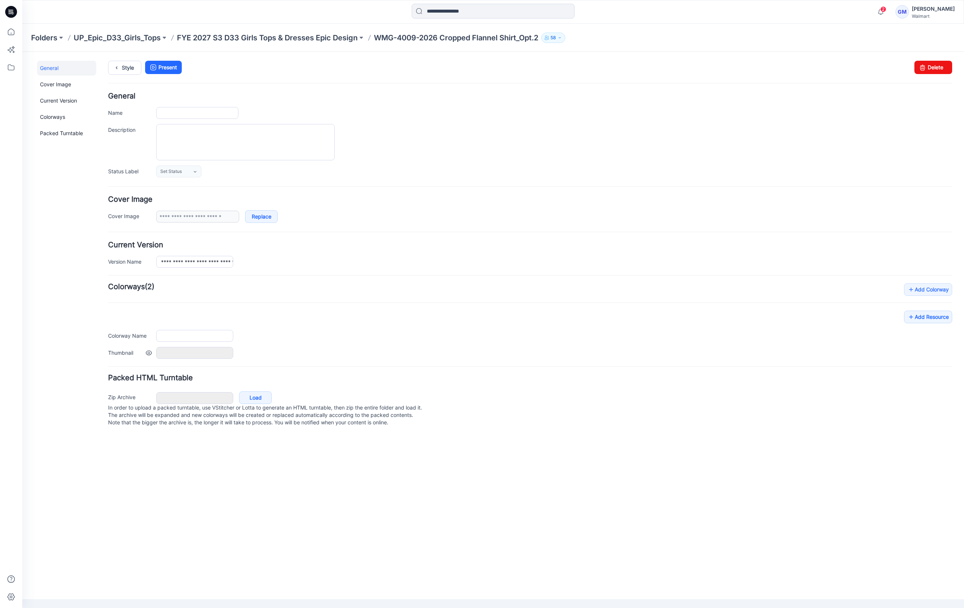
type input "**********"
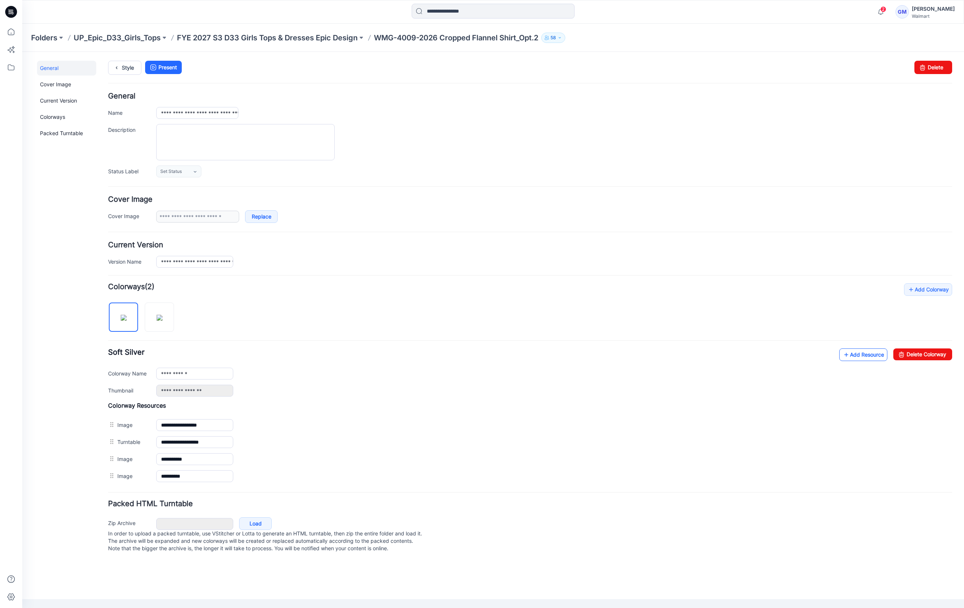
click at [859, 360] on link "Add Resource" at bounding box center [863, 354] width 48 height 13
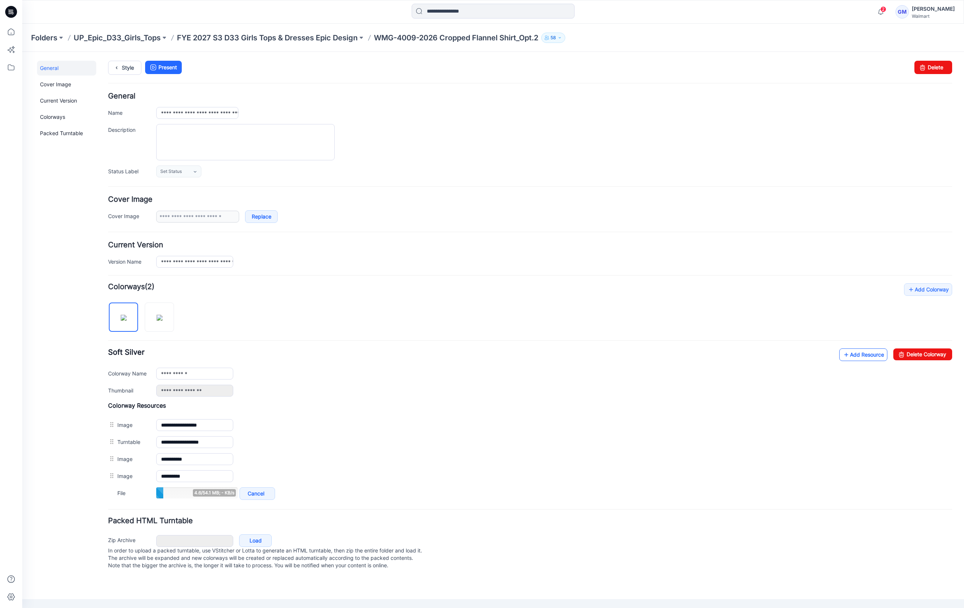
click at [854, 356] on link "Add Resource" at bounding box center [863, 354] width 48 height 13
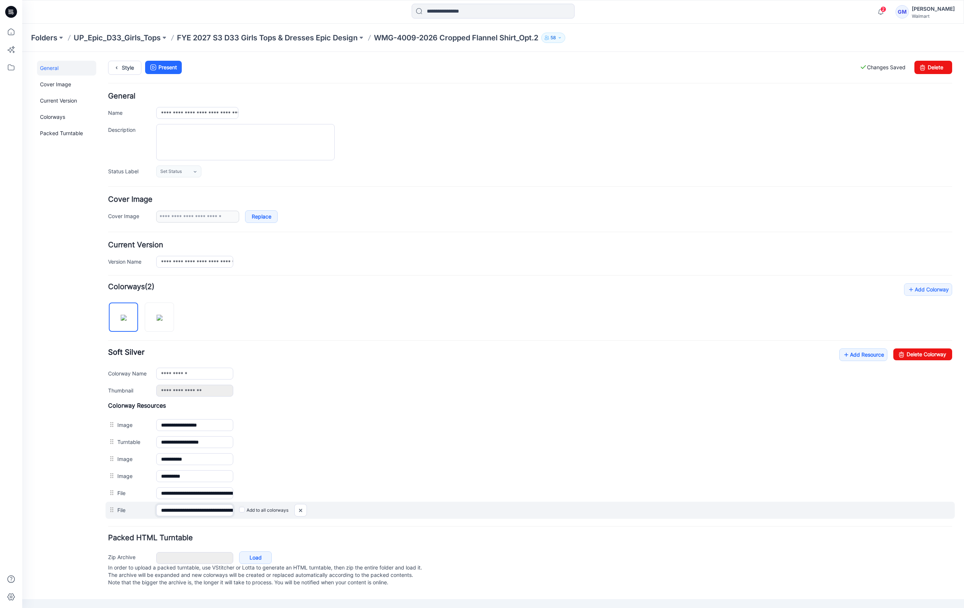
scroll to position [0, 94]
drag, startPoint x: 199, startPoint y: 518, endPoint x: 261, endPoint y: 518, distance: 62.2
click at [261, 518] on div "**********" at bounding box center [530, 510] width 849 height 17
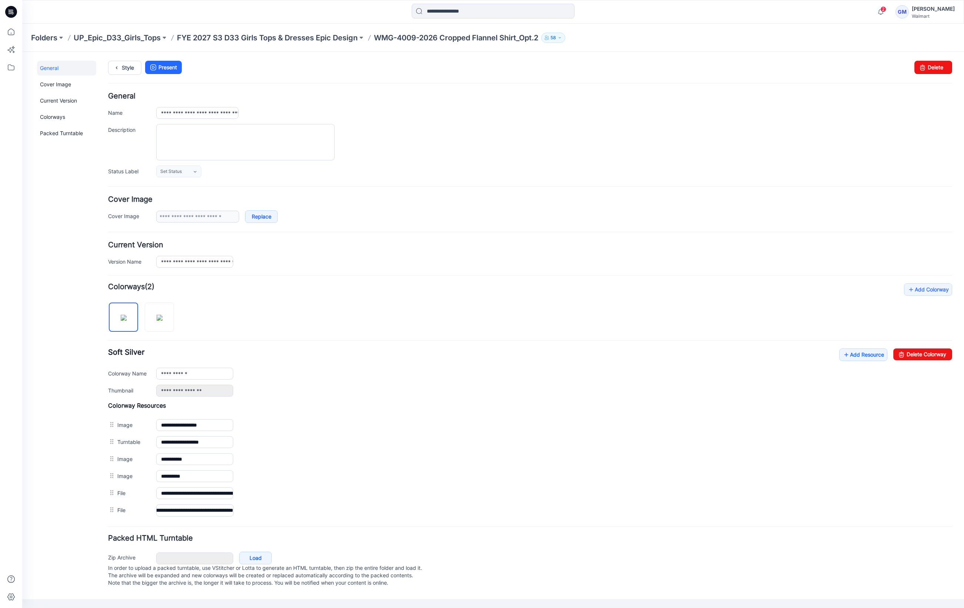
drag, startPoint x: 298, startPoint y: 513, endPoint x: 563, endPoint y: 78, distance: 509.7
click at [22, 52] on img at bounding box center [22, 52] width 0 height 0
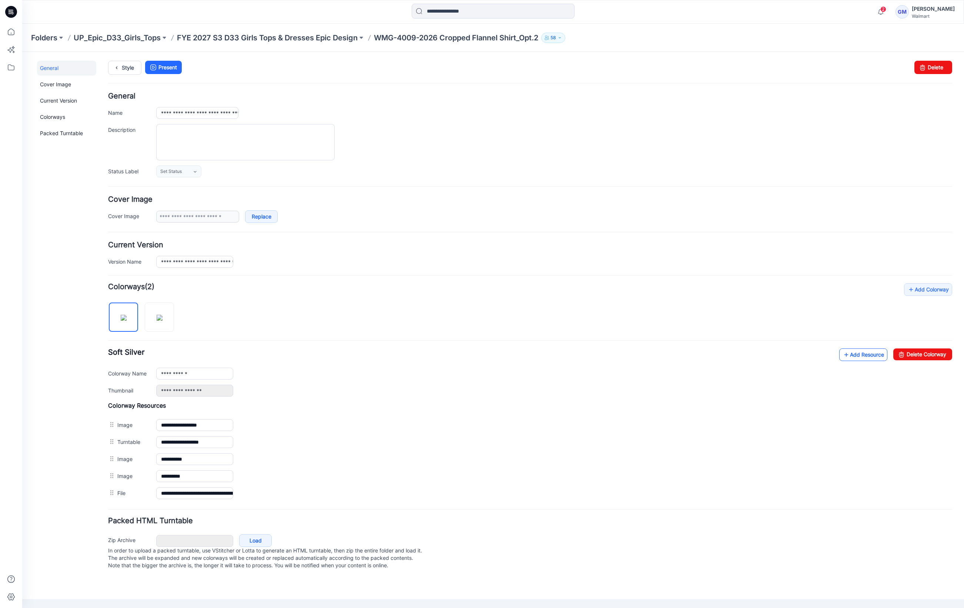
click at [872, 361] on link "Add Resource" at bounding box center [863, 354] width 48 height 13
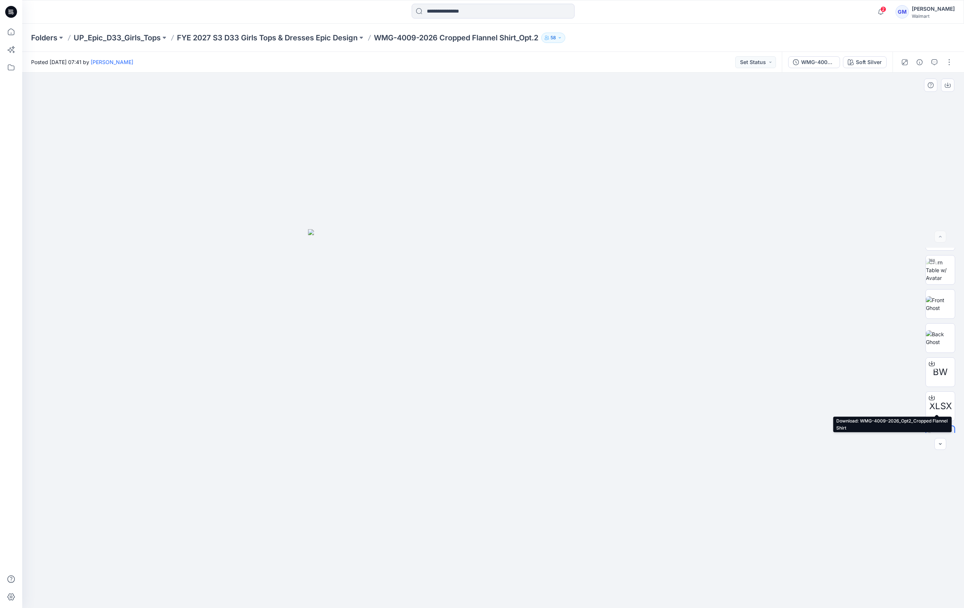
scroll to position [49, 0]
click at [918, 59] on icon "button" at bounding box center [920, 62] width 6 height 6
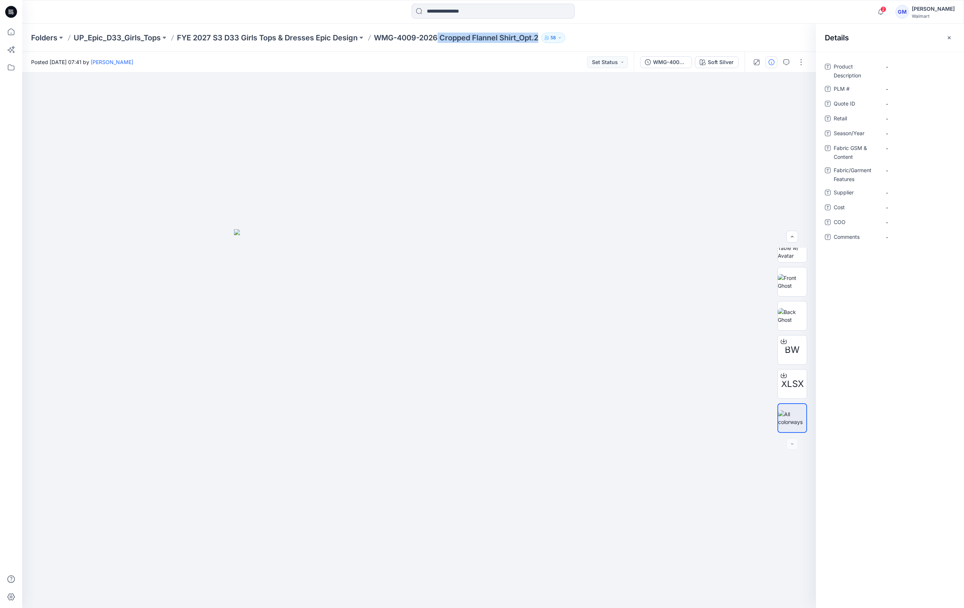
drag, startPoint x: 442, startPoint y: 37, endPoint x: 546, endPoint y: 40, distance: 104.1
click at [546, 40] on div "Folders UP_Epic_D33_Girls_Tops FYE 2027 S3 D33 Girls Tops & Dresses Epic Design…" at bounding box center [464, 38] width 866 height 10
copy div "Cropped Flannel Shirt_Opt.2 58"
click at [896, 68] on Description "-" at bounding box center [918, 67] width 64 height 8
type textarea "**********"
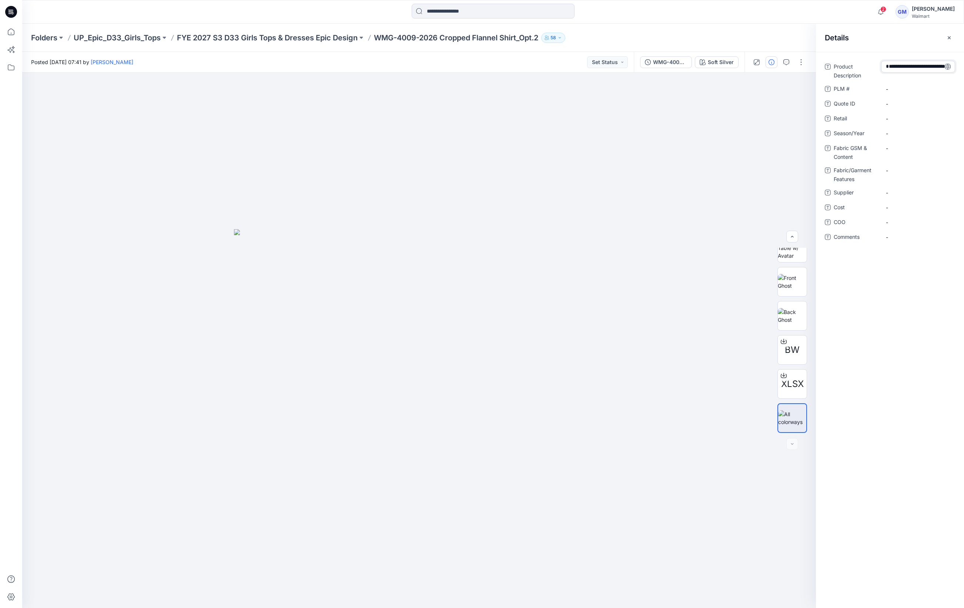
scroll to position [29, 0]
click at [919, 81] on Description "Cropped Flannel Shirt_Opt.2" at bounding box center [918, 72] width 64 height 23
click at [921, 80] on textarea "**********" at bounding box center [918, 72] width 74 height 23
type textarea "**********"
click at [901, 137] on span "-" at bounding box center [918, 138] width 64 height 8
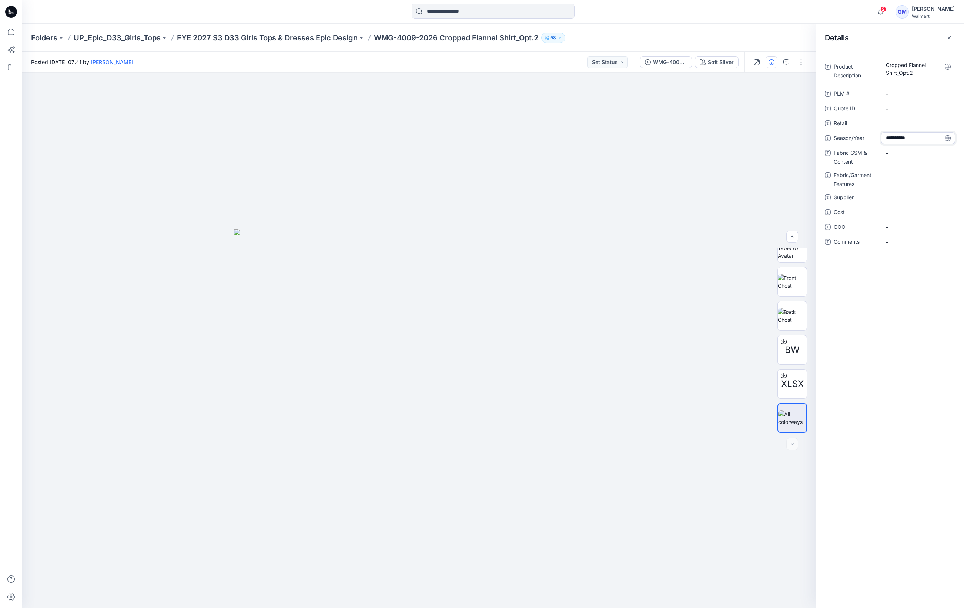
type textarea "**********"
click at [900, 201] on div "-" at bounding box center [918, 197] width 74 height 12
type textarea "****"
click at [908, 229] on span "-" at bounding box center [918, 227] width 64 height 8
type textarea "**"
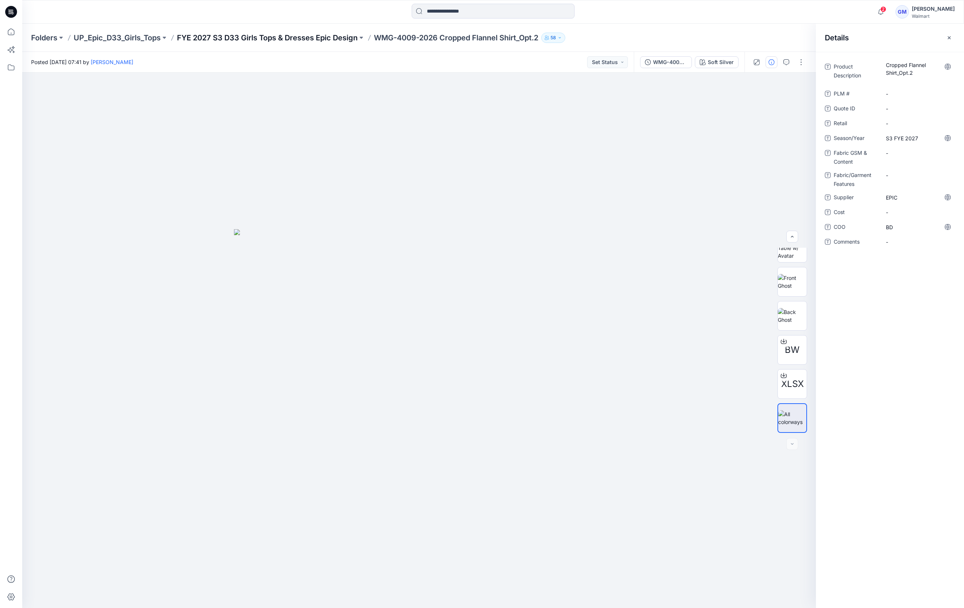
click at [275, 36] on p "FYE 2027 S3 D33 Girls Tops & Dresses Epic Design" at bounding box center [267, 38] width 181 height 10
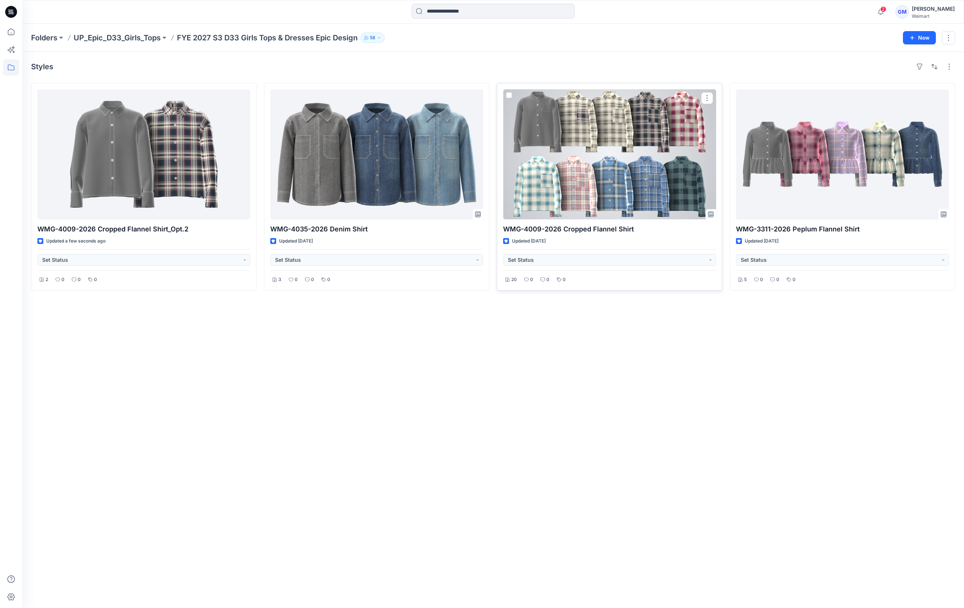
click at [603, 198] on div at bounding box center [609, 154] width 213 height 130
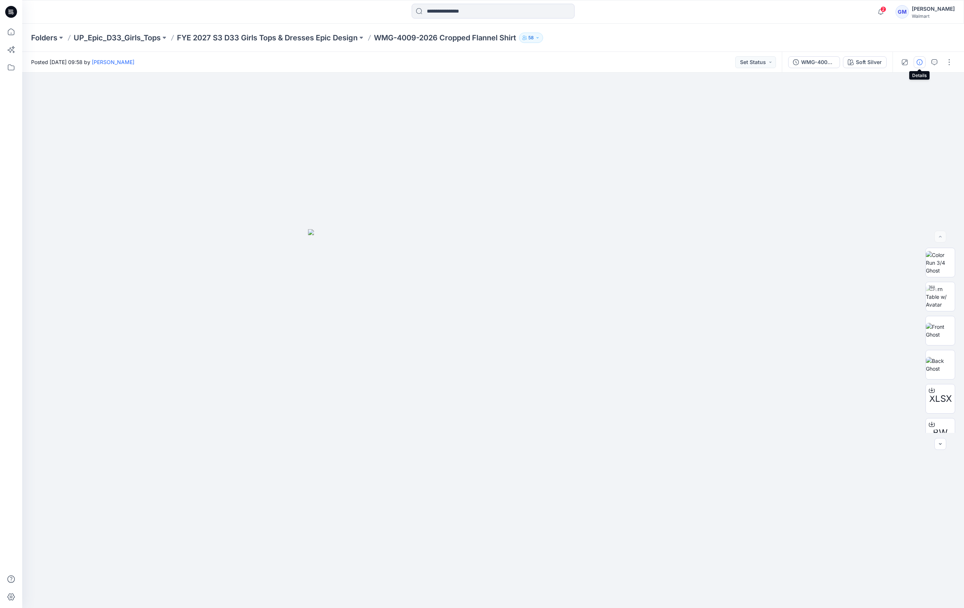
click at [925, 62] on button "button" at bounding box center [920, 62] width 12 height 12
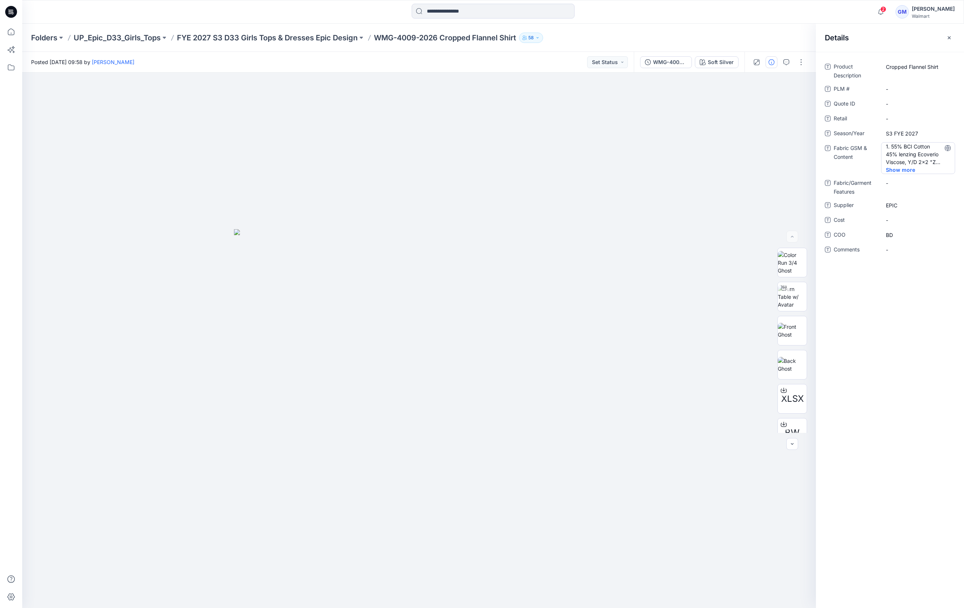
click at [924, 157] on Content "1. 55% BCI Cotton 45% lenzing Ecoverio Viscose, Y/D 2x2 "Z" Twill Flannel w/ Bo…" at bounding box center [918, 154] width 64 height 23
drag, startPoint x: 884, startPoint y: 145, endPoint x: 983, endPoint y: 241, distance: 137.4
click at [964, 241] on html "2 Notifications Your style WMG-4009-2026 Cropped Flannel Shirt_Opt.2 is ready 7…" at bounding box center [482, 304] width 964 height 608
click at [327, 39] on p "FYE 2027 S3 D33 Girls Tops & Dresses Epic Design" at bounding box center [267, 38] width 181 height 10
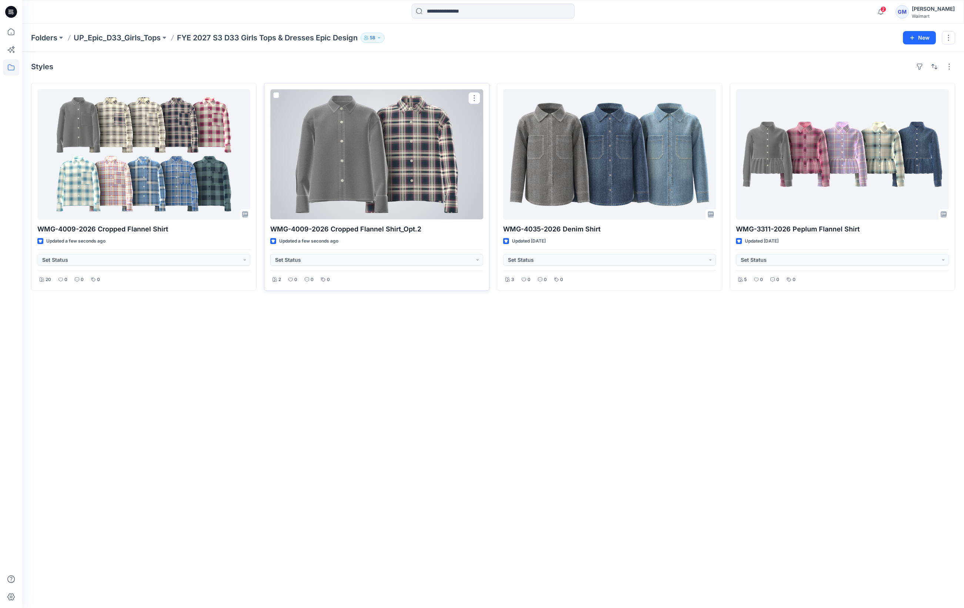
click at [342, 175] on div at bounding box center [376, 154] width 213 height 130
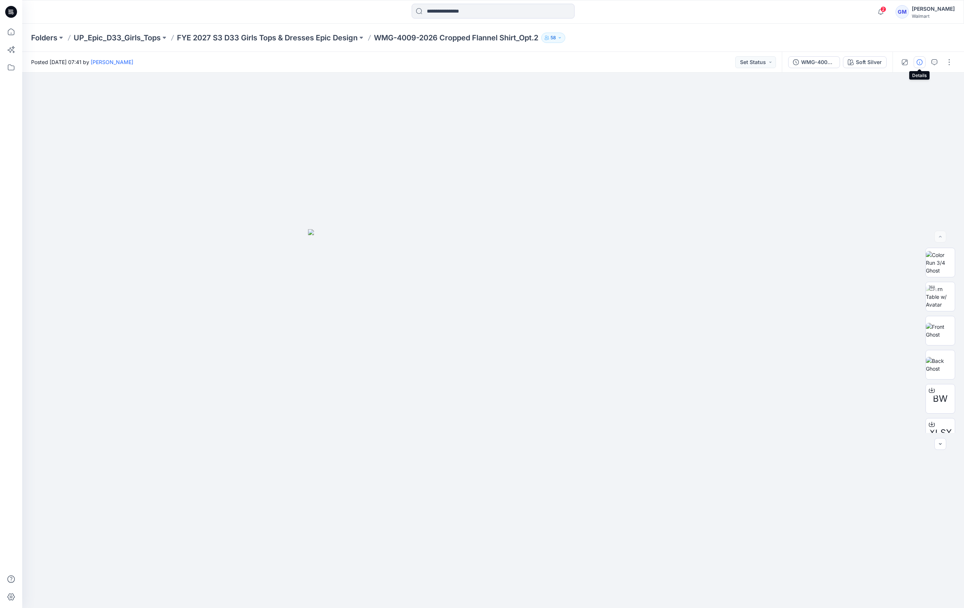
click at [921, 60] on icon "button" at bounding box center [920, 62] width 6 height 6
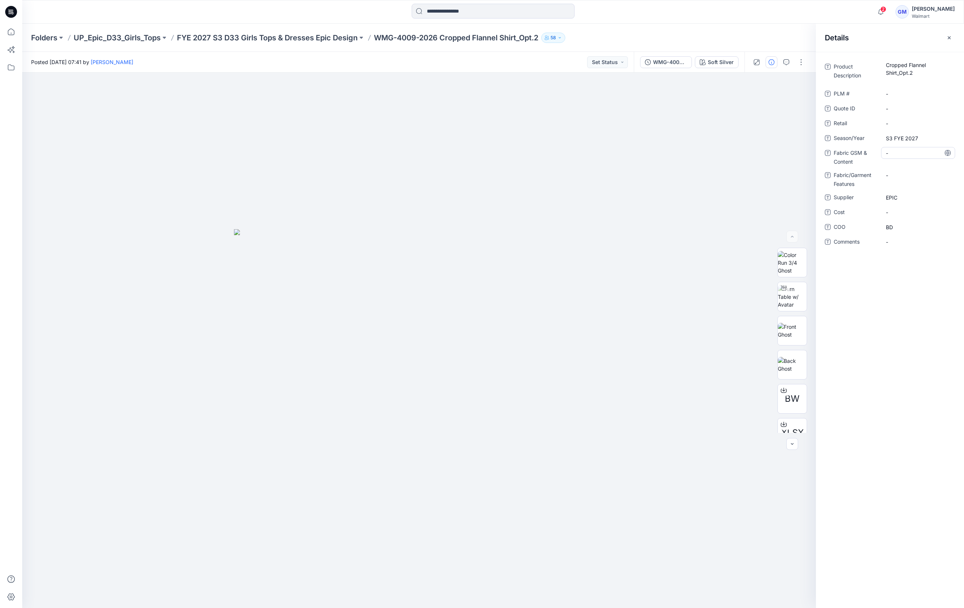
click at [902, 155] on Content "-" at bounding box center [918, 153] width 64 height 8
type textarea "**********"
click at [338, 34] on p "FYE 2027 S3 D33 Girls Tops & Dresses Epic Design" at bounding box center [267, 38] width 181 height 10
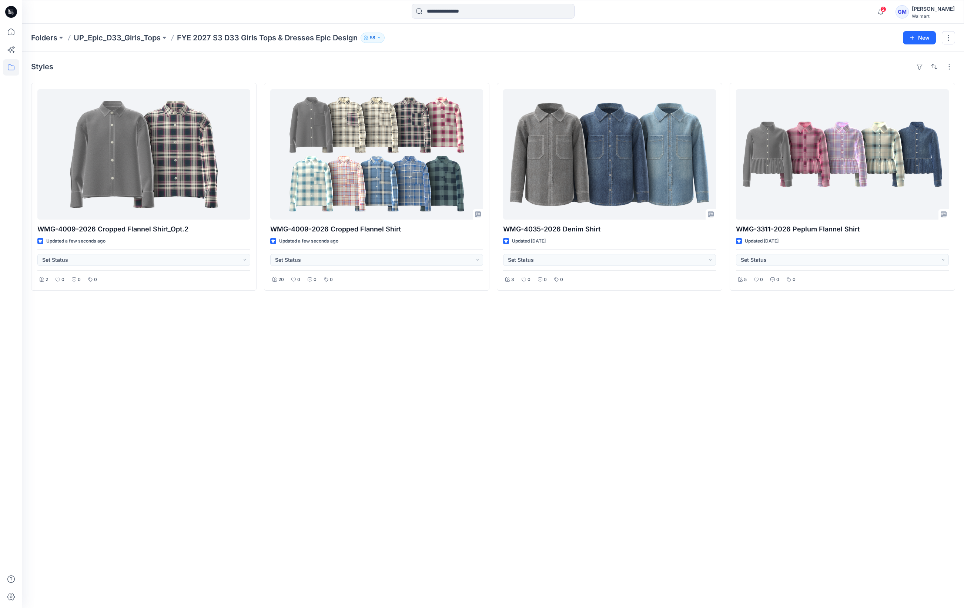
click at [576, 356] on div "Styles WMG-4009-2026 Cropped Flannel Shirt_Opt.2 Updated a few seconds ago Set …" at bounding box center [493, 330] width 942 height 556
click at [452, 414] on div "Styles WMG-4009-2026 Cropped Flannel Shirt_Opt.2 Updated a few seconds ago Set …" at bounding box center [493, 330] width 942 height 556
drag, startPoint x: 713, startPoint y: 436, endPoint x: 710, endPoint y: 401, distance: 35.7
click at [713, 436] on div "Styles WMG-4009-2026 Cropped Flannel Shirt_Opt.2 Updated a few seconds ago Set …" at bounding box center [493, 330] width 942 height 556
click at [305, 425] on div "Styles WMG-4009-2026 Cropped Flannel Shirt_Opt.2 Updated a few seconds ago Set …" at bounding box center [493, 330] width 942 height 556
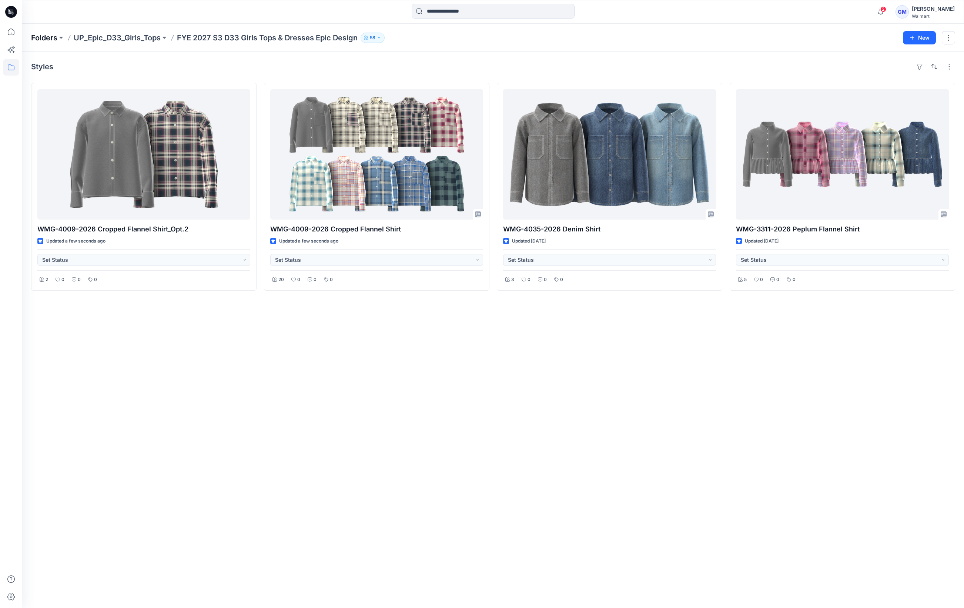
click at [42, 39] on p "Folders" at bounding box center [44, 38] width 26 height 10
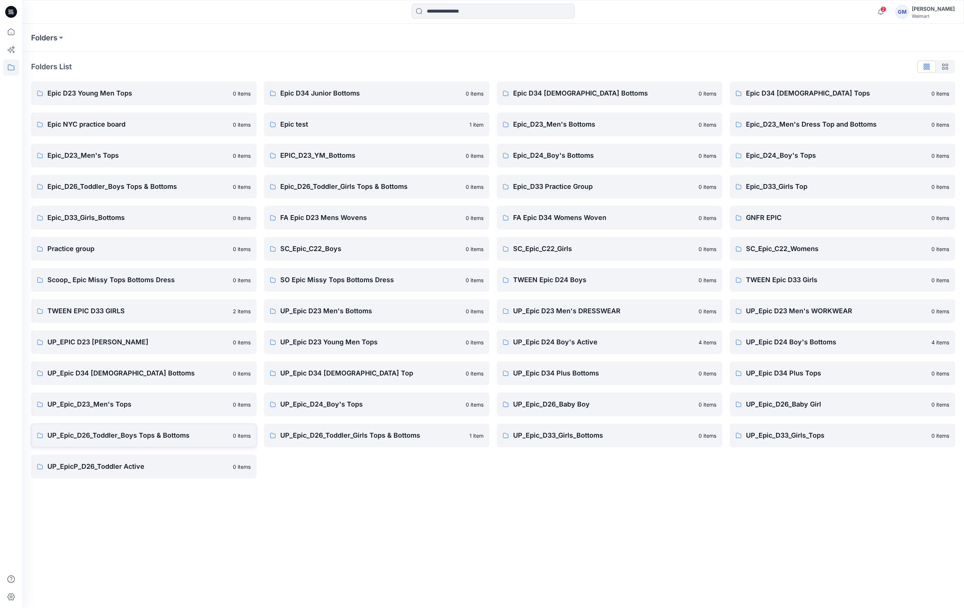
click at [177, 441] on link "UP_Epic_D26_Toddler_Boys Tops & Bottoms 0 items" at bounding box center [143, 436] width 225 height 24
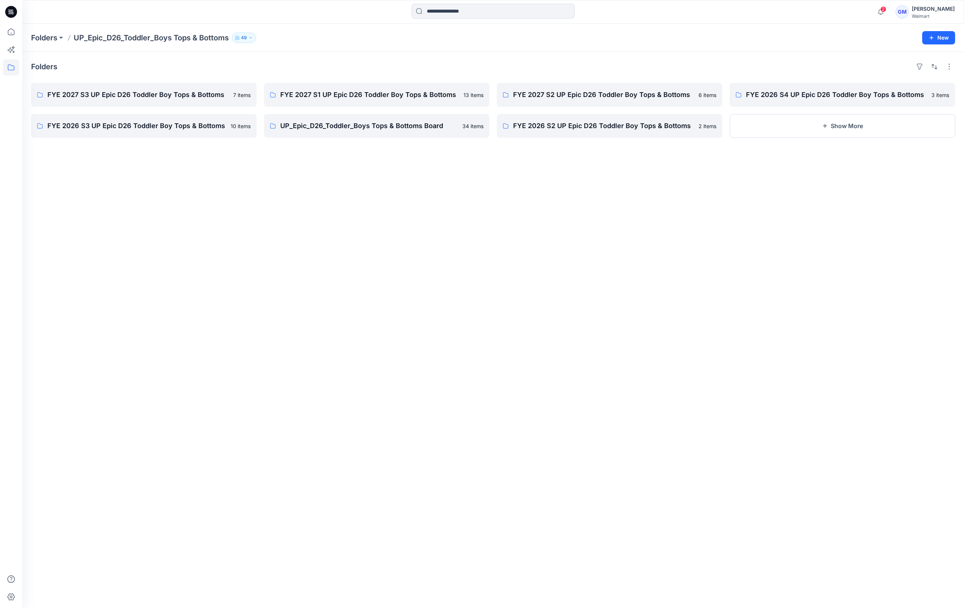
click at [256, 247] on div "Folders FYE 2027 S3 UP Epic D26 Toddler Boy Tops & Bottoms 7 items FYE 2026 S3 …" at bounding box center [493, 330] width 942 height 556
click at [155, 91] on p "FYE 2027 S3 UP Epic D26 Toddler Boy Tops & Bottoms" at bounding box center [142, 95] width 191 height 10
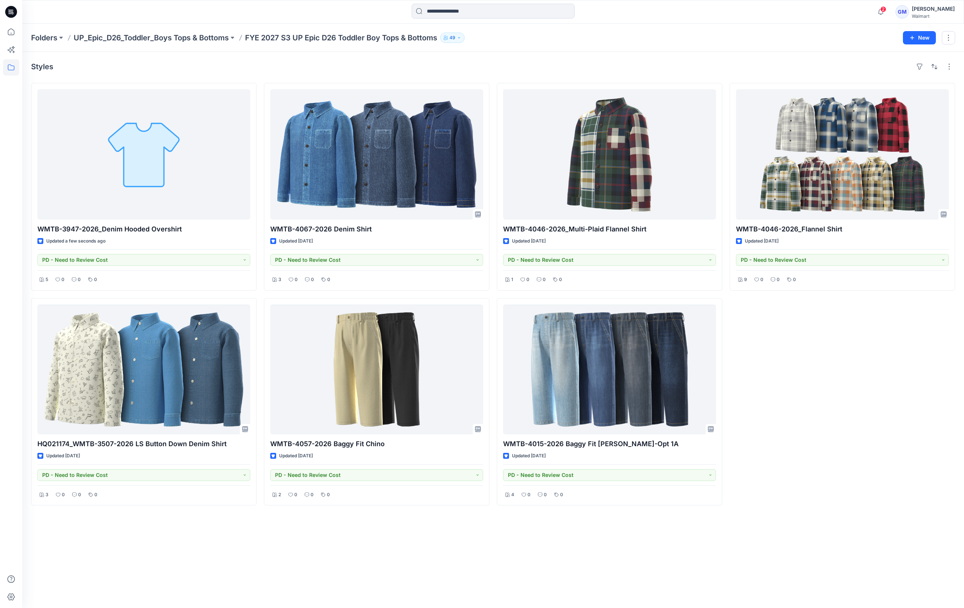
click at [811, 385] on div "WMTB-4046-2026_Flannel Shirt Updated 2 days ago PD - Need to Review Cost 9 0 0 0" at bounding box center [842, 294] width 225 height 422
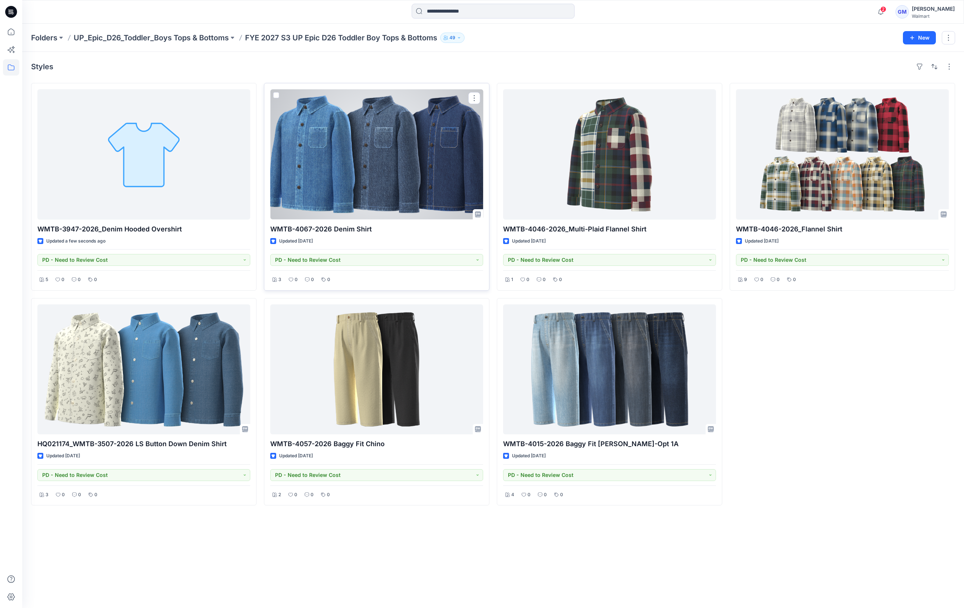
click at [400, 138] on div at bounding box center [376, 154] width 213 height 130
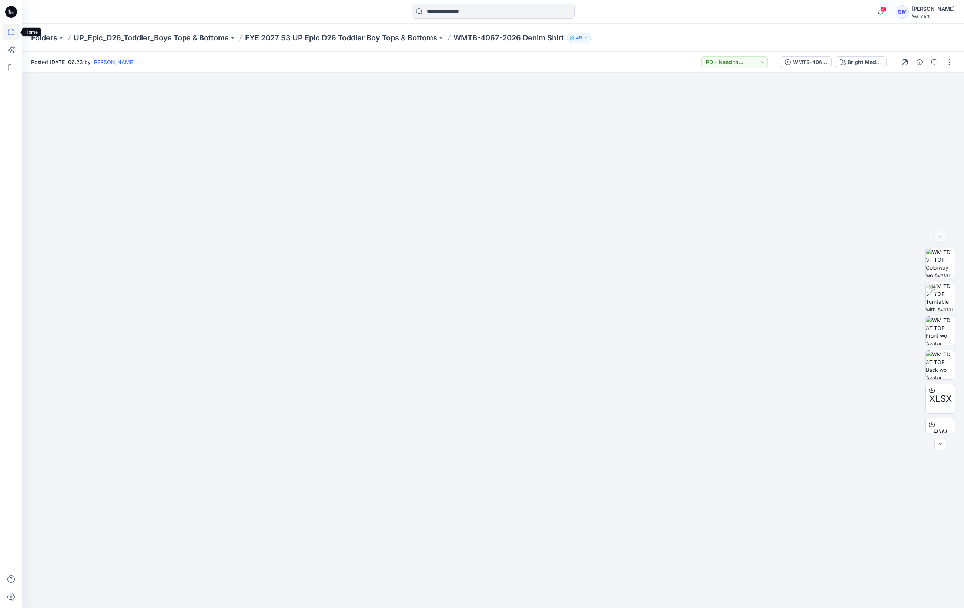
click at [9, 35] on icon at bounding box center [11, 32] width 7 height 7
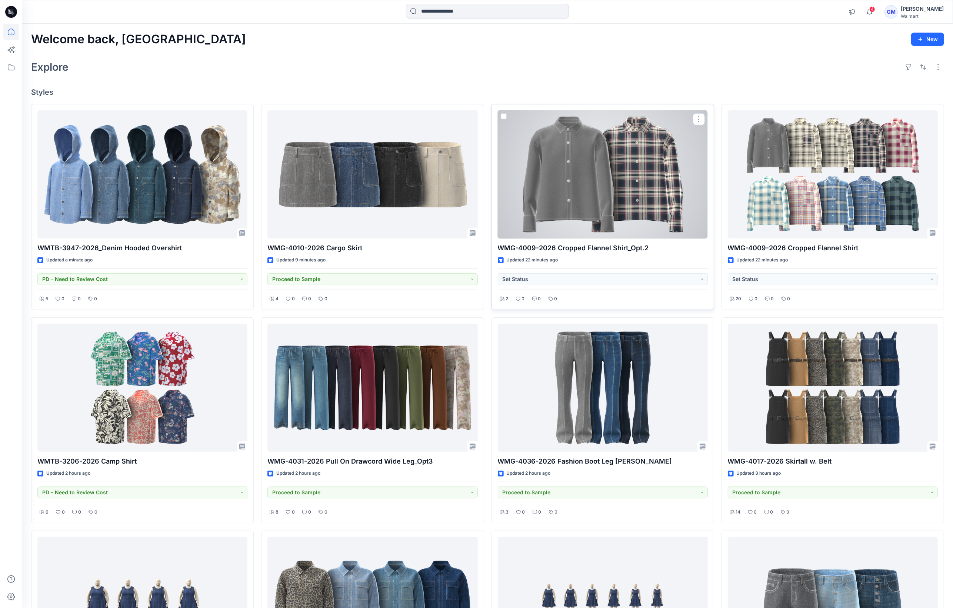
click at [558, 198] on div at bounding box center [603, 174] width 210 height 128
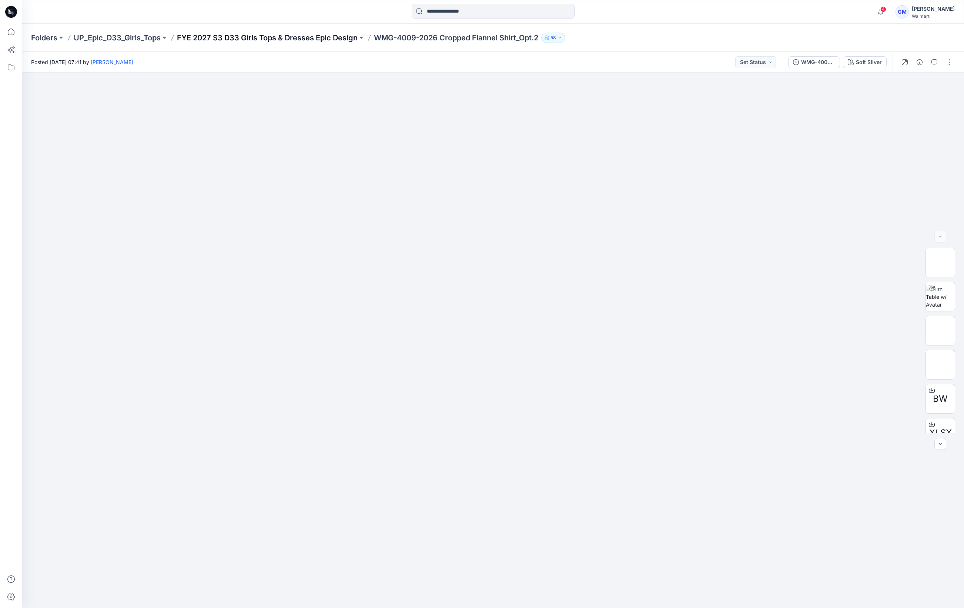
click at [250, 40] on p "FYE 2027 S3 D33 Girls Tops & Dresses Epic Design" at bounding box center [267, 38] width 181 height 10
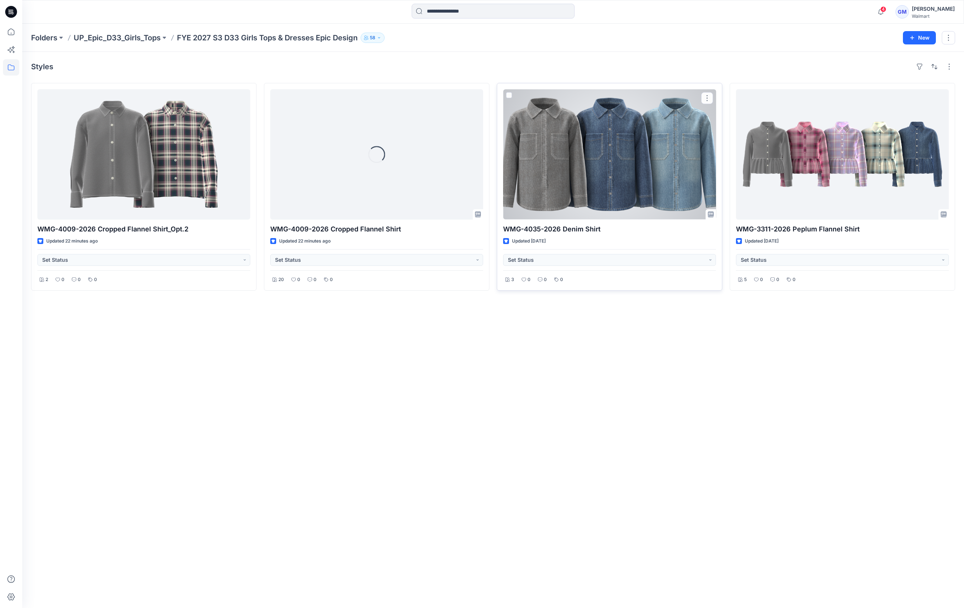
click at [575, 198] on div at bounding box center [609, 154] width 213 height 130
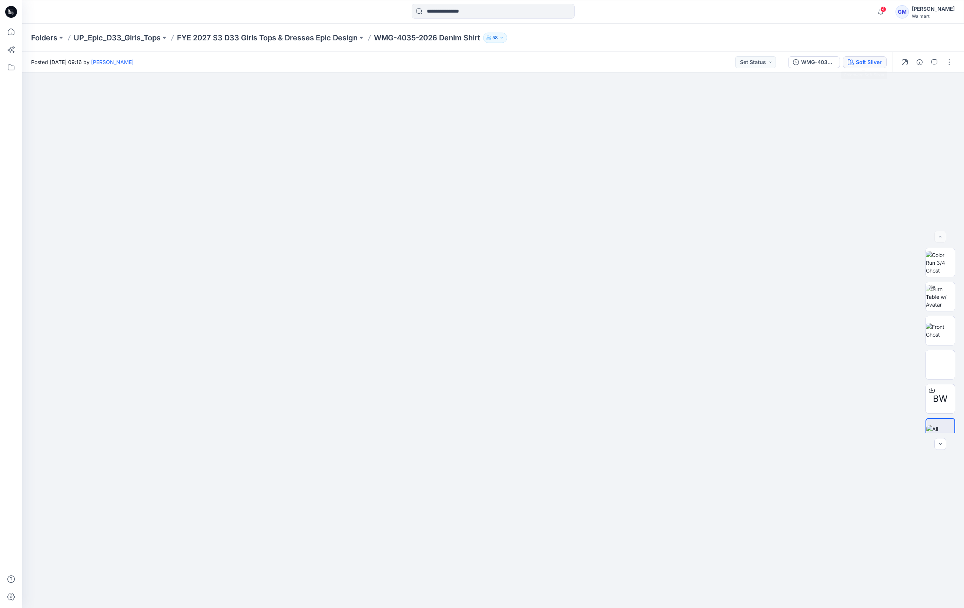
click at [866, 59] on div "Soft Silver" at bounding box center [869, 62] width 26 height 8
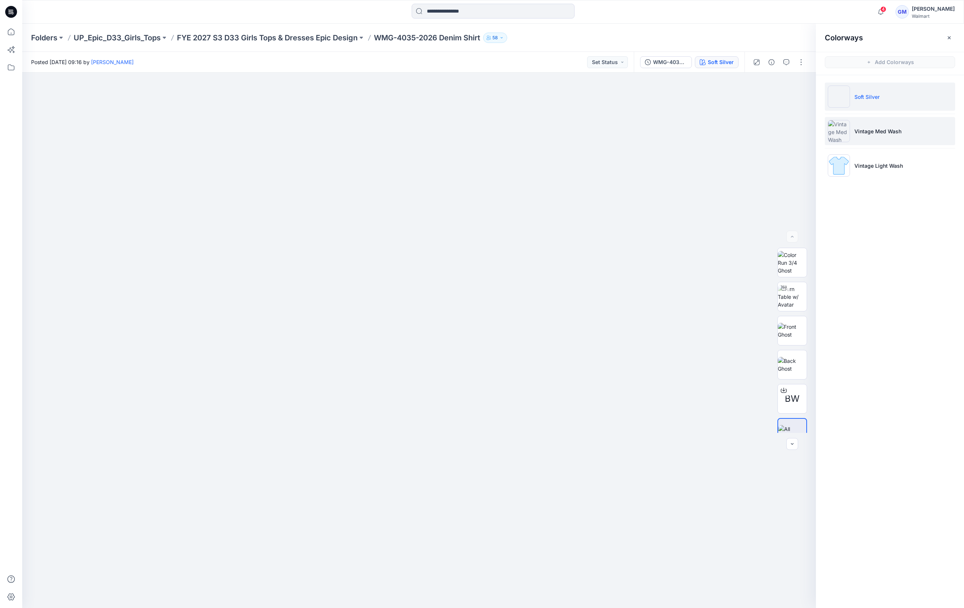
click at [900, 137] on li "Vintage Med Wash" at bounding box center [890, 131] width 130 height 28
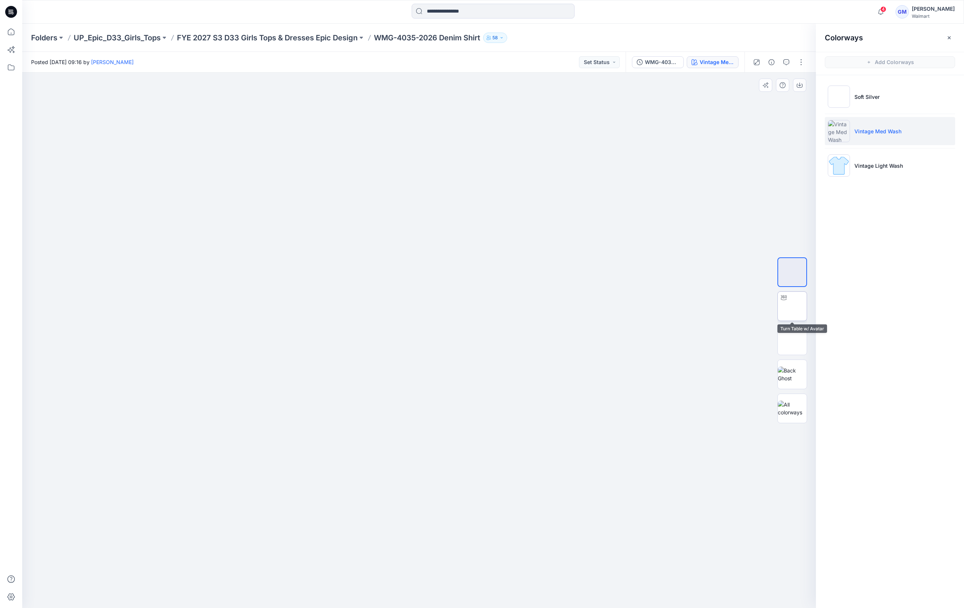
click at [792, 306] on img at bounding box center [792, 306] width 0 height 0
click at [320, 35] on p "FYE 2027 S3 D33 Girls Tops & Dresses Epic Design" at bounding box center [267, 38] width 181 height 10
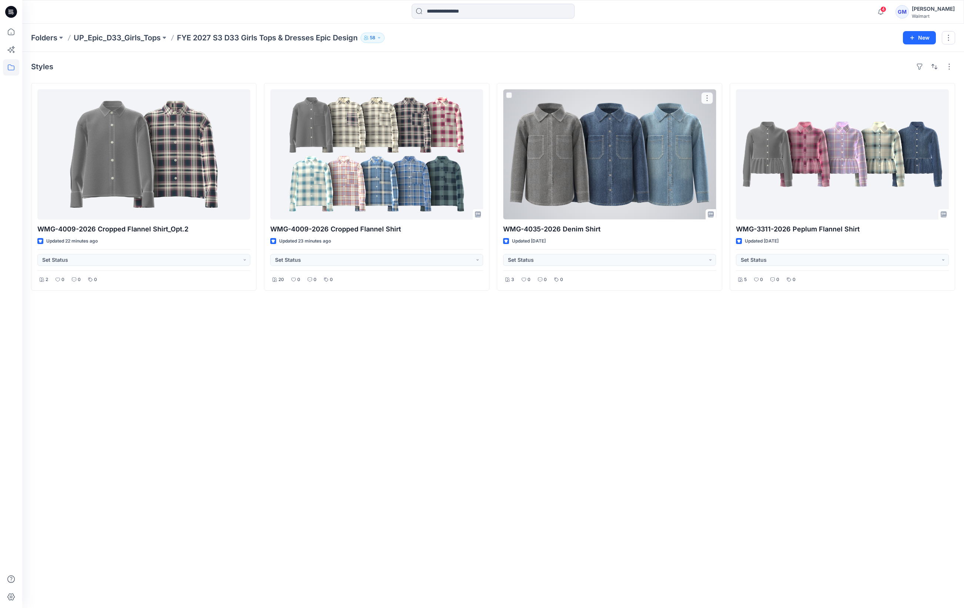
drag, startPoint x: 618, startPoint y: 174, endPoint x: 663, endPoint y: 147, distance: 52.5
click at [617, 174] on div at bounding box center [609, 154] width 213 height 130
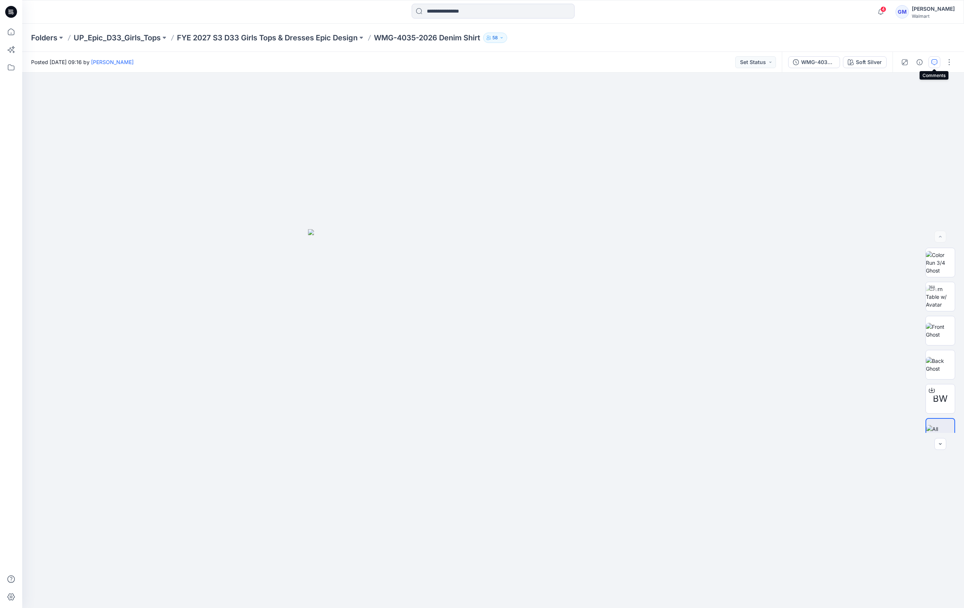
click at [931, 61] on icon "button" at bounding box center [934, 62] width 6 height 6
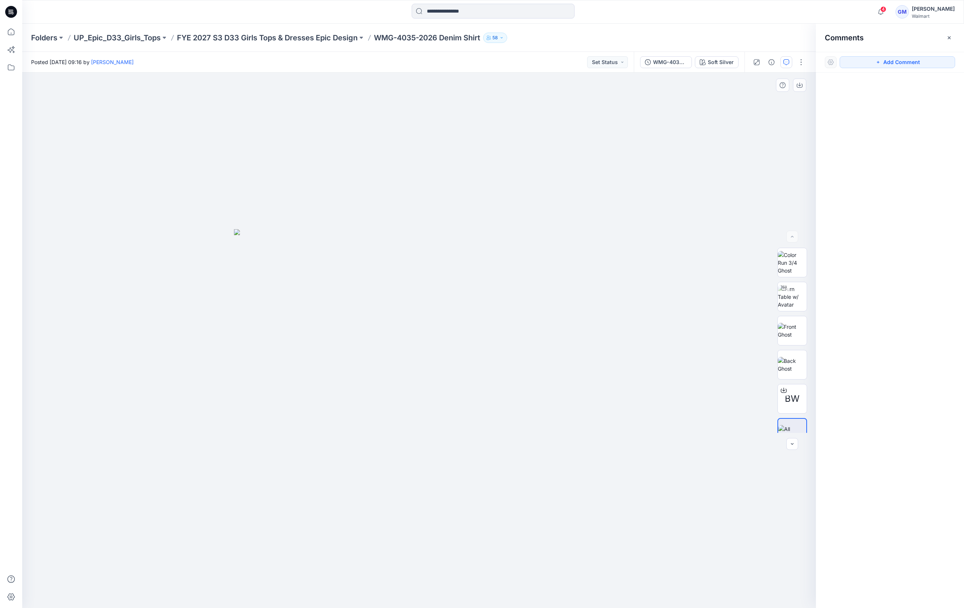
click at [501, 210] on div at bounding box center [419, 341] width 794 height 536
click at [306, 35] on p "FYE 2027 S3 D33 Girls Tops & Dresses Epic Design" at bounding box center [267, 38] width 181 height 10
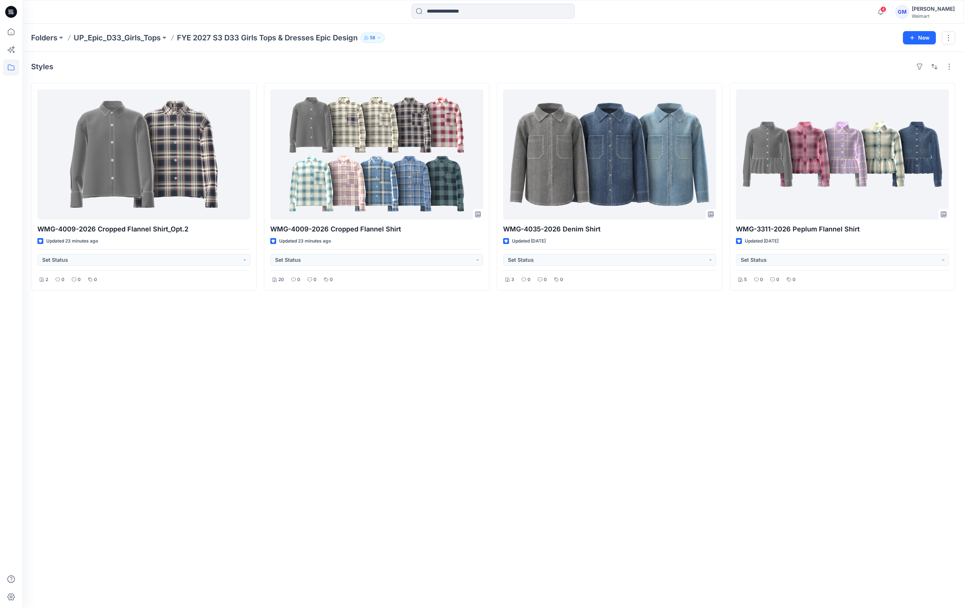
click at [575, 398] on div "Styles WMG-4009-2026 Cropped Flannel Shirt_Opt.2 Updated 23 minutes ago Set Sta…" at bounding box center [493, 330] width 942 height 556
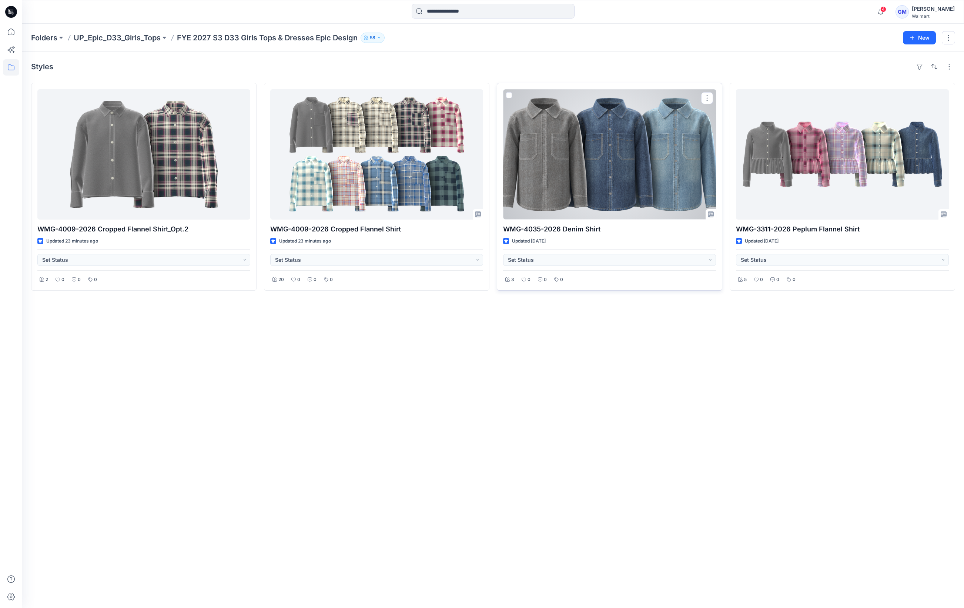
click at [649, 194] on div at bounding box center [609, 154] width 213 height 130
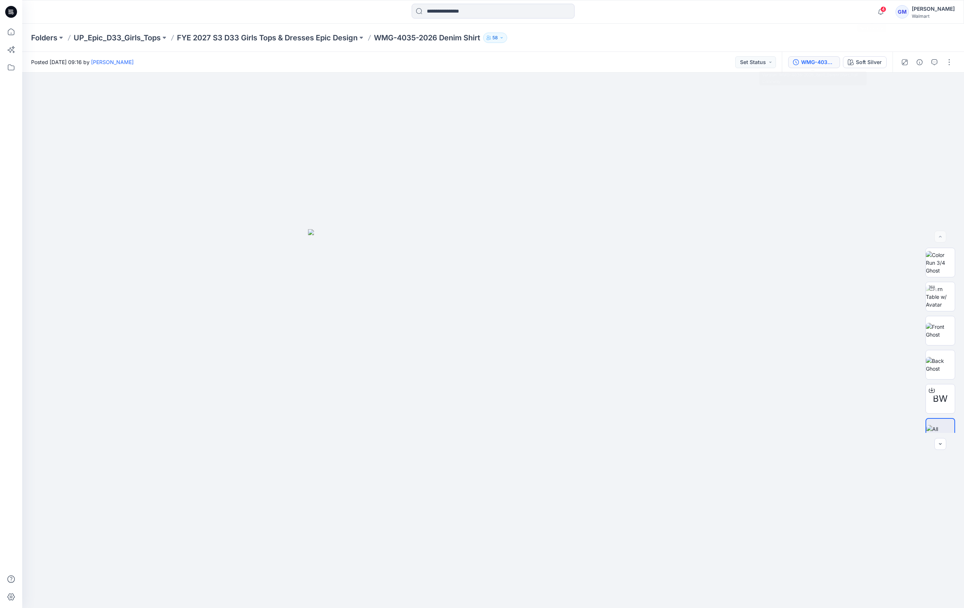
click at [824, 58] on div "WMG-4035-2026_Rev1_Denim Shirt_Full Colorway" at bounding box center [818, 62] width 34 height 8
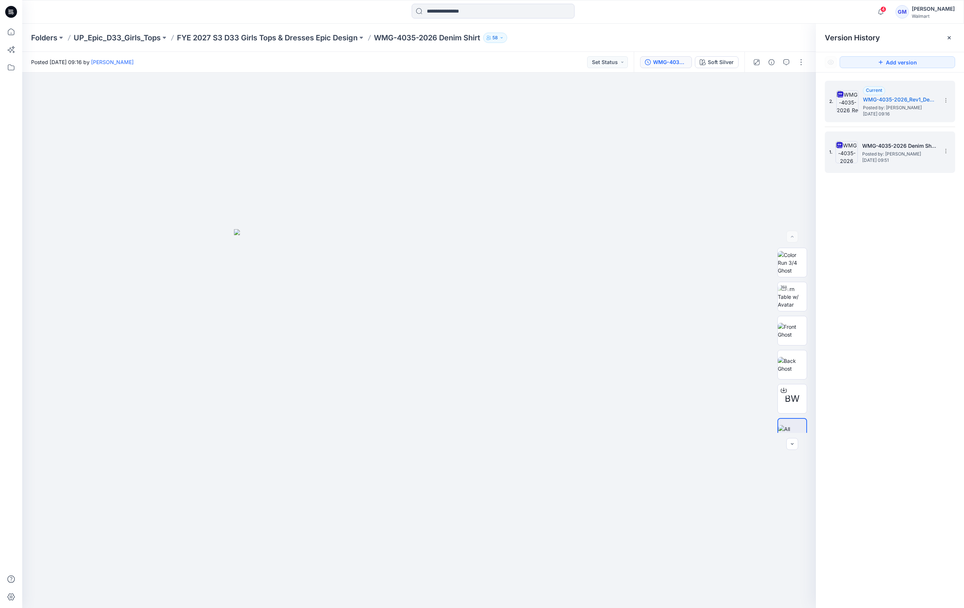
click at [905, 154] on span "Posted by: [PERSON_NAME]" at bounding box center [899, 153] width 74 height 7
click at [905, 99] on h5 "WMG-4035-2026_Rev1_Denim Shirt_Full Colorway" at bounding box center [900, 99] width 74 height 9
click at [895, 150] on span "Posted by: [PERSON_NAME]" at bounding box center [899, 153] width 74 height 7
click at [787, 65] on button "button" at bounding box center [786, 62] width 12 height 12
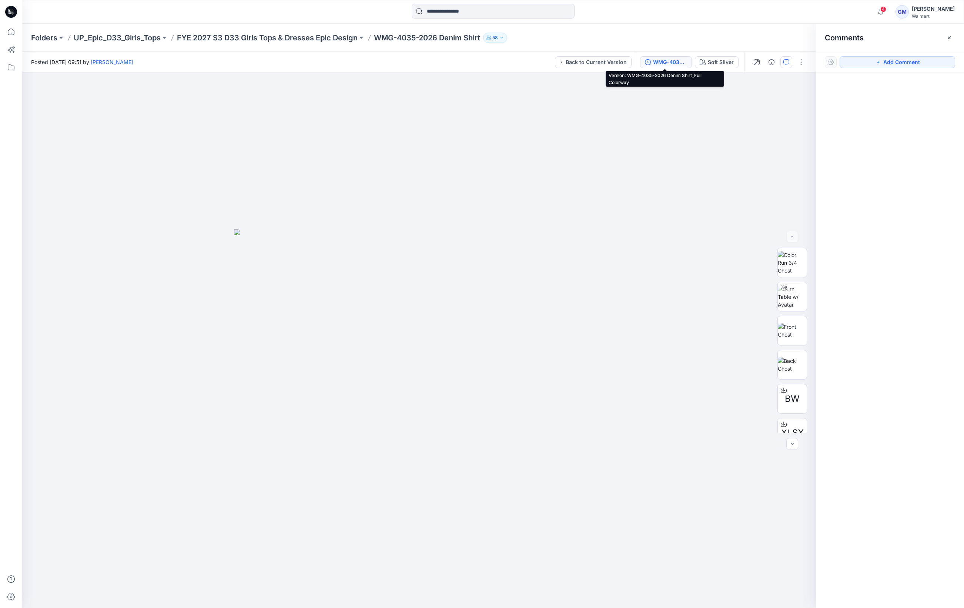
click at [666, 64] on div "WMG-4035-2026 Denim Shirt_Full Colorway" at bounding box center [670, 62] width 34 height 8
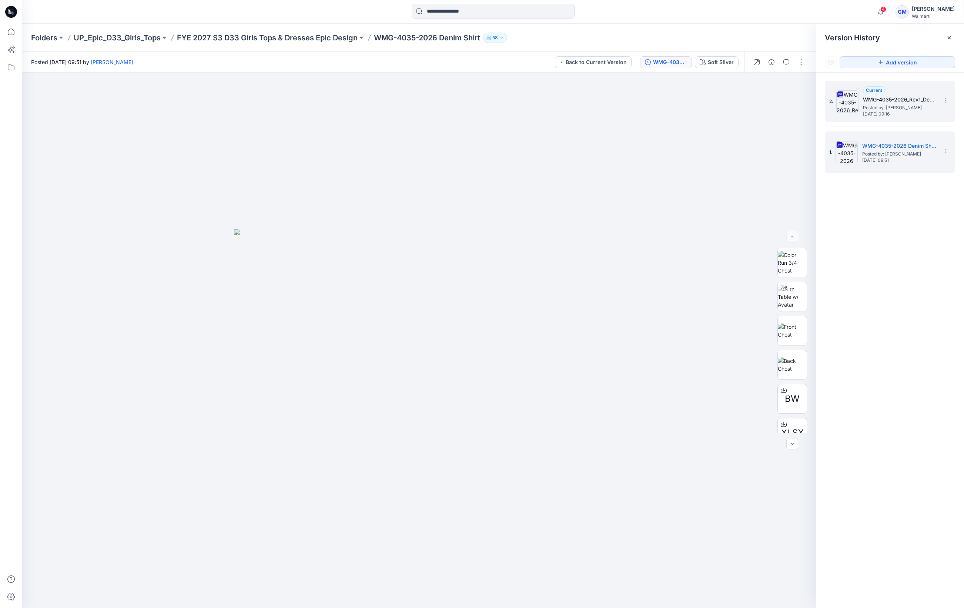
click at [894, 116] on span "[DATE] 09:16" at bounding box center [900, 113] width 74 height 5
click at [787, 293] on img at bounding box center [792, 296] width 29 height 23
click at [717, 63] on div "Soft Silver" at bounding box center [721, 62] width 26 height 8
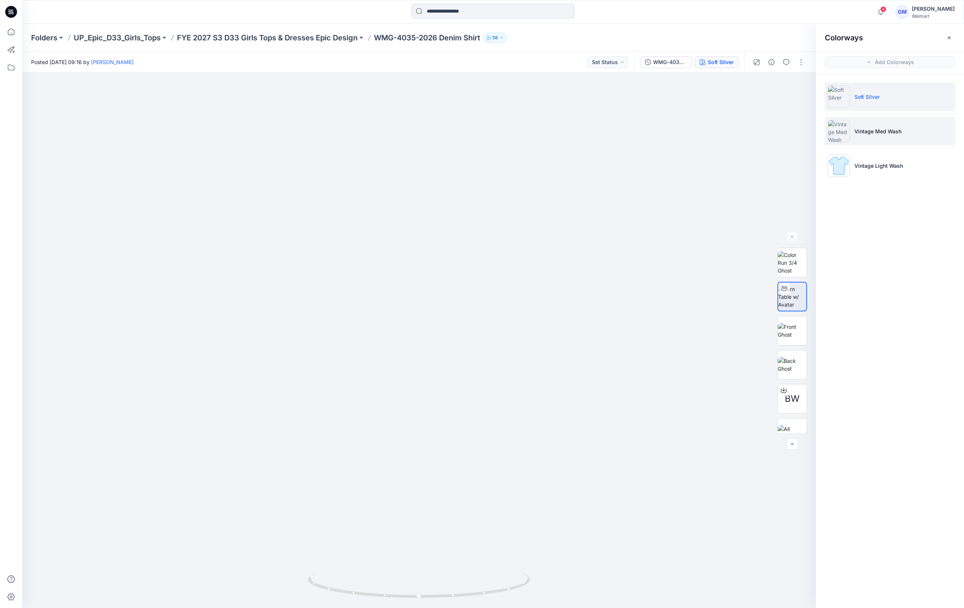
click at [863, 123] on li "Vintage Med Wash" at bounding box center [890, 131] width 130 height 28
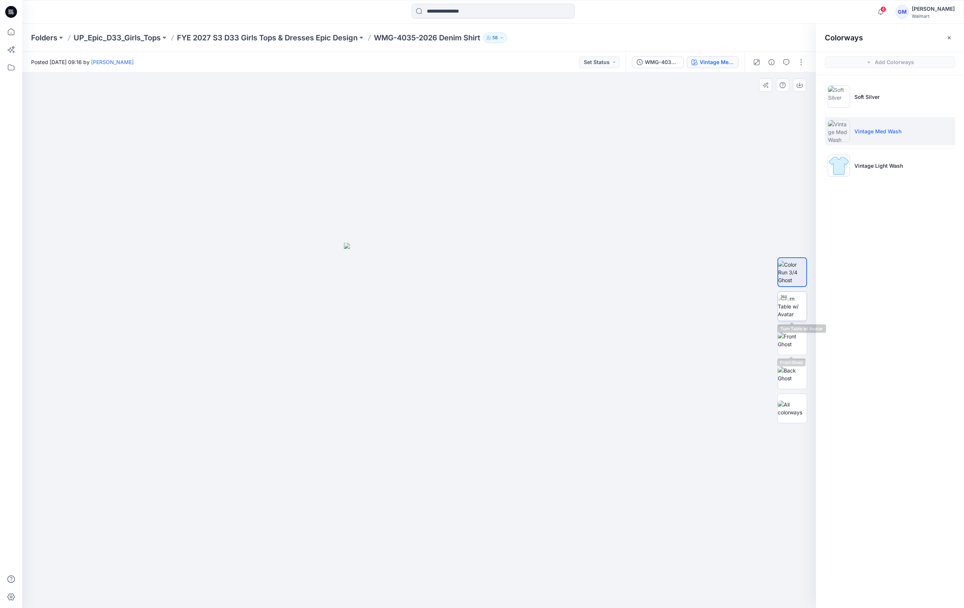
click at [791, 311] on img at bounding box center [792, 306] width 29 height 23
click at [597, 324] on img at bounding box center [419, 95] width 1516 height 1026
click at [640, 334] on img at bounding box center [419, 95] width 1516 height 1026
drag, startPoint x: 375, startPoint y: 269, endPoint x: 372, endPoint y: 272, distance: 4.5
click at [374, 270] on img at bounding box center [419, 95] width 1516 height 1026
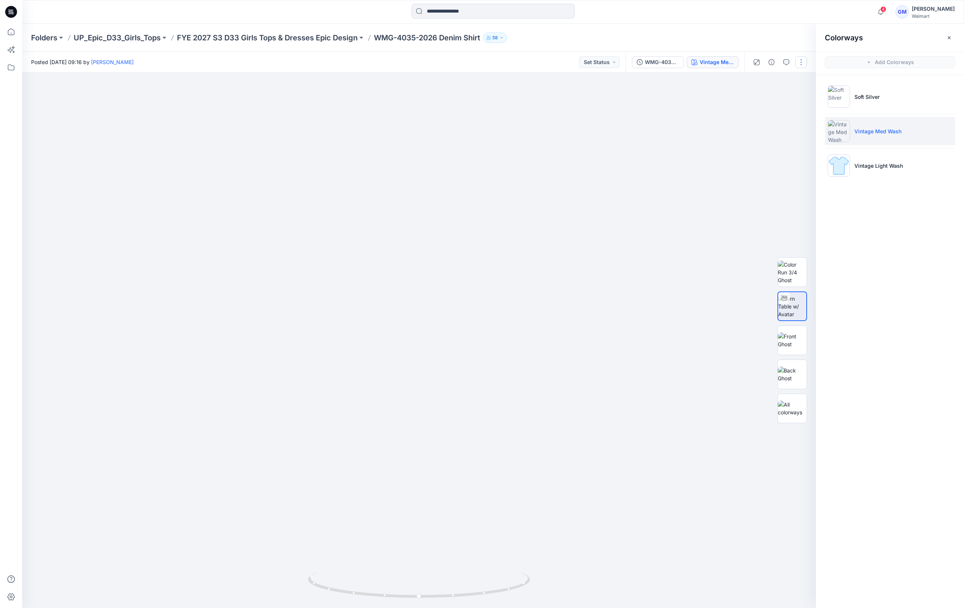
click at [797, 62] on button "button" at bounding box center [801, 62] width 12 height 12
click at [769, 98] on button "Edit" at bounding box center [770, 100] width 68 height 14
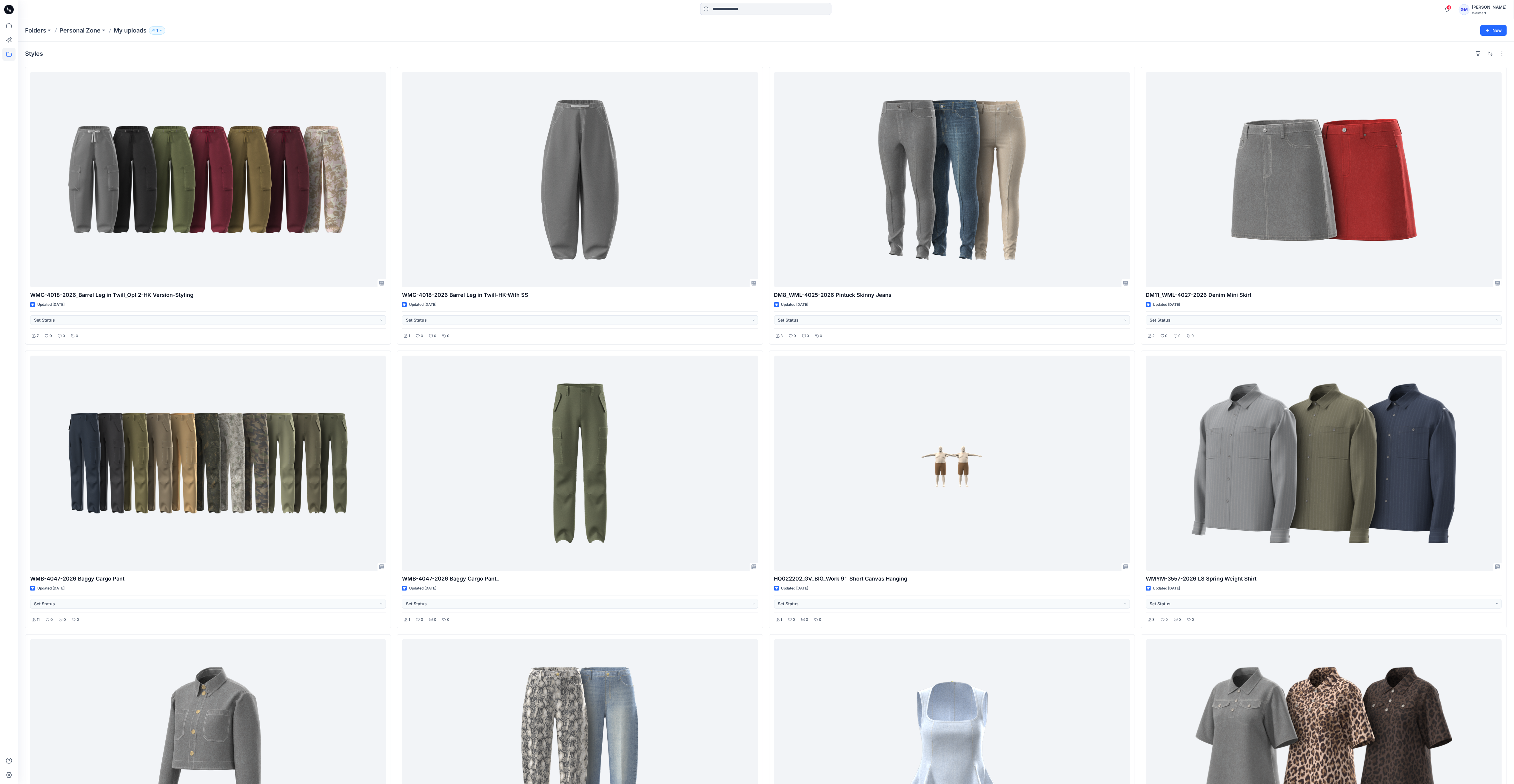
click at [6, 56] on icon at bounding box center [9, 54] width 6 height 5
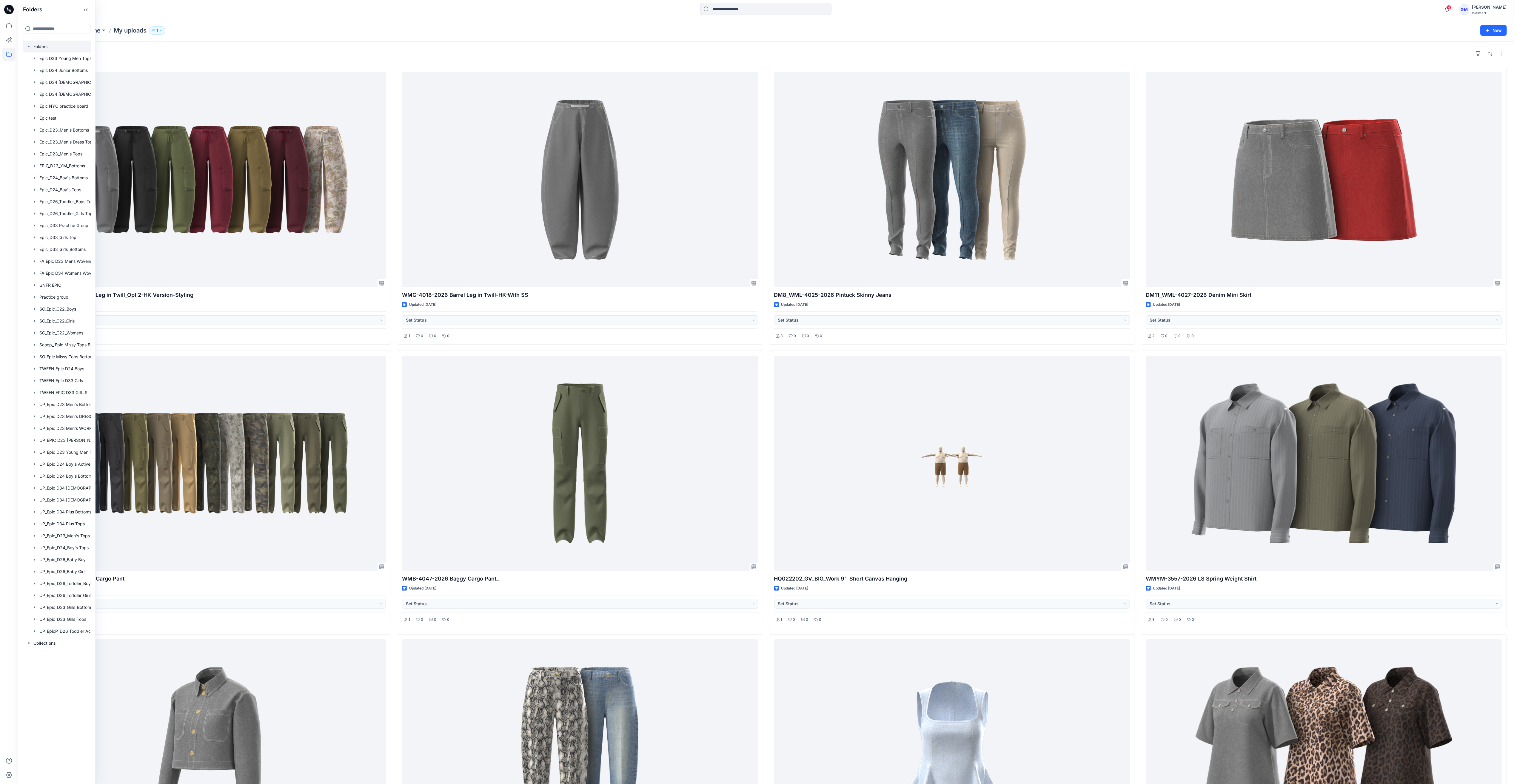
click at [45, 48] on div at bounding box center [64, 46] width 84 height 12
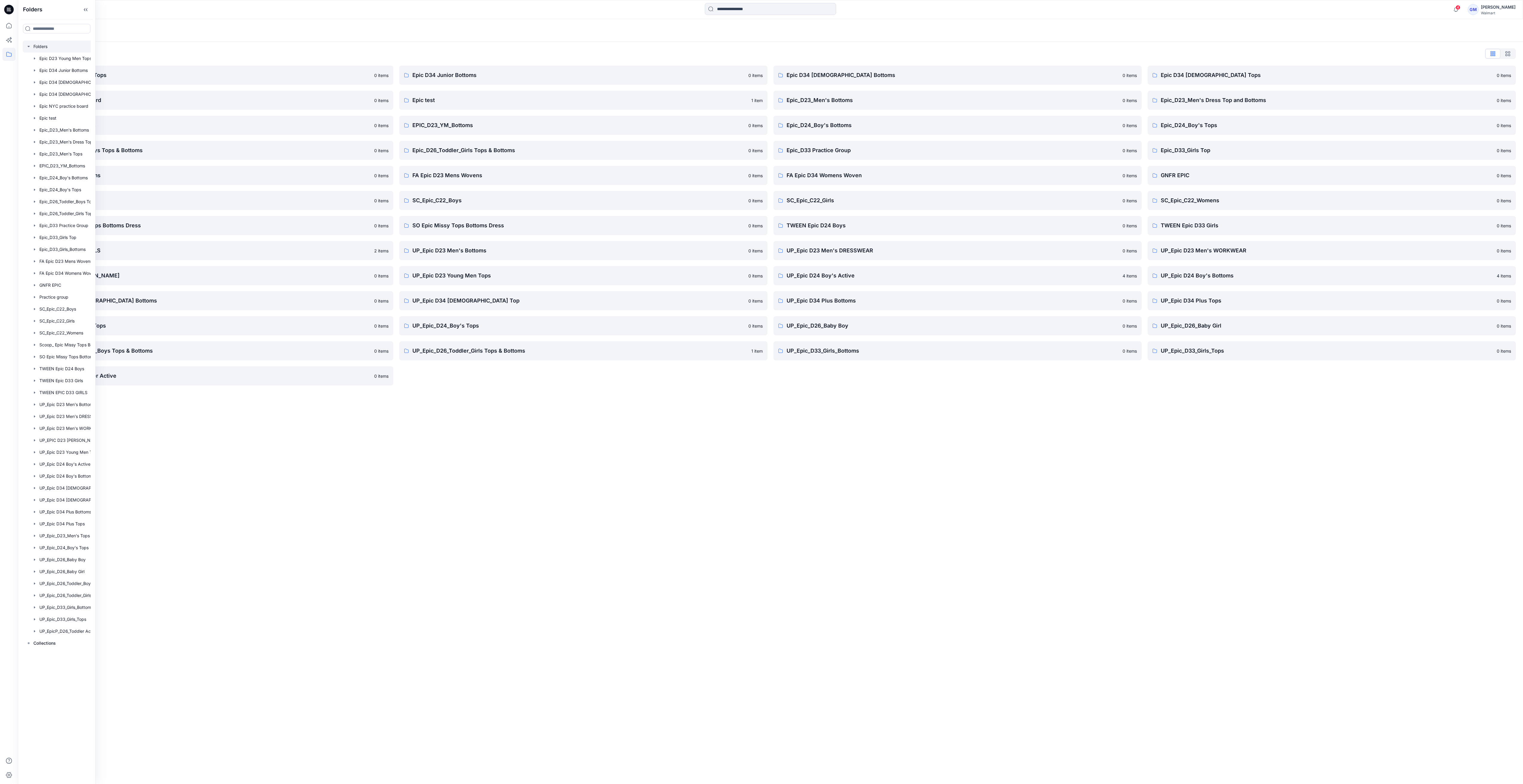
click at [293, 548] on div "Folders Folders List Epic D23 Young Men Tops 0 items Epic NYC practice board 0 …" at bounding box center [770, 401] width 1505 height 765
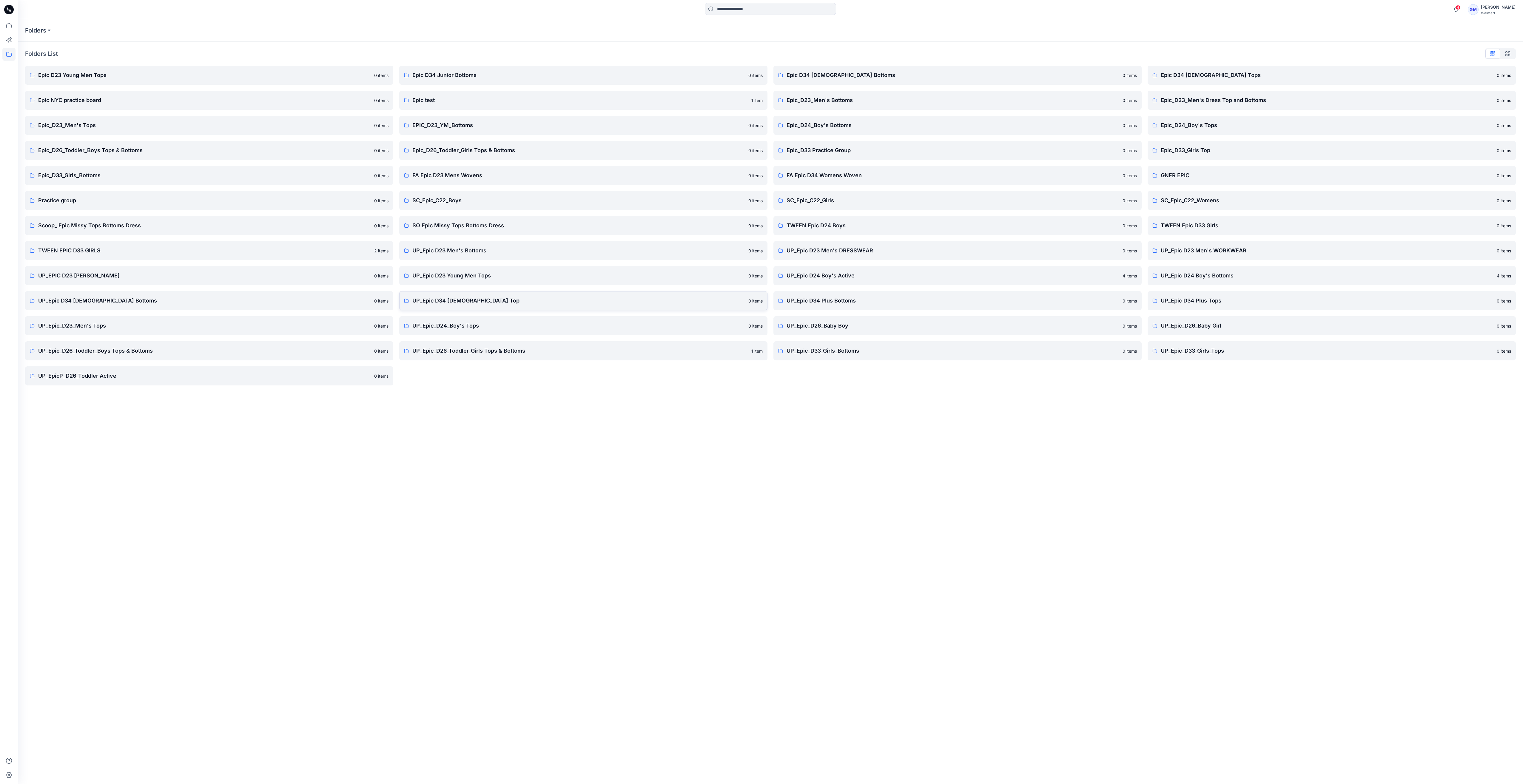
click at [458, 296] on link "UP_Epic D34 Ladies Top 0 items" at bounding box center [583, 301] width 368 height 19
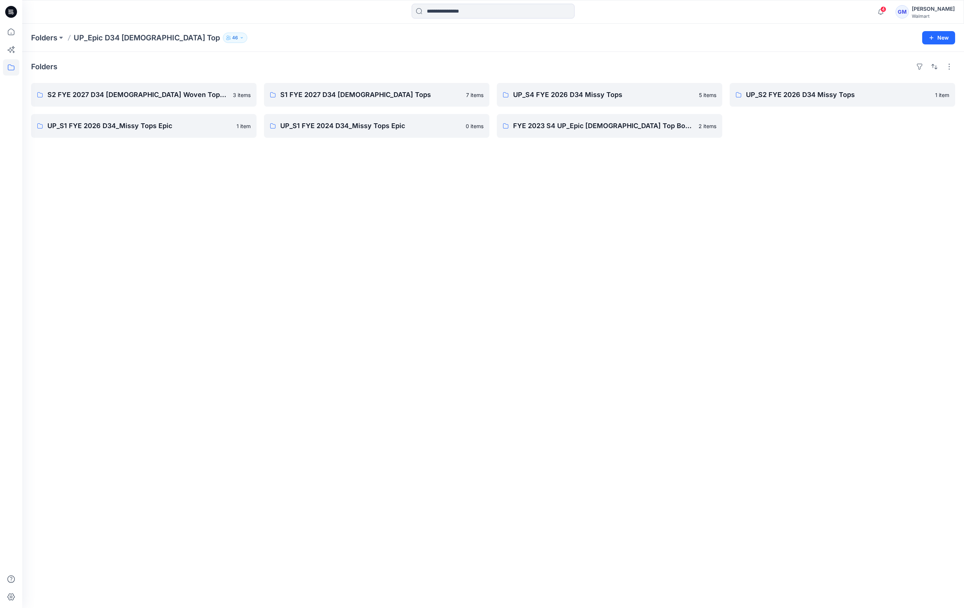
drag, startPoint x: 613, startPoint y: 311, endPoint x: 643, endPoint y: 309, distance: 30.0
click at [613, 311] on div "Folders S2 FYE 2027 D34 Ladies Woven Tops and Jackets 3 items UP_S1 FYE 2026 D3…" at bounding box center [493, 330] width 942 height 556
click at [282, 97] on p "S1 FYE 2027 D34 Ladies Tops" at bounding box center [375, 95] width 191 height 10
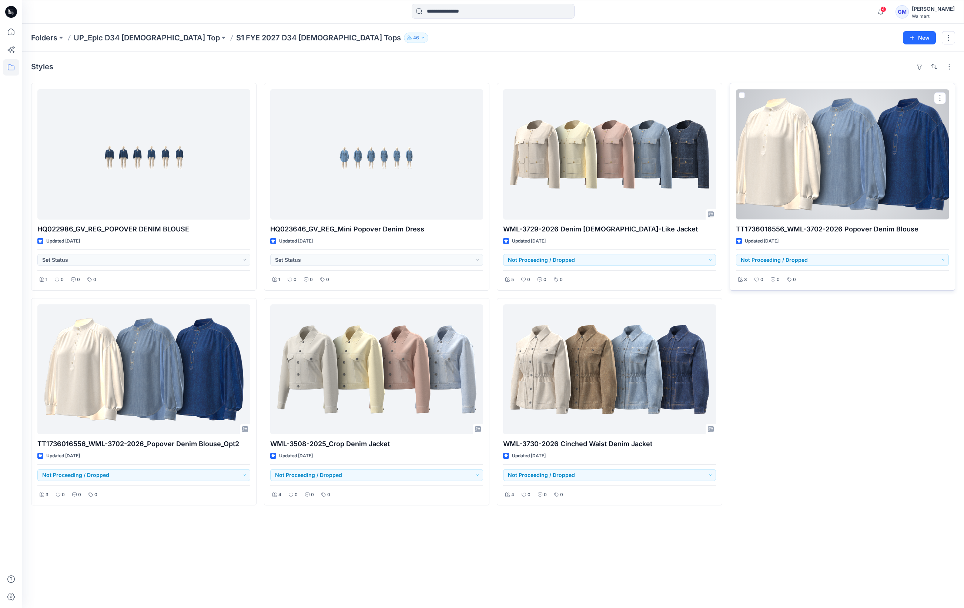
click at [846, 135] on div at bounding box center [842, 154] width 213 height 130
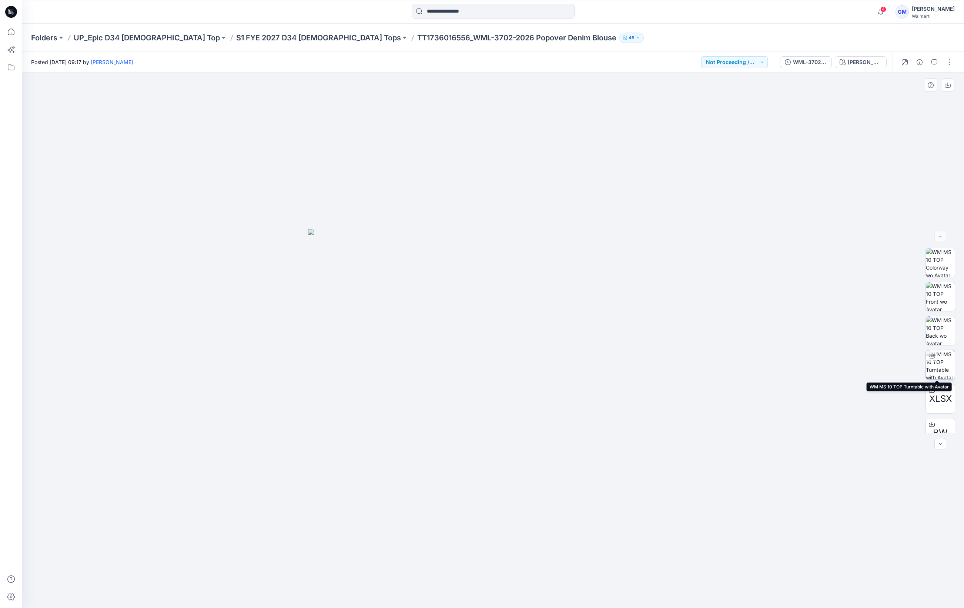
click at [943, 358] on img at bounding box center [940, 364] width 29 height 29
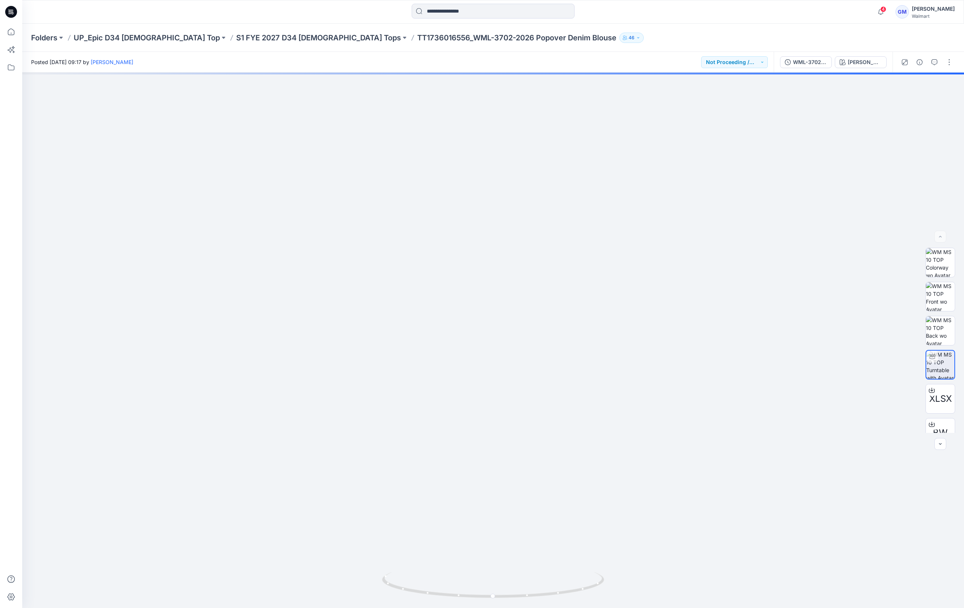
click at [254, 30] on div "Folders UP_Epic D34 Ladies Top S1 FYE 2027 D34 Ladies Tops TT1736016556_WML-370…" at bounding box center [493, 38] width 942 height 28
click at [254, 35] on p "S1 FYE 2027 D34 Ladies Tops" at bounding box center [318, 38] width 165 height 10
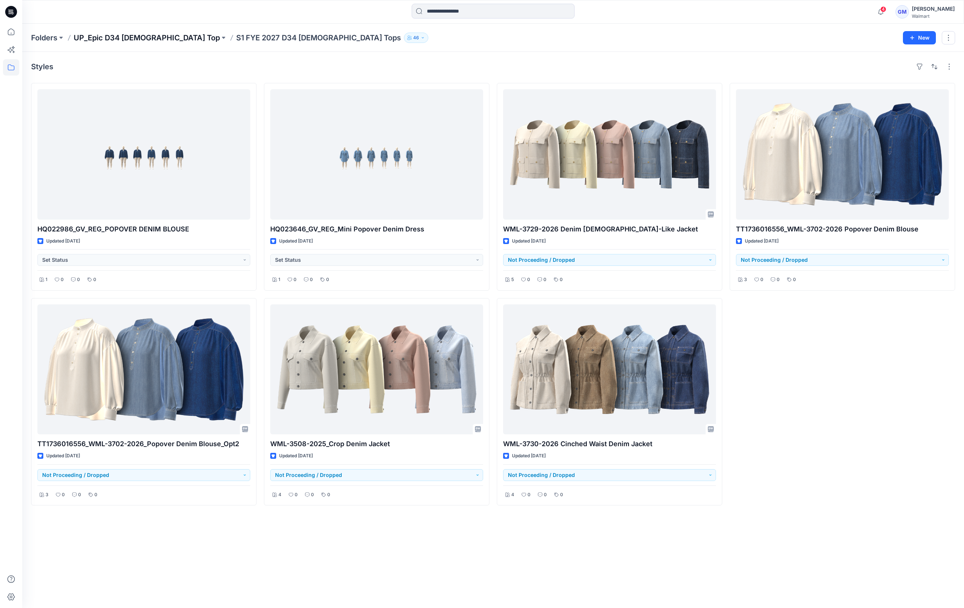
click at [131, 39] on p "UP_Epic D34 Ladies Top" at bounding box center [147, 38] width 146 height 10
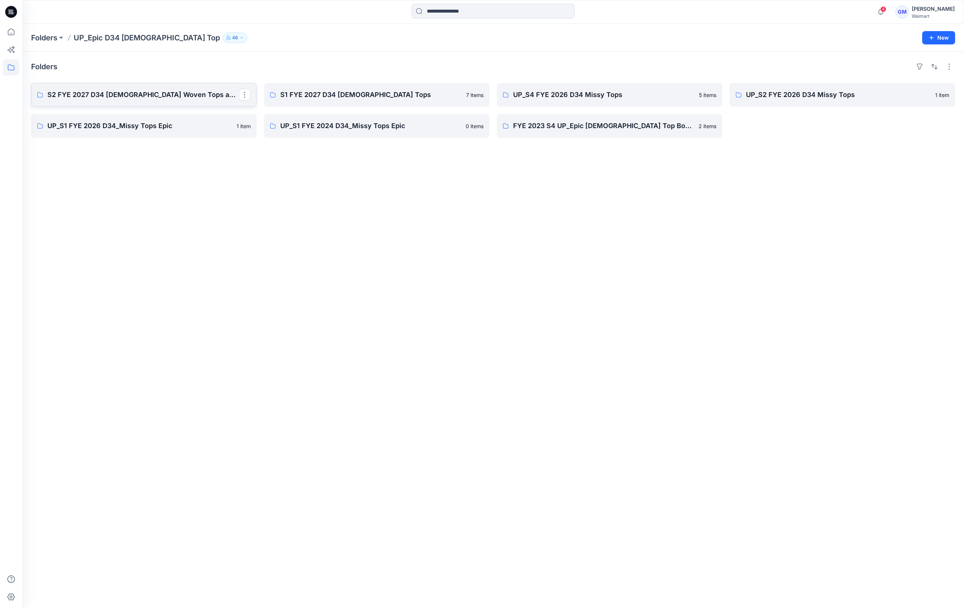
click at [181, 101] on link "S2 FYE 2027 D34 Ladies Woven Tops and Jackets" at bounding box center [143, 95] width 225 height 24
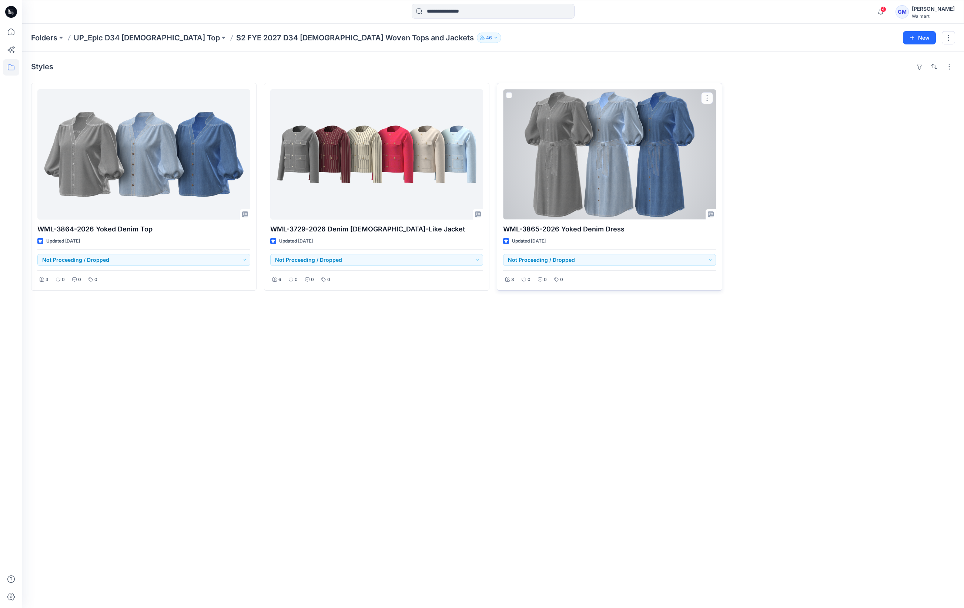
click at [603, 130] on div at bounding box center [609, 154] width 213 height 130
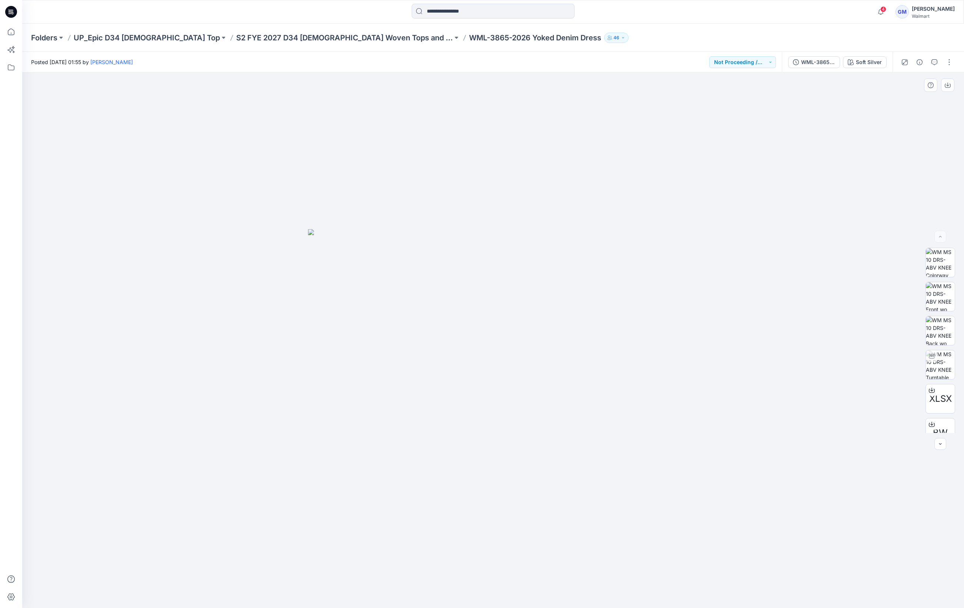
click at [485, 331] on img at bounding box center [493, 418] width 370 height 379
click at [859, 61] on div "Soft Silver" at bounding box center [869, 62] width 26 height 8
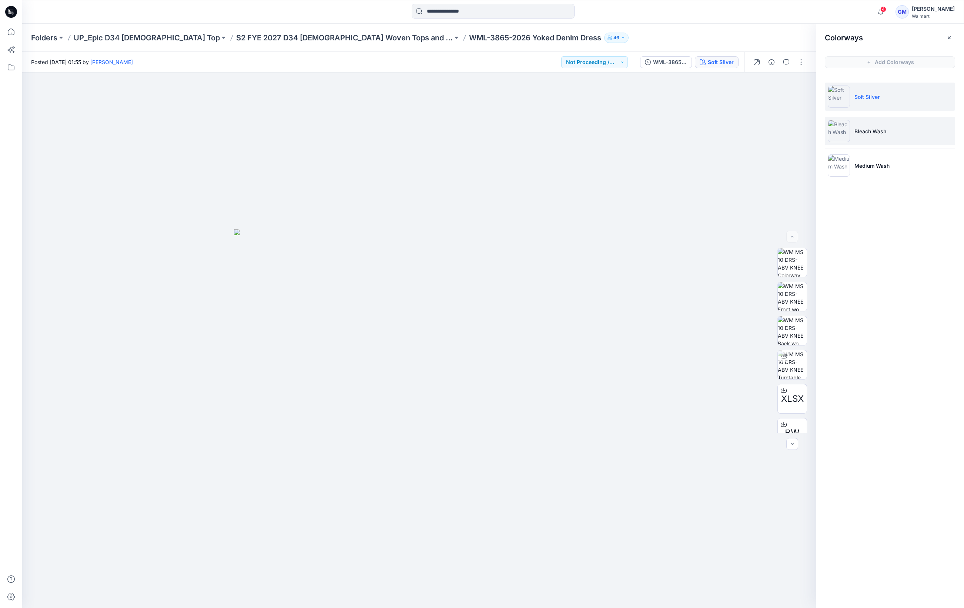
click at [877, 140] on li "Bleach Wash" at bounding box center [890, 131] width 130 height 28
click at [797, 368] on img at bounding box center [792, 364] width 29 height 29
click at [280, 31] on div "Folders UP_Epic D34 Ladies Top S2 FYE 2027 D34 Ladies Woven Tops and Jackets WM…" at bounding box center [493, 38] width 942 height 28
click at [280, 33] on p "S2 FYE 2027 D34 Ladies Woven Tops and Jackets" at bounding box center [344, 38] width 217 height 10
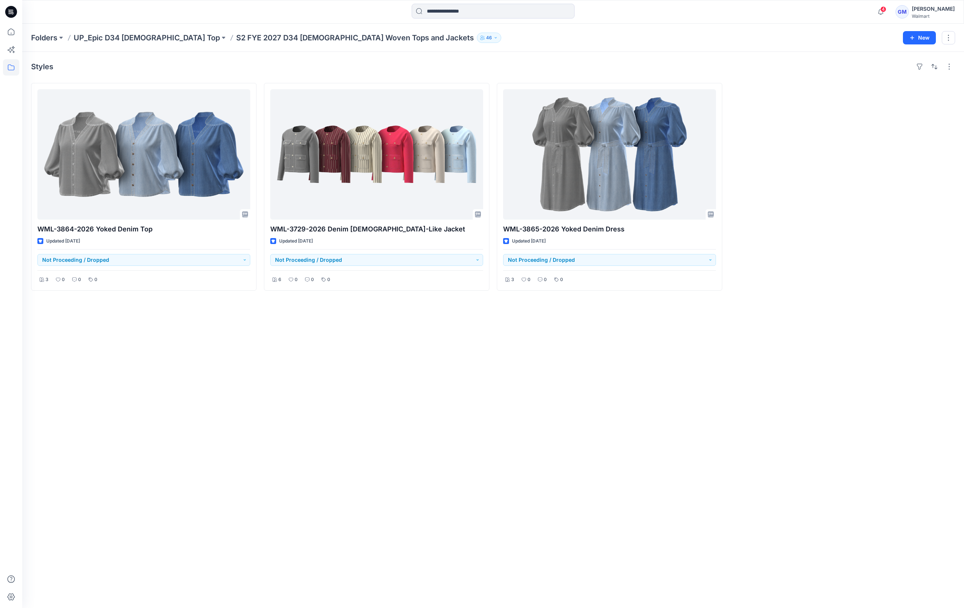
click at [160, 463] on div "Styles WML-3864-2026 Yoked Denim Top Updated 3 days ago Not Proceeding / Droppe…" at bounding box center [493, 330] width 942 height 556
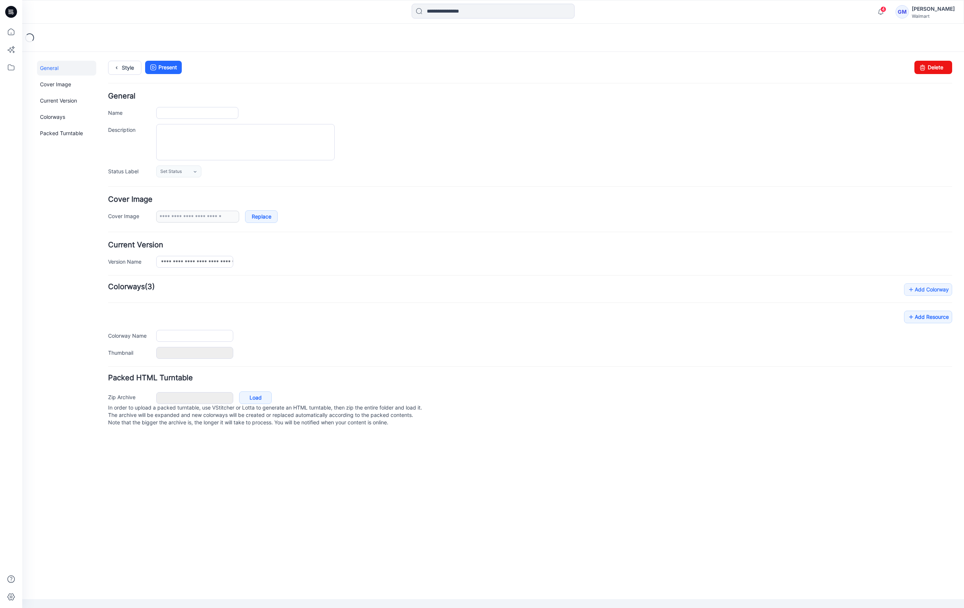
type input "**********"
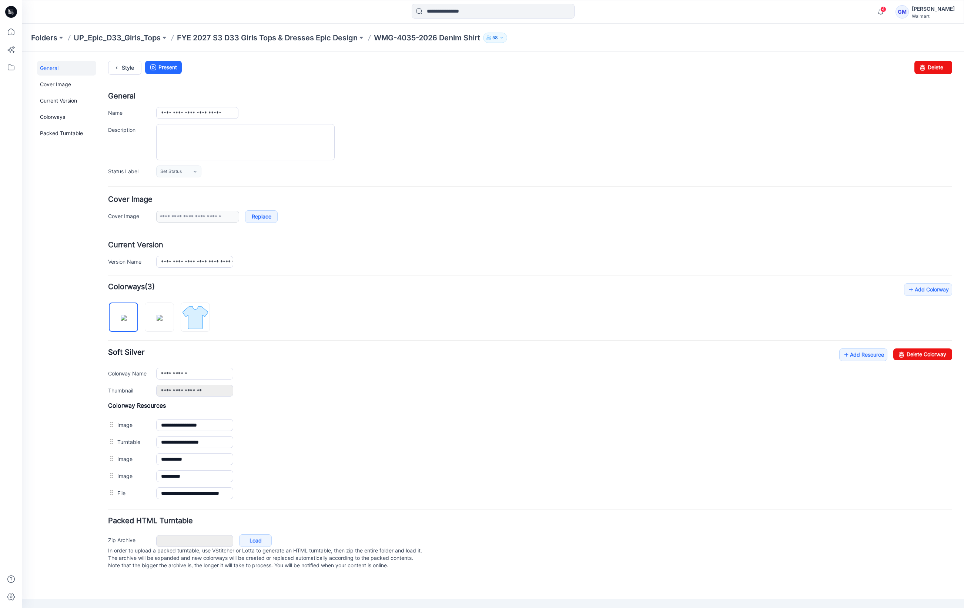
click at [43, 376] on div "General Cover Image Current Version Colorways Packed Turntable" at bounding box center [66, 320] width 59 height 518
click at [187, 321] on img at bounding box center [195, 318] width 28 height 28
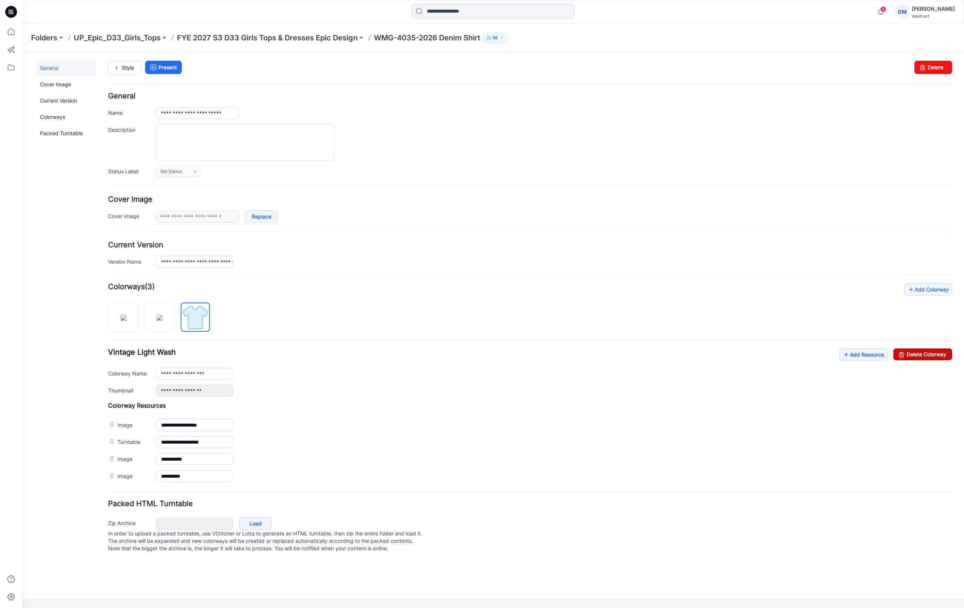
click at [917, 354] on link "Delete Colorway" at bounding box center [922, 354] width 59 height 12
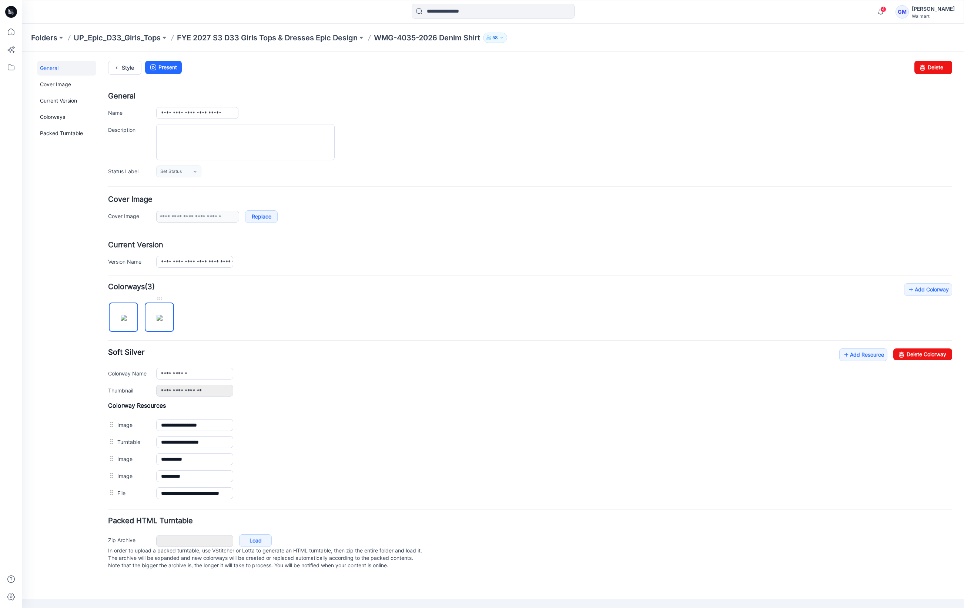
click at [163, 319] on img at bounding box center [160, 318] width 6 height 6
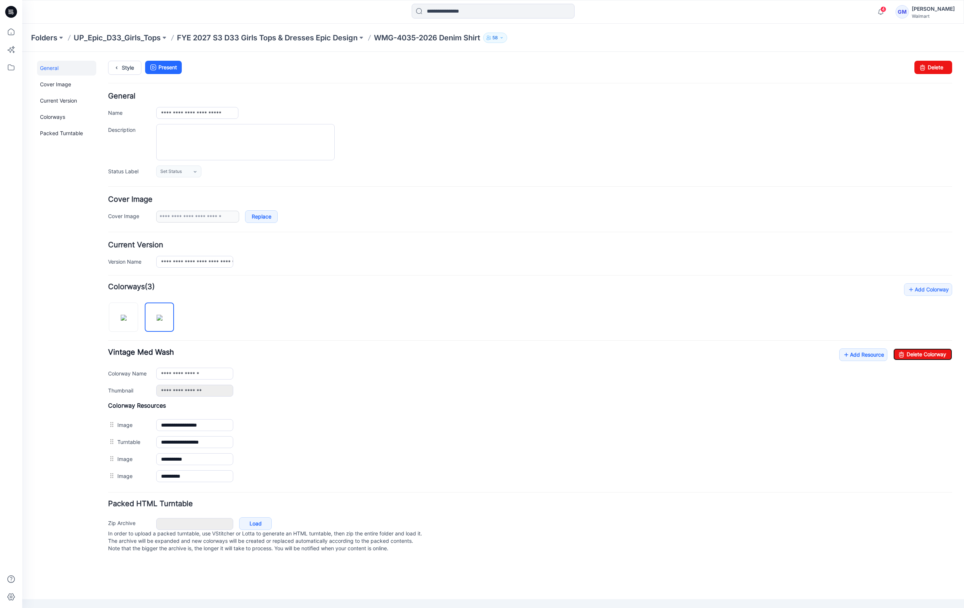
click at [911, 357] on link "Delete Colorway" at bounding box center [922, 354] width 59 height 12
type input "**********"
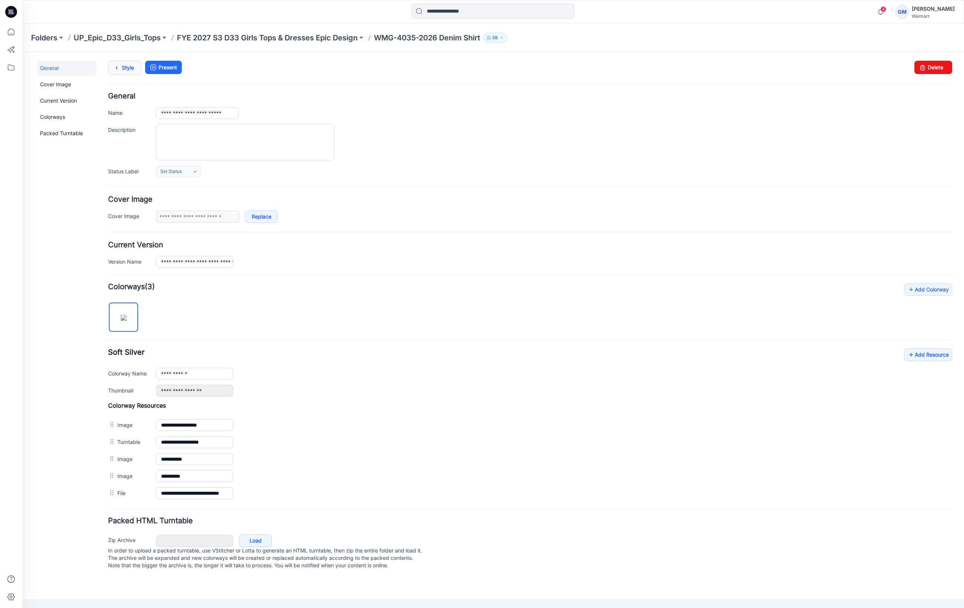
click at [121, 70] on icon at bounding box center [116, 67] width 10 height 13
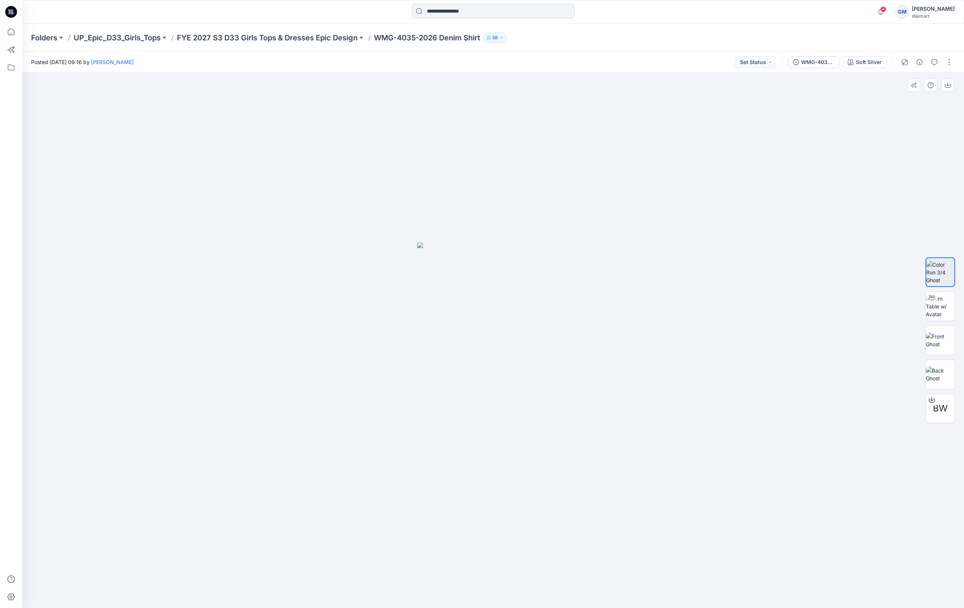
click at [536, 422] on img at bounding box center [493, 425] width 152 height 366
drag, startPoint x: 395, startPoint y: 433, endPoint x: 605, endPoint y: 275, distance: 262.2
click at [395, 433] on img at bounding box center [493, 418] width 370 height 379
click at [870, 61] on div "Soft Silver" at bounding box center [869, 62] width 26 height 8
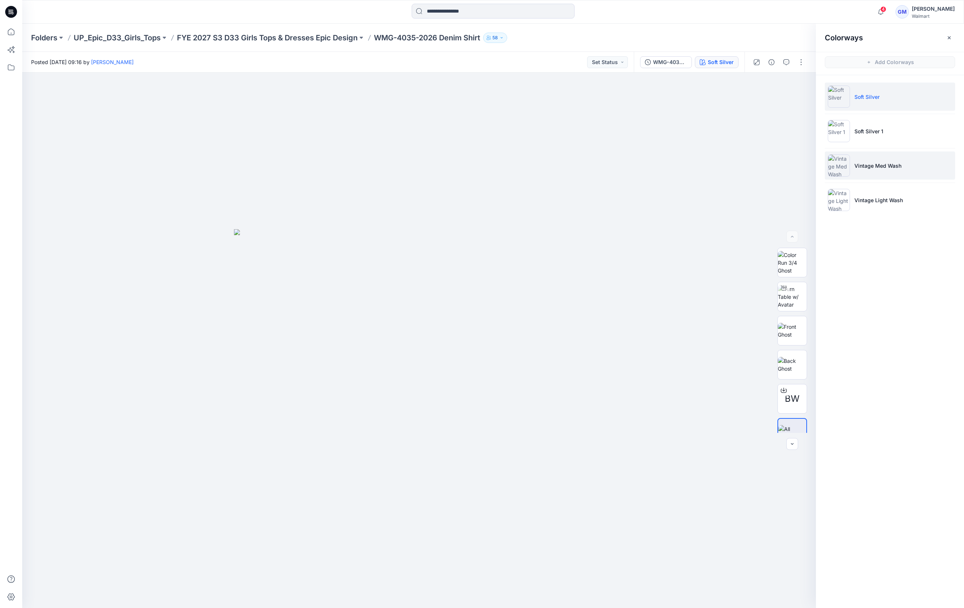
click at [884, 164] on p "Vintage Med Wash" at bounding box center [877, 166] width 47 height 8
click at [803, 61] on button "button" at bounding box center [801, 62] width 12 height 12
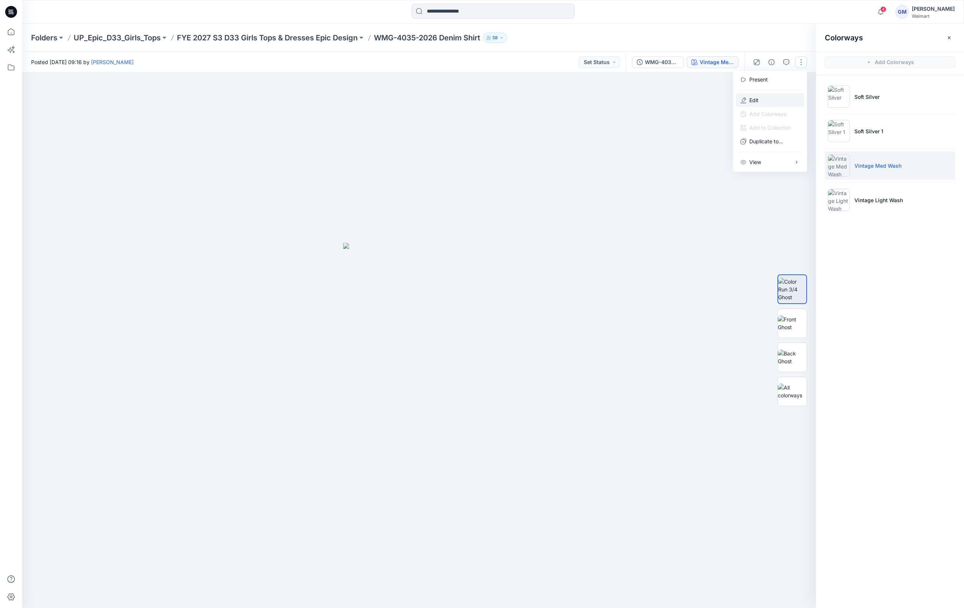
click at [776, 101] on button "Edit" at bounding box center [770, 100] width 68 height 14
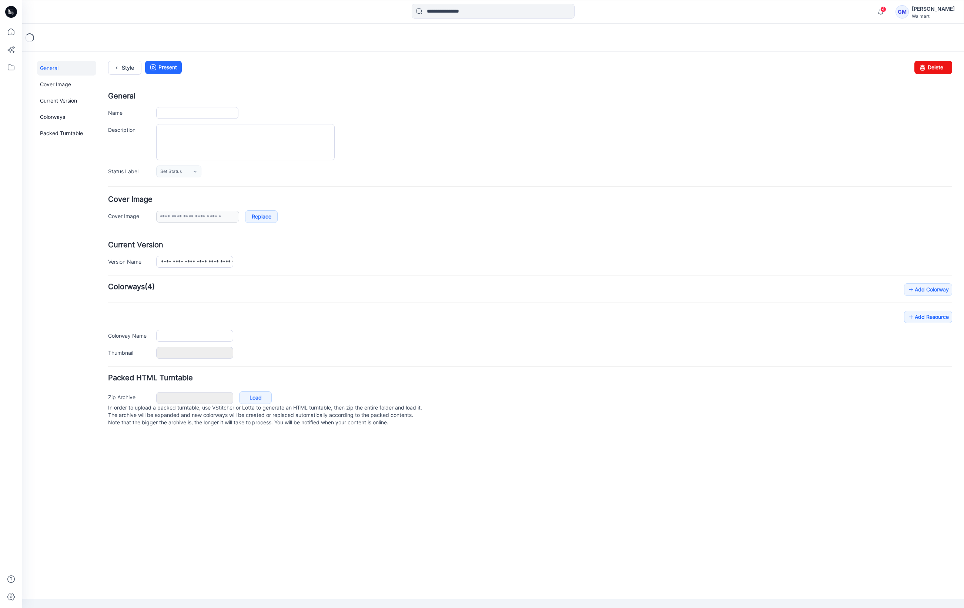
type input "**********"
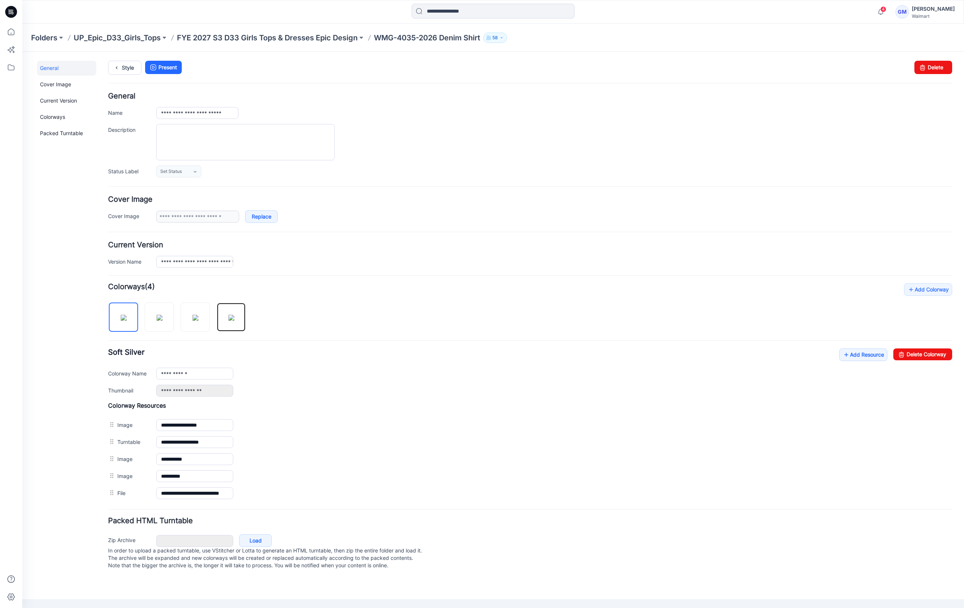
drag, startPoint x: 231, startPoint y: 318, endPoint x: 280, endPoint y: 318, distance: 48.9
click at [231, 318] on img at bounding box center [231, 318] width 6 height 6
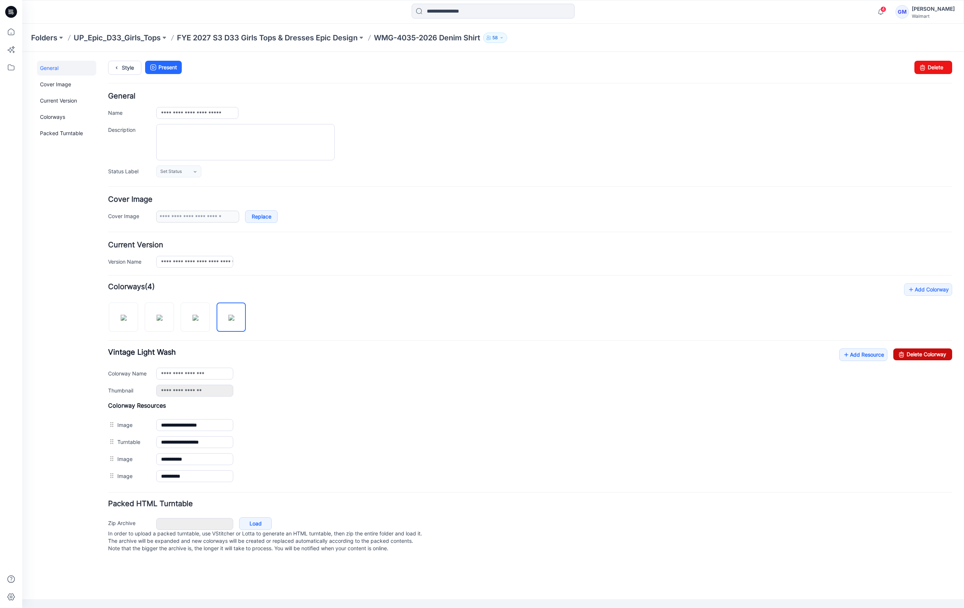
click at [931, 359] on link "Delete Colorway" at bounding box center [922, 354] width 59 height 12
click at [198, 321] on img at bounding box center [196, 318] width 6 height 6
click at [930, 358] on link "Delete Colorway" at bounding box center [922, 354] width 59 height 12
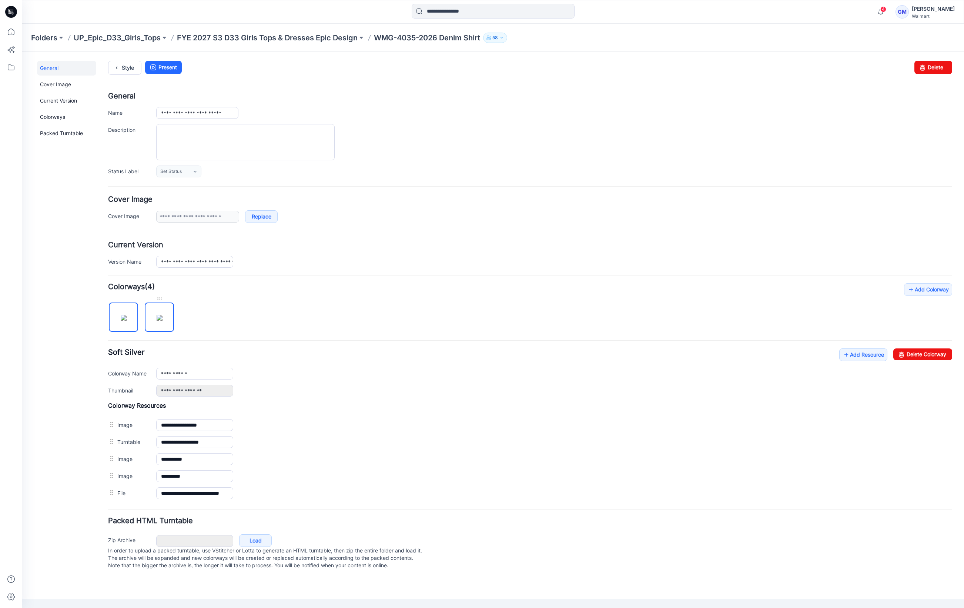
click at [163, 318] on img at bounding box center [160, 318] width 6 height 6
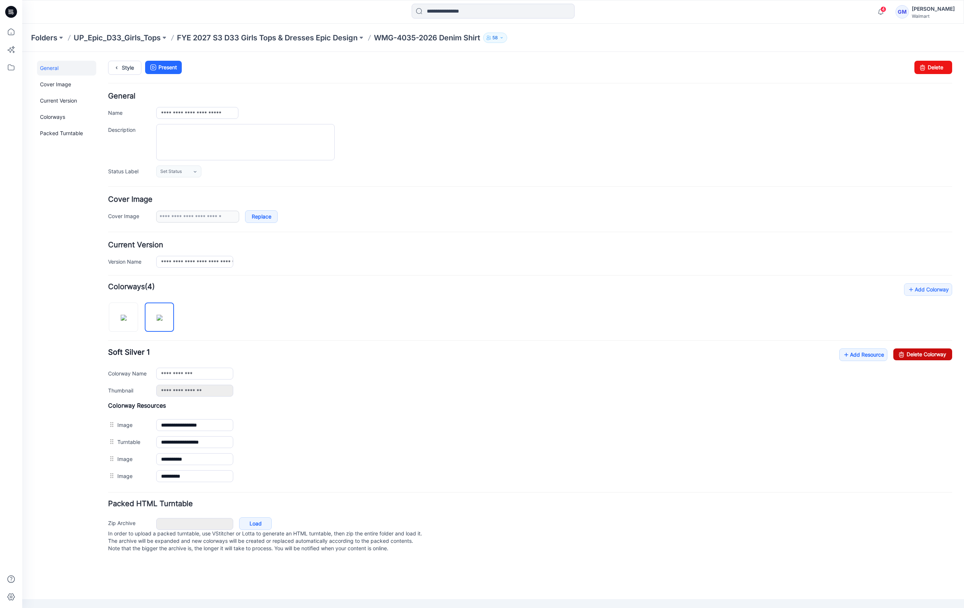
click at [917, 356] on link "Delete Colorway" at bounding box center [922, 354] width 59 height 12
type input "**********"
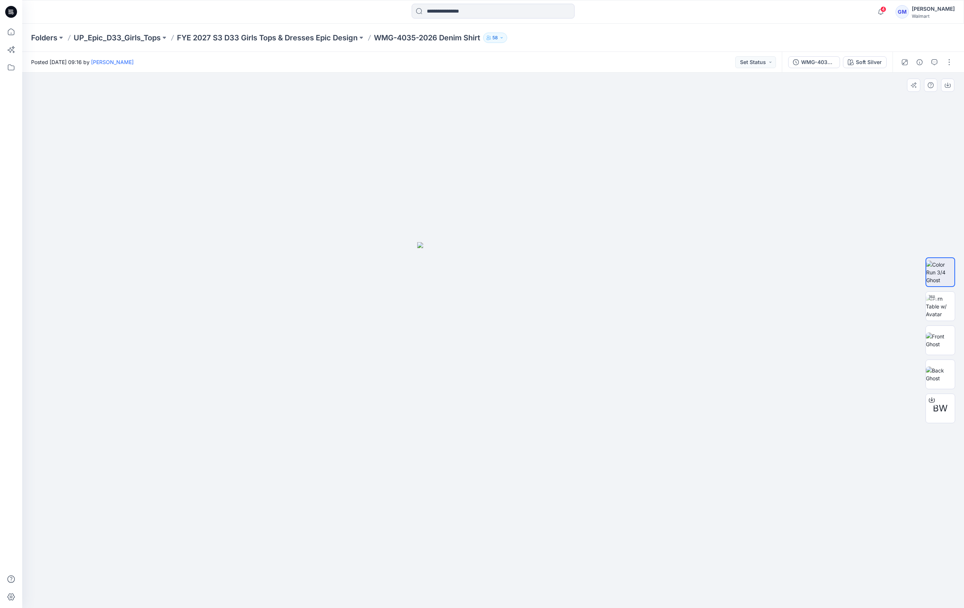
click at [511, 485] on div at bounding box center [493, 341] width 942 height 536
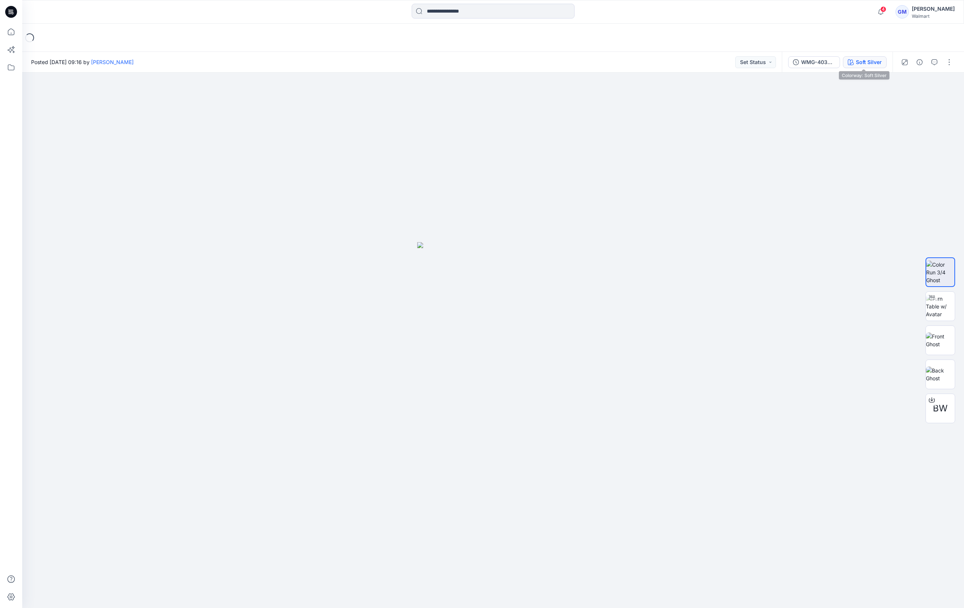
click at [866, 59] on div "Soft Silver" at bounding box center [869, 62] width 26 height 8
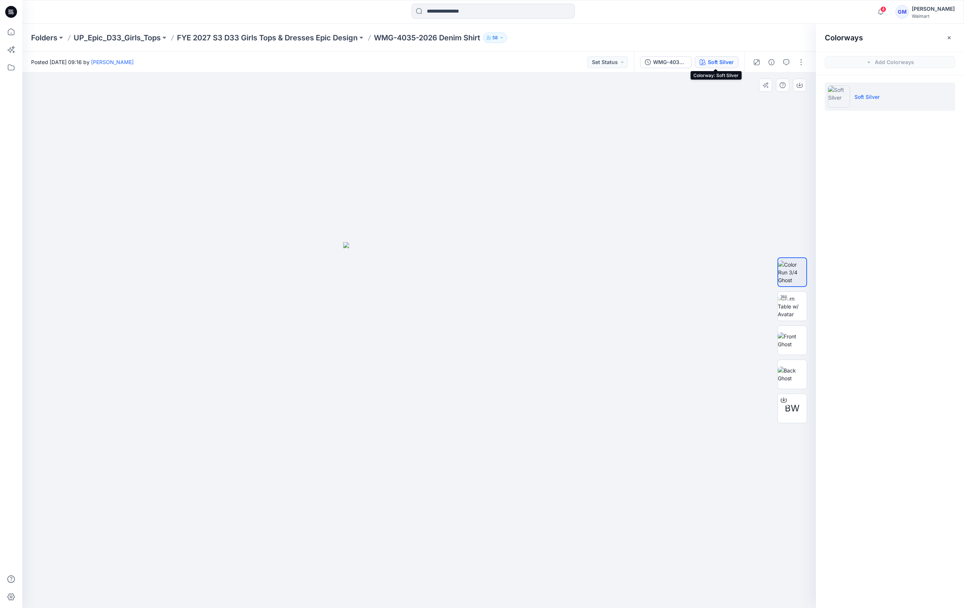
click at [456, 524] on div at bounding box center [419, 341] width 794 height 536
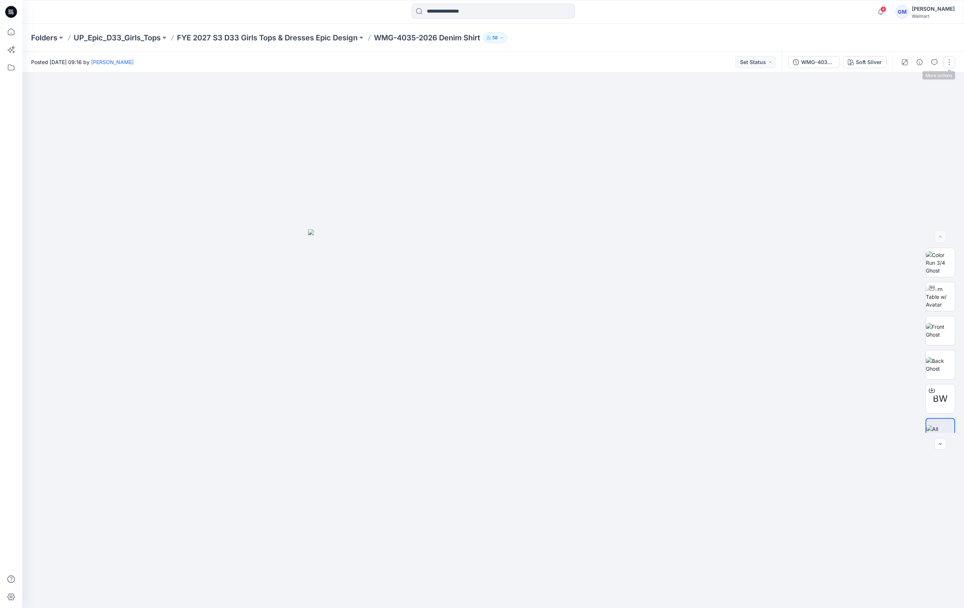
click at [952, 62] on button "button" at bounding box center [949, 62] width 12 height 12
click at [892, 96] on button "Edit" at bounding box center [918, 100] width 68 height 14
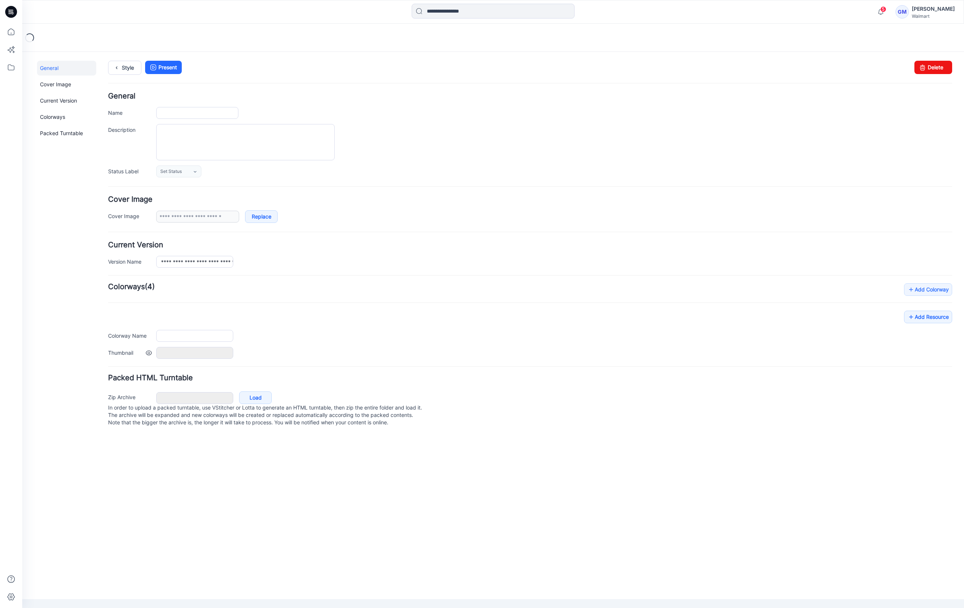
type input "**********"
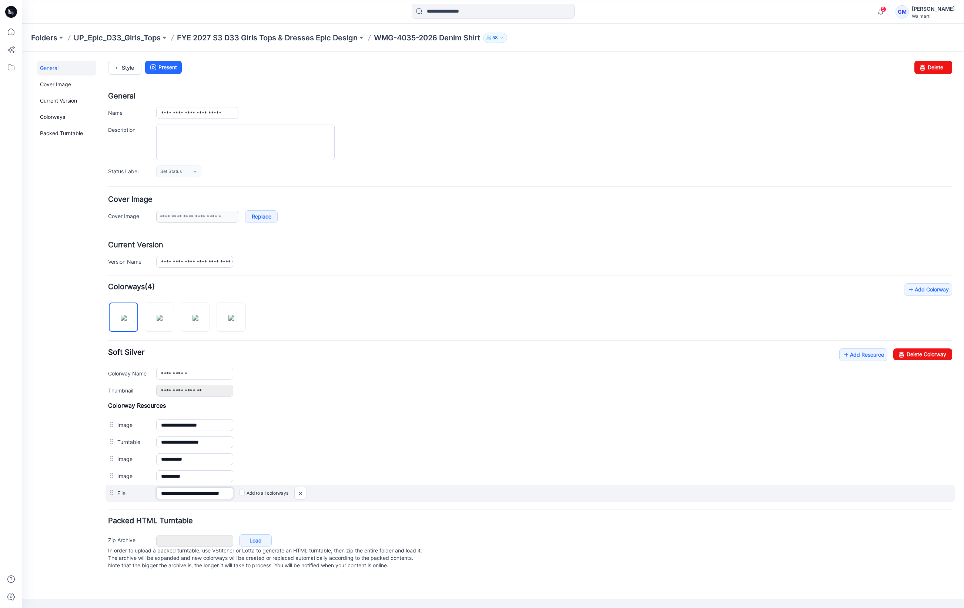
scroll to position [0, 19]
drag, startPoint x: 187, startPoint y: 499, endPoint x: 267, endPoint y: 495, distance: 80.0
click at [267, 495] on div "**********" at bounding box center [530, 493] width 849 height 17
click at [926, 358] on link "Delete Colorway" at bounding box center [922, 354] width 59 height 12
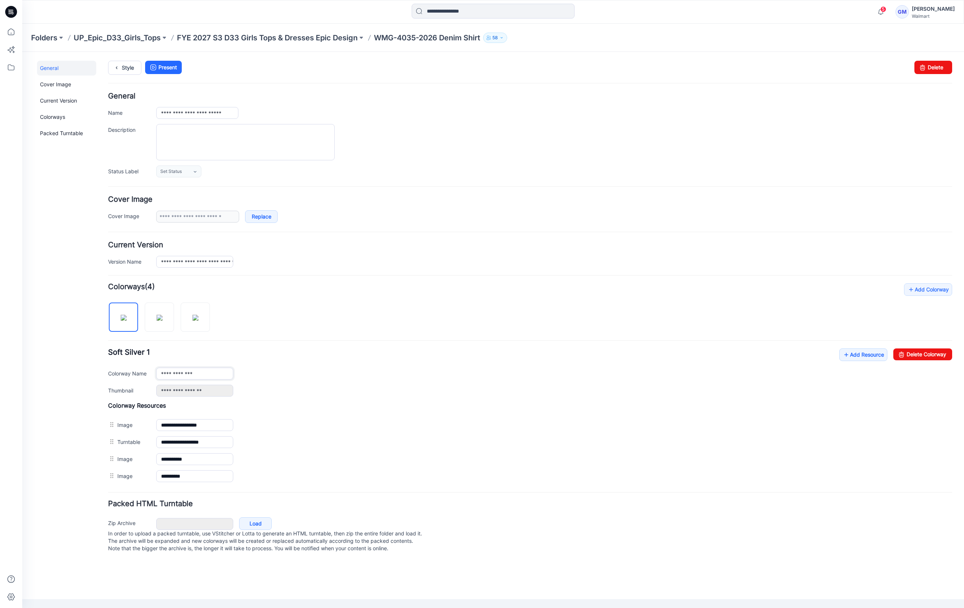
click at [218, 374] on input "**********" at bounding box center [194, 374] width 77 height 12
type input "**********"
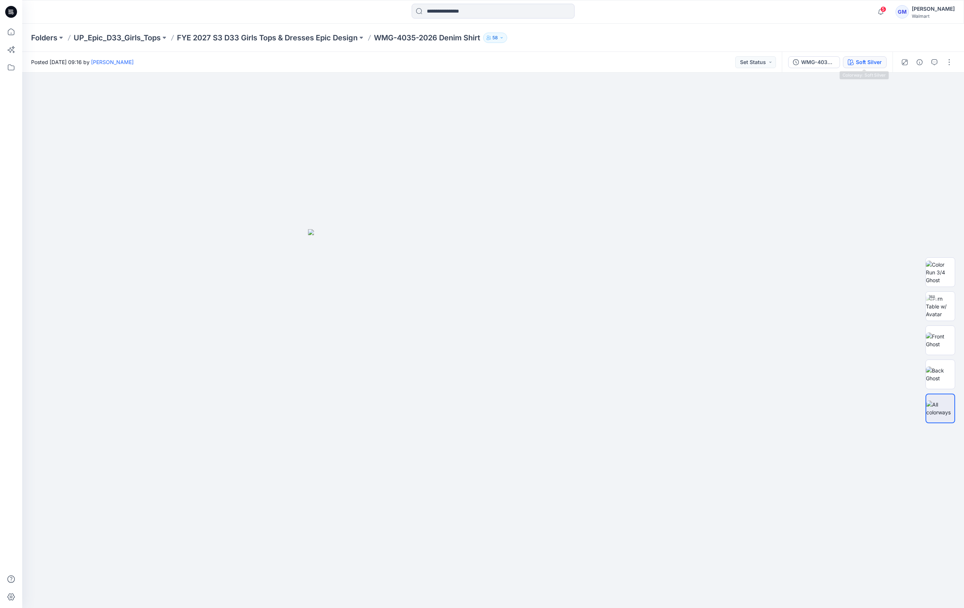
click at [865, 64] on div "Soft Silver" at bounding box center [869, 62] width 26 height 8
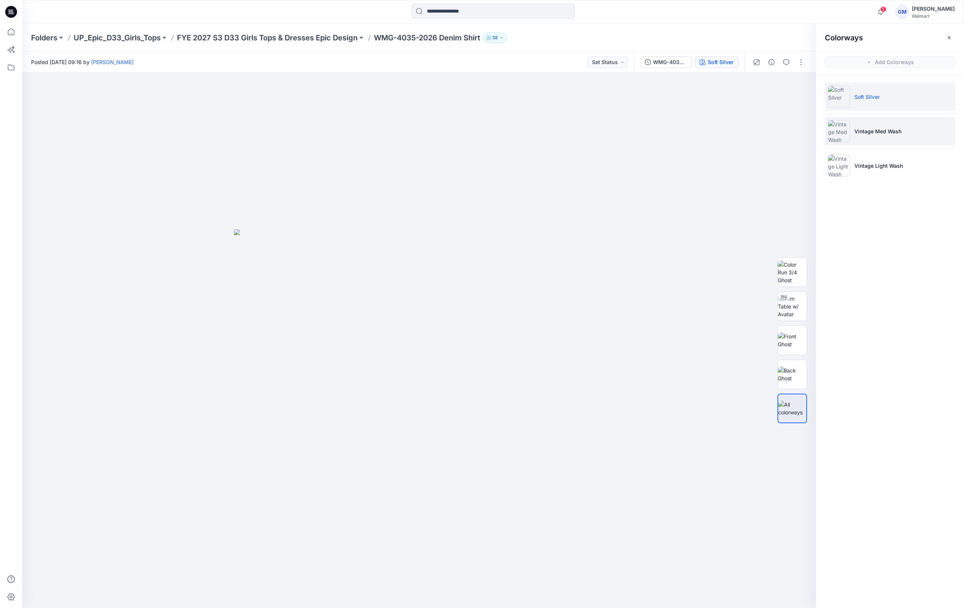
click at [886, 136] on li "Vintage Med Wash" at bounding box center [890, 131] width 130 height 28
click at [796, 305] on img at bounding box center [792, 306] width 29 height 23
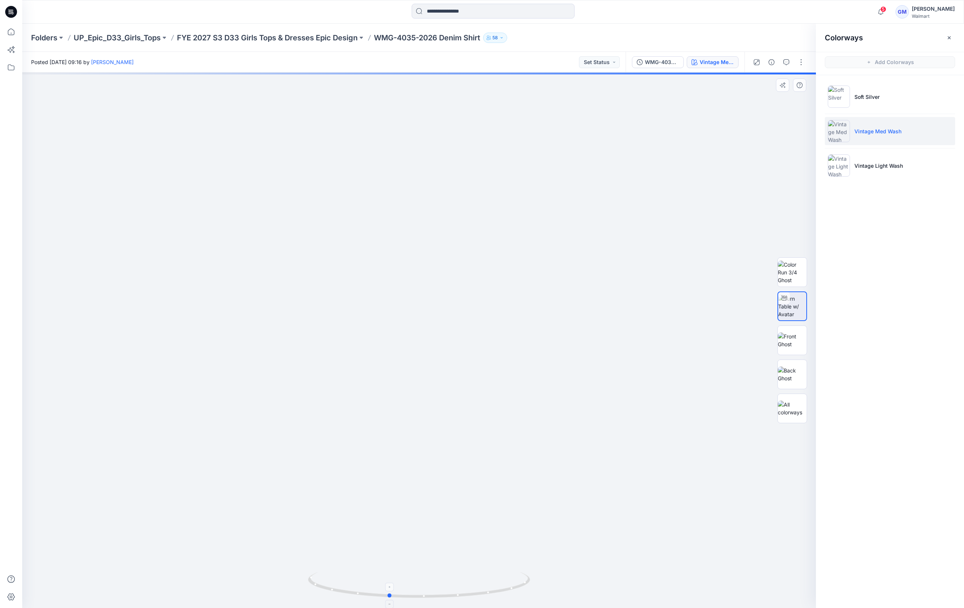
drag, startPoint x: 489, startPoint y: 596, endPoint x: 472, endPoint y: 596, distance: 17.8
click at [472, 596] on icon at bounding box center [420, 586] width 224 height 28
drag, startPoint x: 464, startPoint y: 596, endPoint x: 288, endPoint y: 598, distance: 176.2
click at [288, 598] on div at bounding box center [419, 340] width 794 height 535
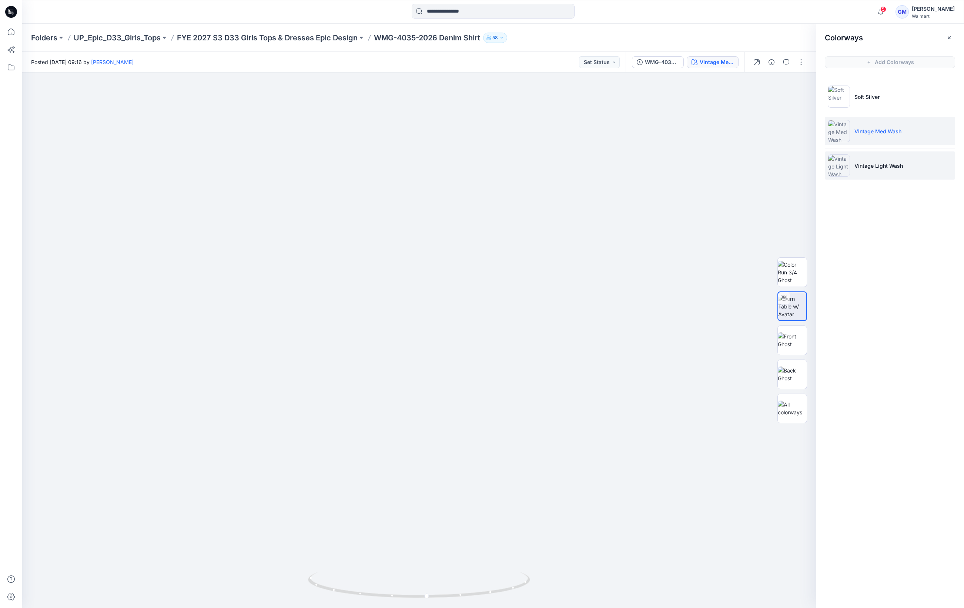
click at [864, 159] on li "Vintage Light Wash" at bounding box center [890, 165] width 130 height 28
click at [788, 312] on img at bounding box center [792, 306] width 29 height 23
drag, startPoint x: 509, startPoint y: 587, endPoint x: 318, endPoint y: 605, distance: 191.8
click at [318, 605] on div at bounding box center [419, 589] width 222 height 37
click at [312, 35] on p "FYE 2027 S3 D33 Girls Tops & Dresses Epic Design" at bounding box center [267, 38] width 181 height 10
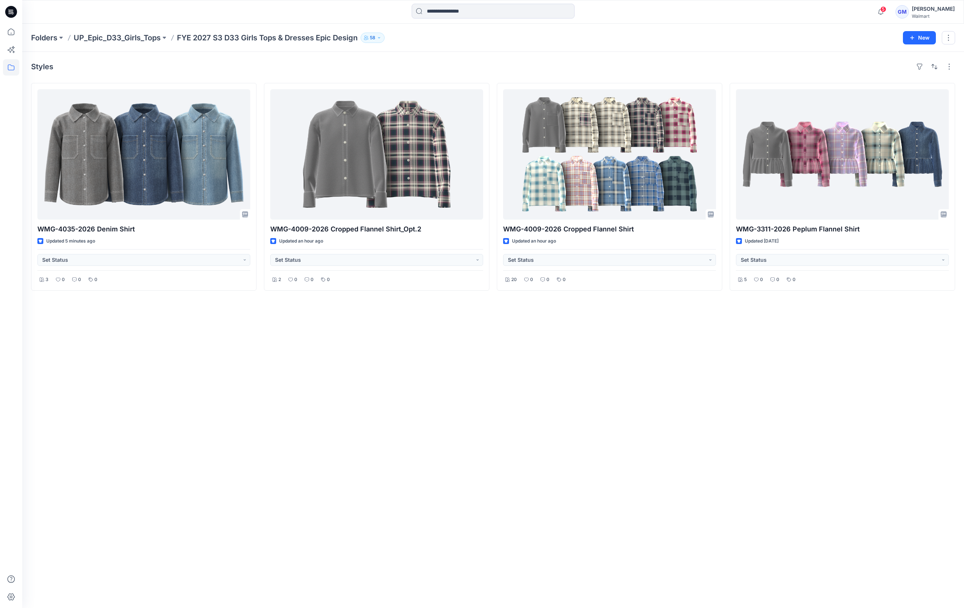
click at [411, 67] on div "Styles" at bounding box center [493, 67] width 924 height 12
drag, startPoint x: 160, startPoint y: 424, endPoint x: 212, endPoint y: 398, distance: 58.9
click at [160, 425] on div "Styles WMG-4035-2026 Denim Shirt Updated 5 minutes ago Set Status 3 0 0 0 WMG-4…" at bounding box center [493, 330] width 942 height 556
click at [264, 349] on div "Styles WMG-4035-2026 Denim Shirt Updated 5 minutes ago Set Status 3 0 0 0 WMG-4…" at bounding box center [493, 330] width 942 height 556
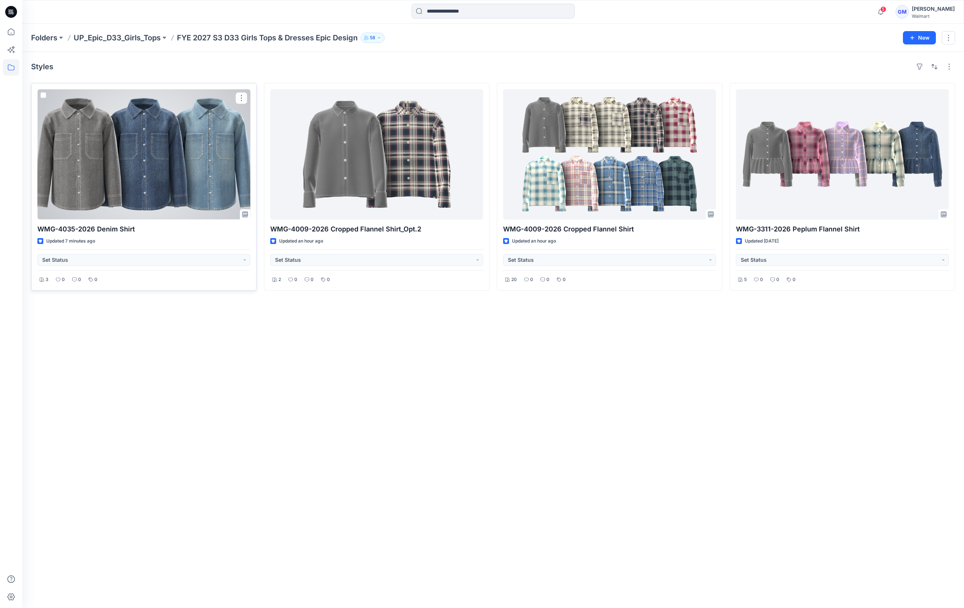
click at [163, 184] on div at bounding box center [143, 154] width 213 height 130
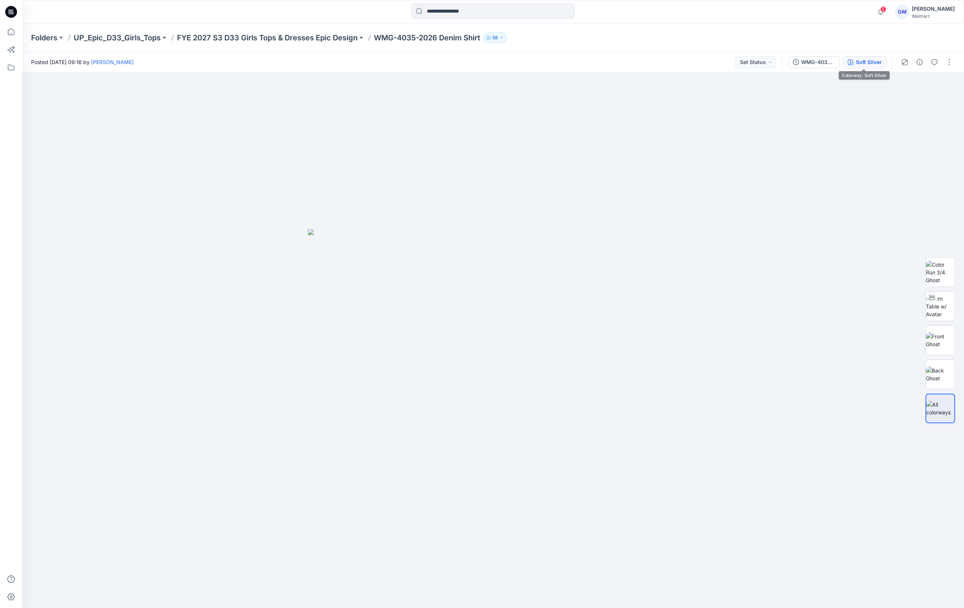
click at [876, 60] on div "Soft Silver" at bounding box center [869, 62] width 26 height 8
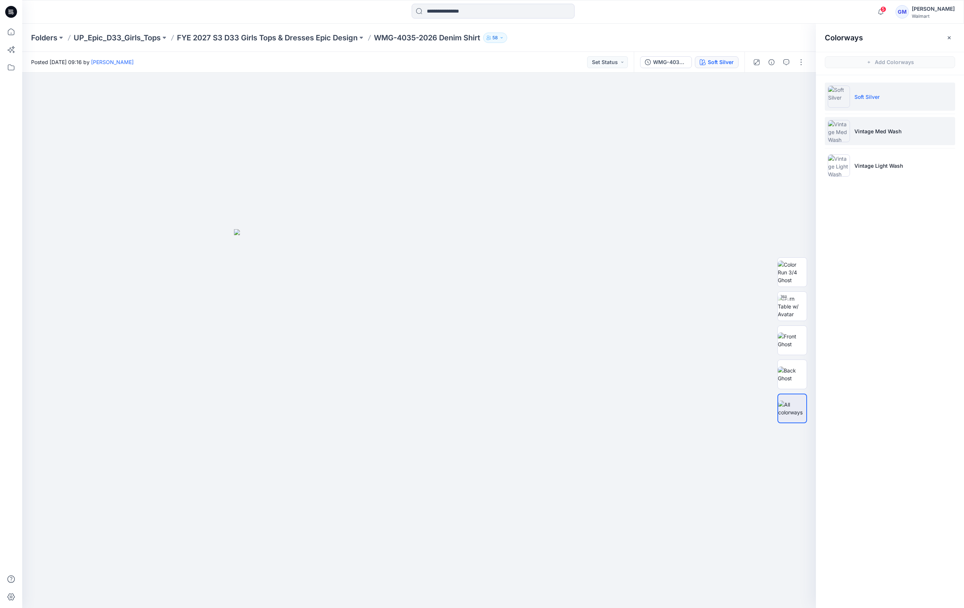
click at [883, 133] on p "Vintage Med Wash" at bounding box center [877, 131] width 47 height 8
click at [797, 298] on img at bounding box center [792, 306] width 29 height 23
drag, startPoint x: 499, startPoint y: 599, endPoint x: 581, endPoint y: 525, distance: 110.3
click at [394, 598] on icon at bounding box center [420, 586] width 224 height 28
click at [796, 341] on img at bounding box center [792, 340] width 29 height 16
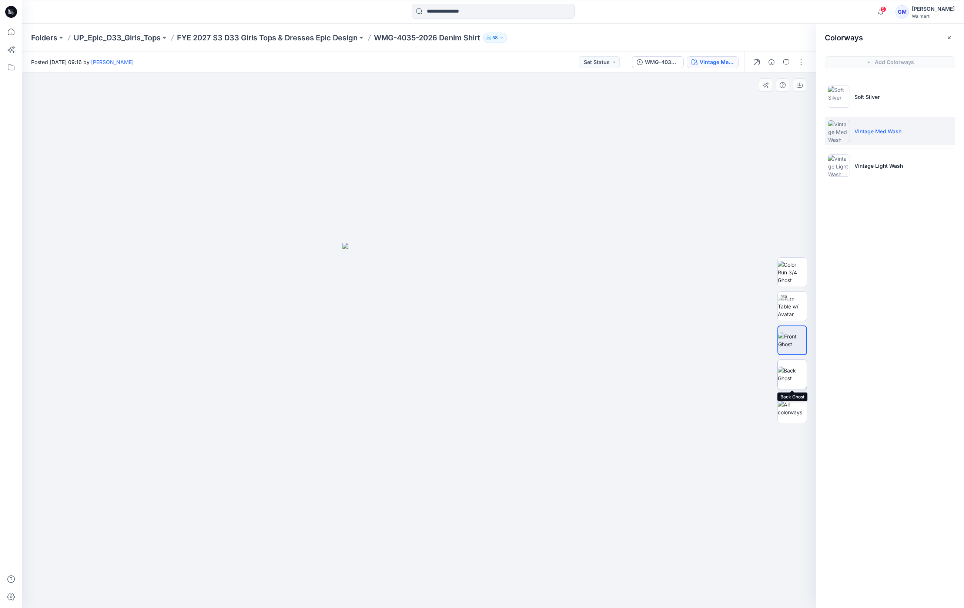
click at [794, 371] on img at bounding box center [792, 374] width 29 height 16
click at [794, 341] on img at bounding box center [792, 340] width 29 height 16
click at [797, 371] on img at bounding box center [792, 374] width 29 height 16
click at [798, 347] on img at bounding box center [792, 340] width 29 height 16
click at [390, 322] on img at bounding box center [418, 425] width 153 height 365
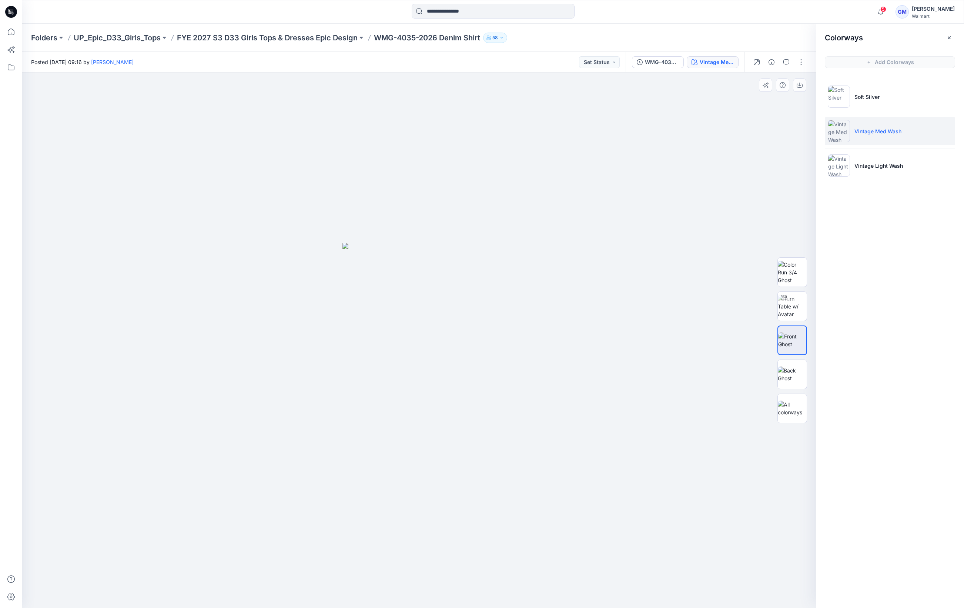
drag, startPoint x: 325, startPoint y: 278, endPoint x: 364, endPoint y: 261, distance: 43.1
click at [325, 278] on div at bounding box center [419, 341] width 794 height 536
click at [797, 62] on button "button" at bounding box center [801, 62] width 12 height 12
click at [766, 100] on button "Edit" at bounding box center [770, 100] width 68 height 14
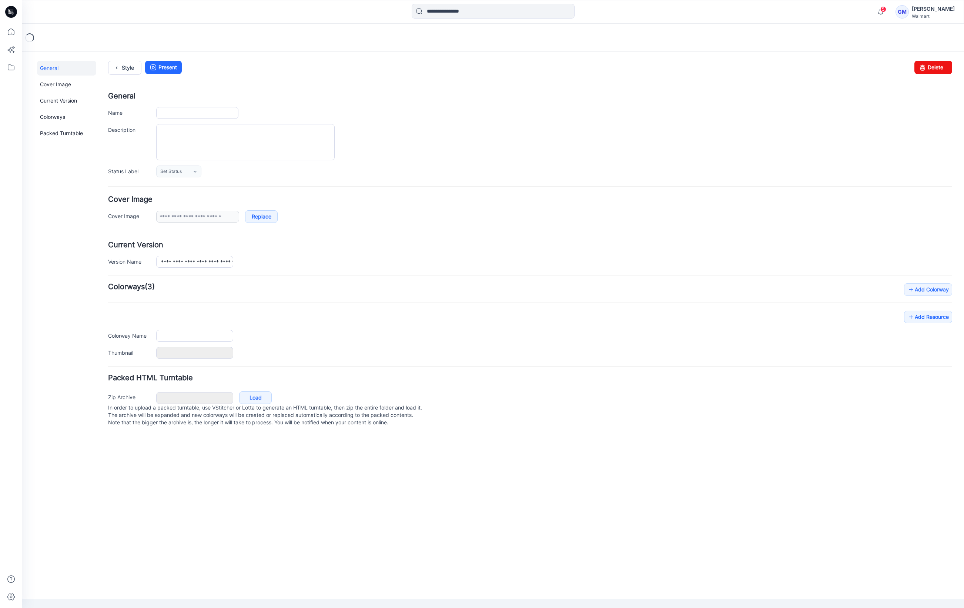
type input "**********"
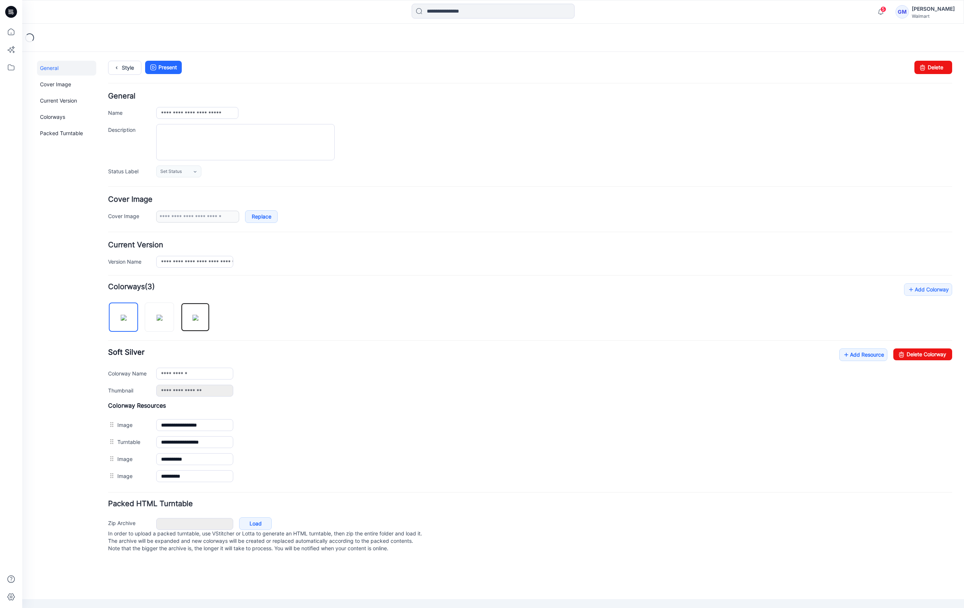
drag, startPoint x: 199, startPoint y: 322, endPoint x: 369, endPoint y: 321, distance: 169.6
click at [198, 321] on img at bounding box center [196, 318] width 6 height 6
click at [917, 356] on link "Delete Colorway" at bounding box center [922, 354] width 59 height 12
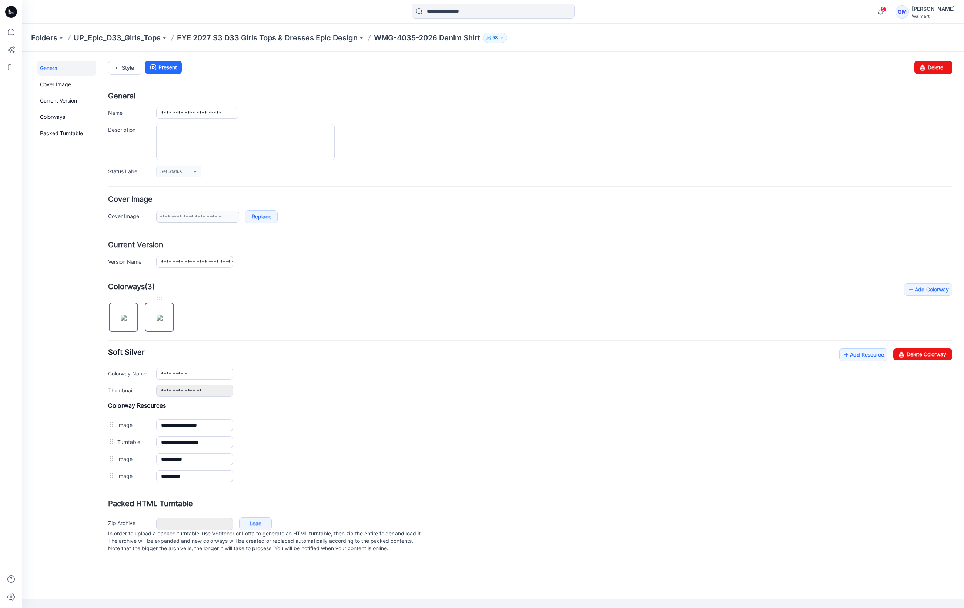
click at [161, 320] on img at bounding box center [160, 318] width 6 height 6
click at [932, 353] on link "Delete Colorway" at bounding box center [922, 354] width 59 height 12
type input "**********"
click at [124, 63] on link "Style" at bounding box center [124, 68] width 33 height 14
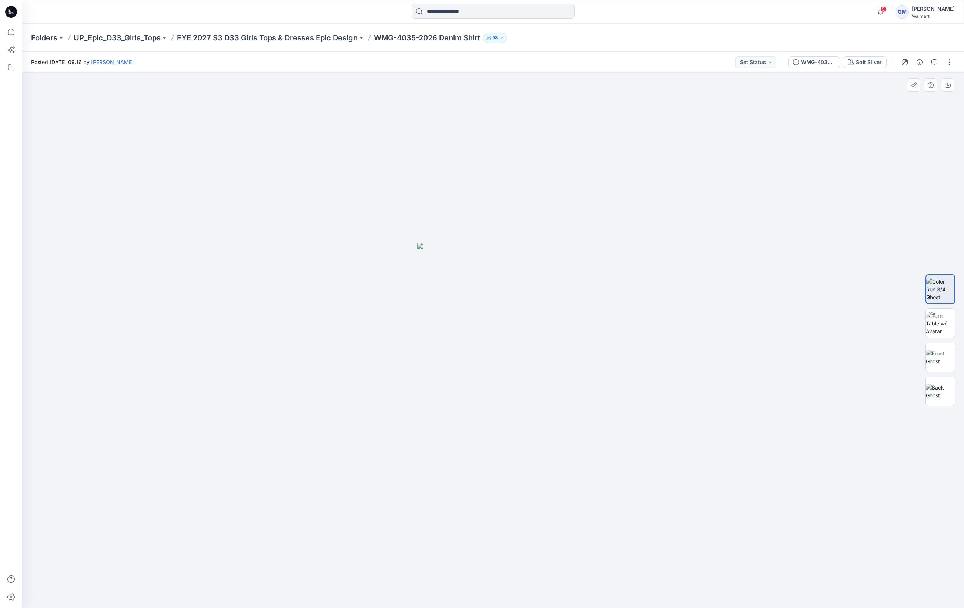
click at [342, 351] on div at bounding box center [493, 341] width 942 height 536
